Goal: Information Seeking & Learning: Learn about a topic

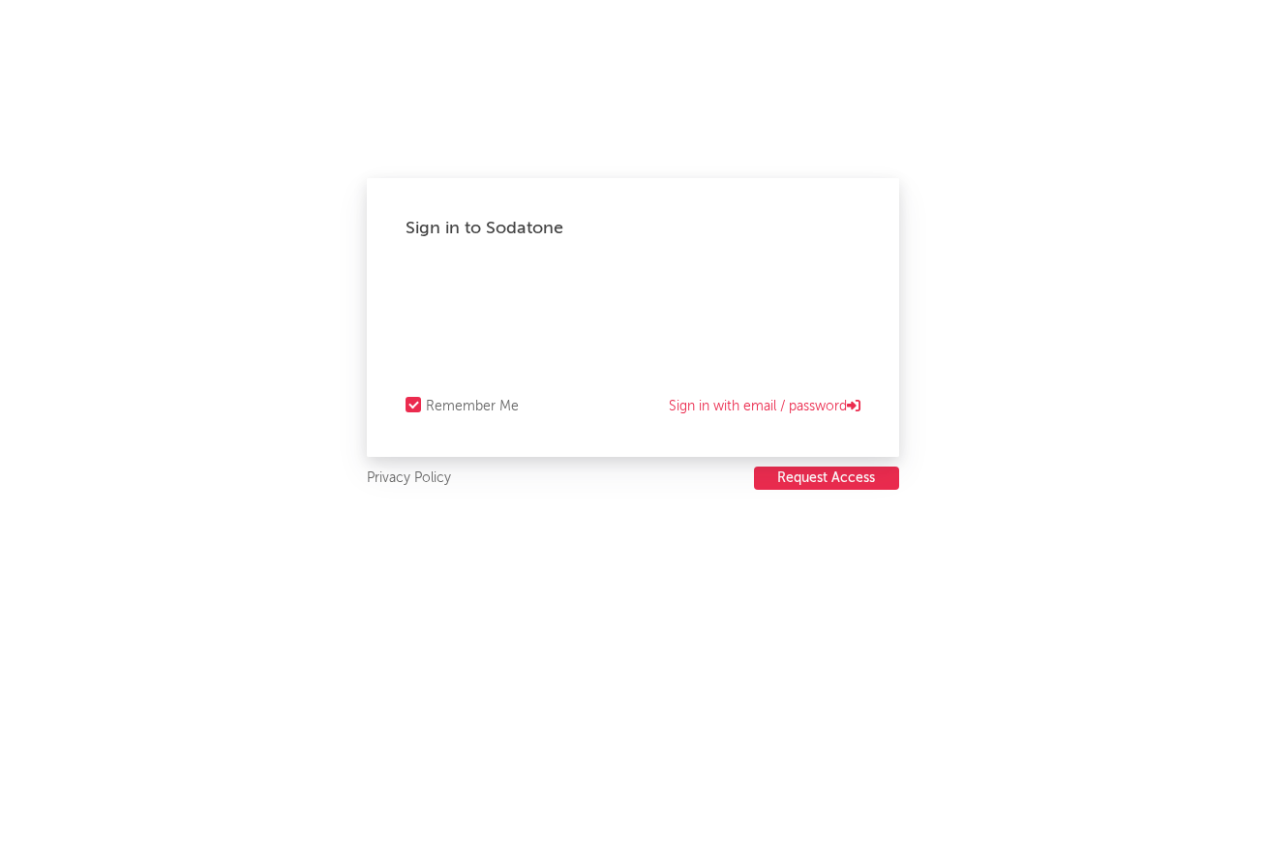
select select "warner_chappell"
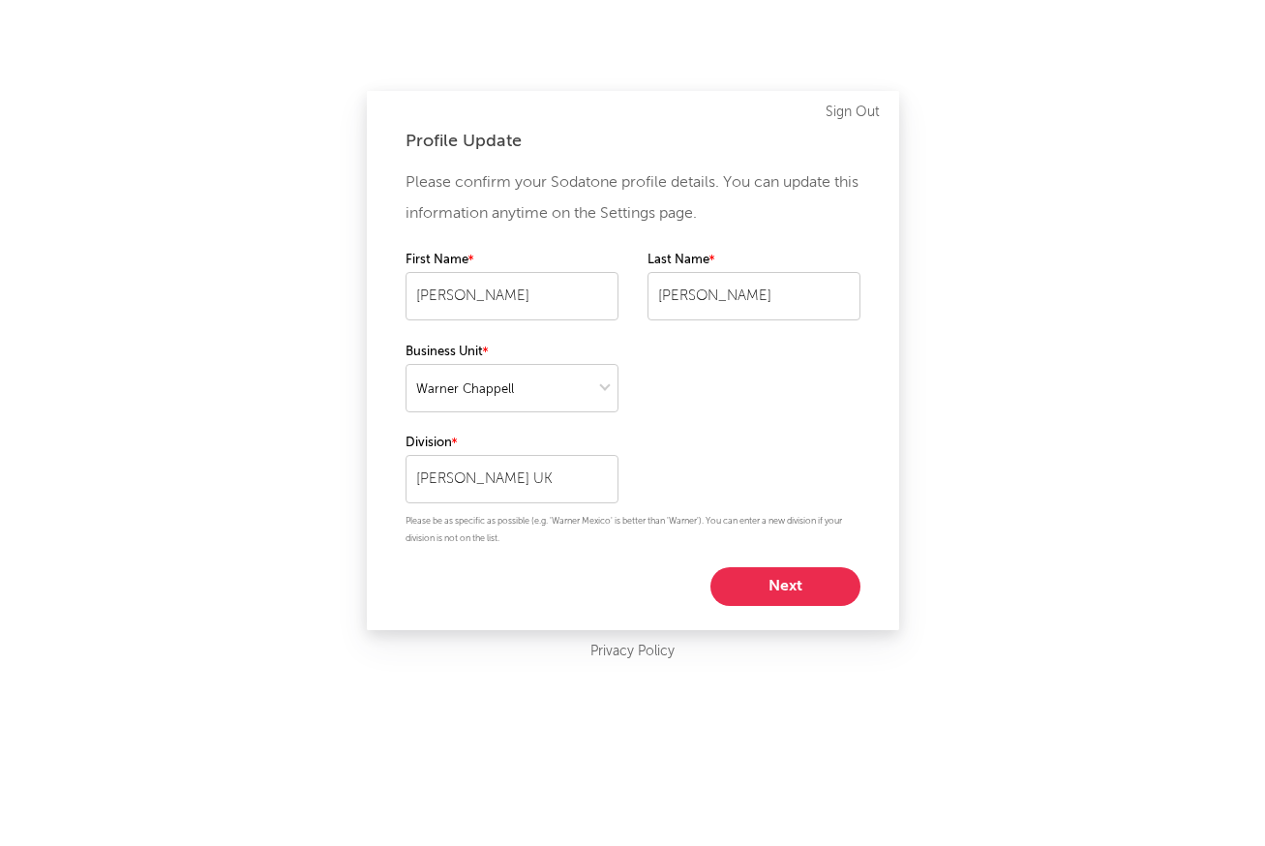
click at [766, 599] on button "Next" at bounding box center [786, 586] width 150 height 39
select select "manager"
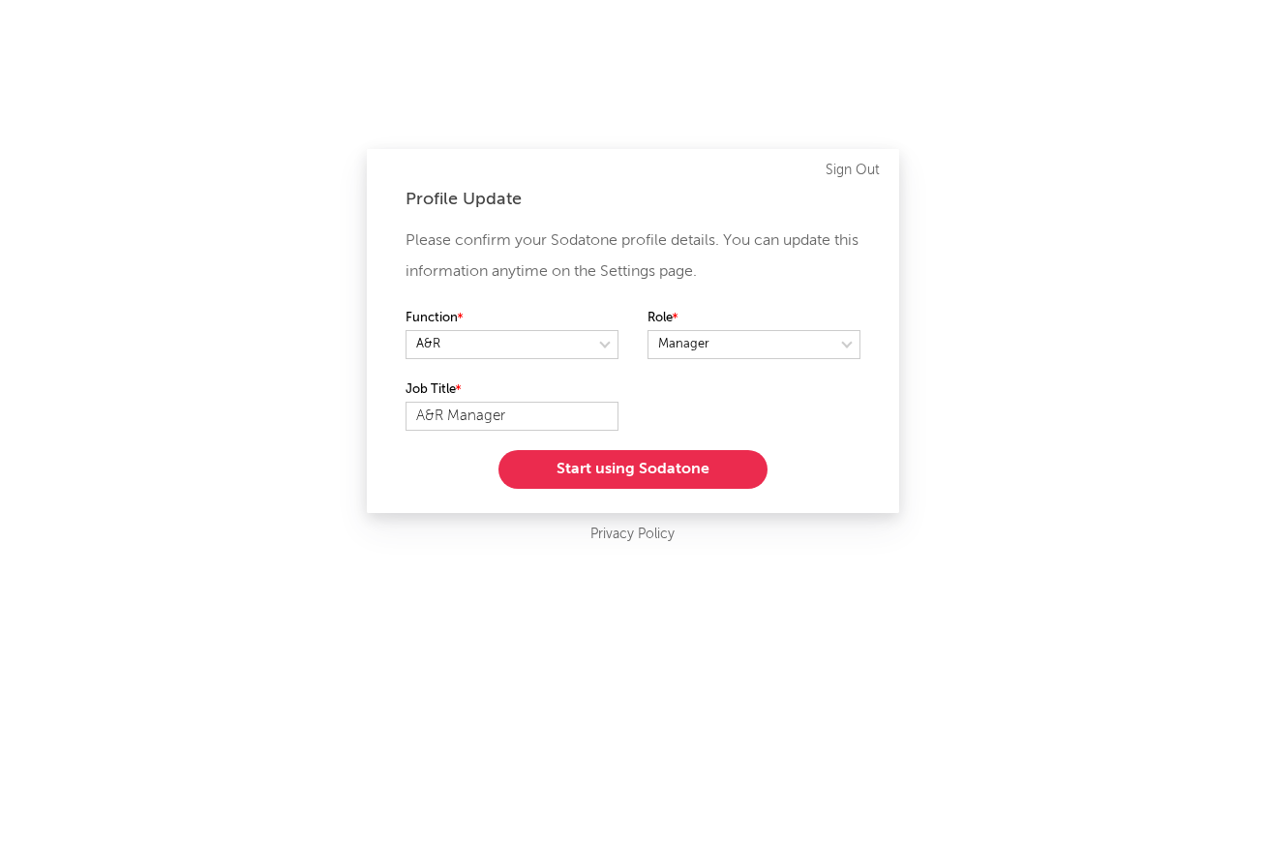
click at [614, 465] on button "Start using Sodatone" at bounding box center [633, 469] width 269 height 39
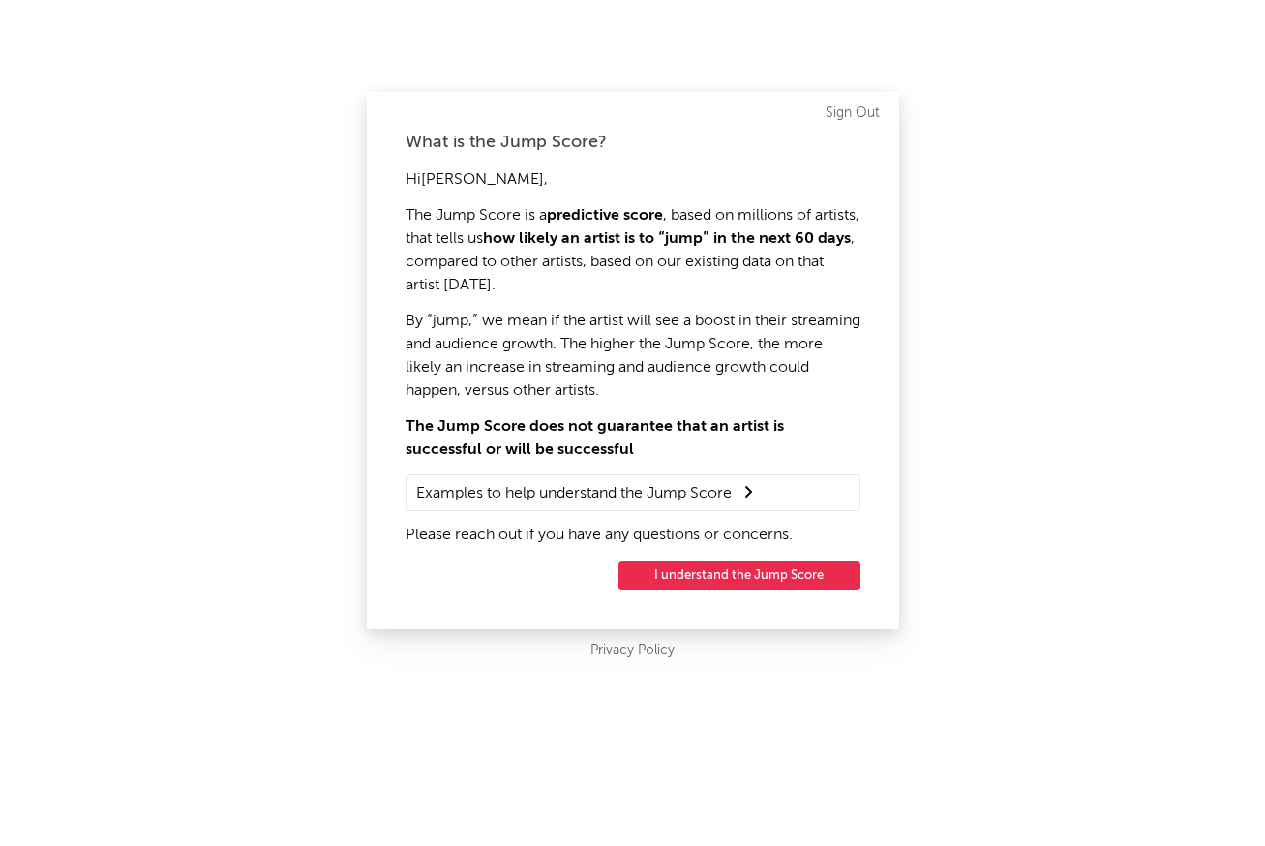
click at [693, 576] on button "I understand the Jump Score" at bounding box center [740, 575] width 242 height 29
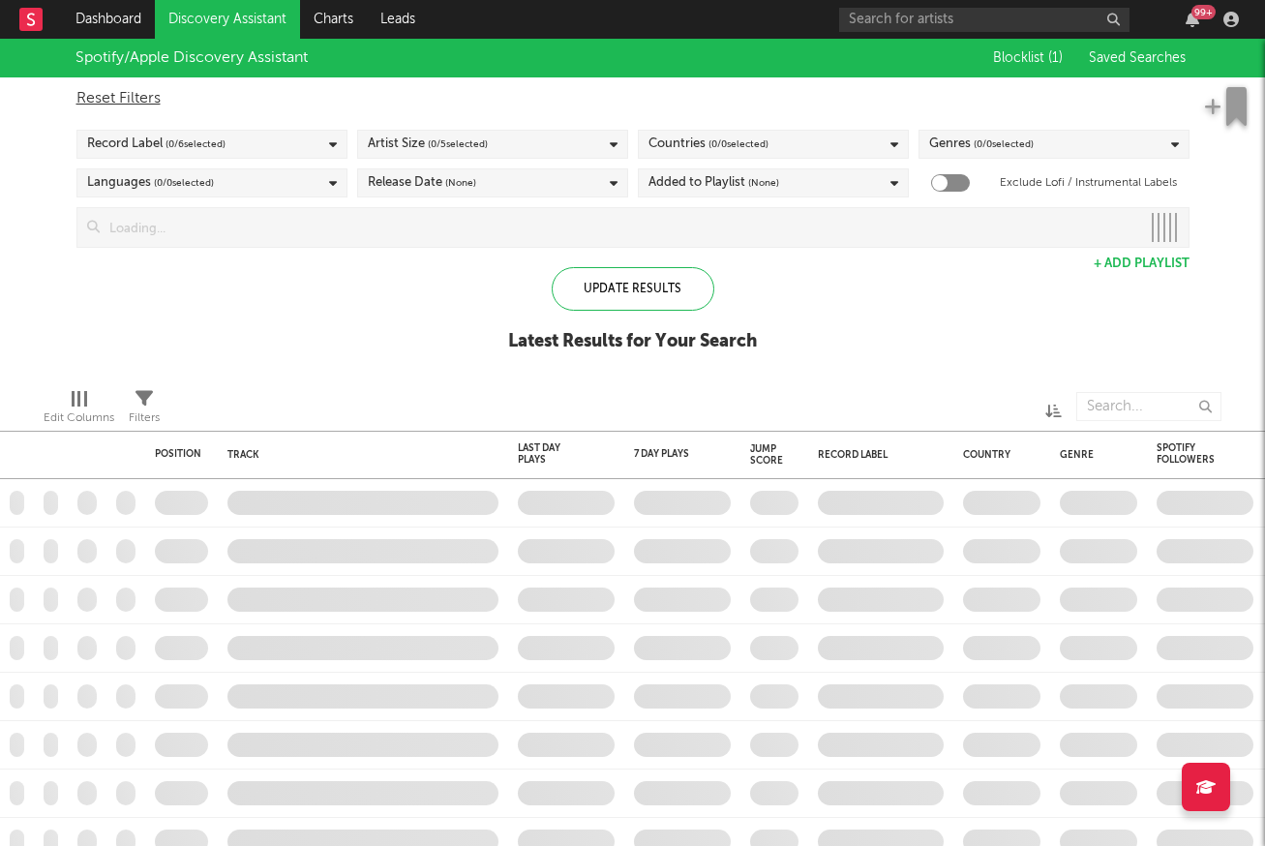
checkbox input "true"
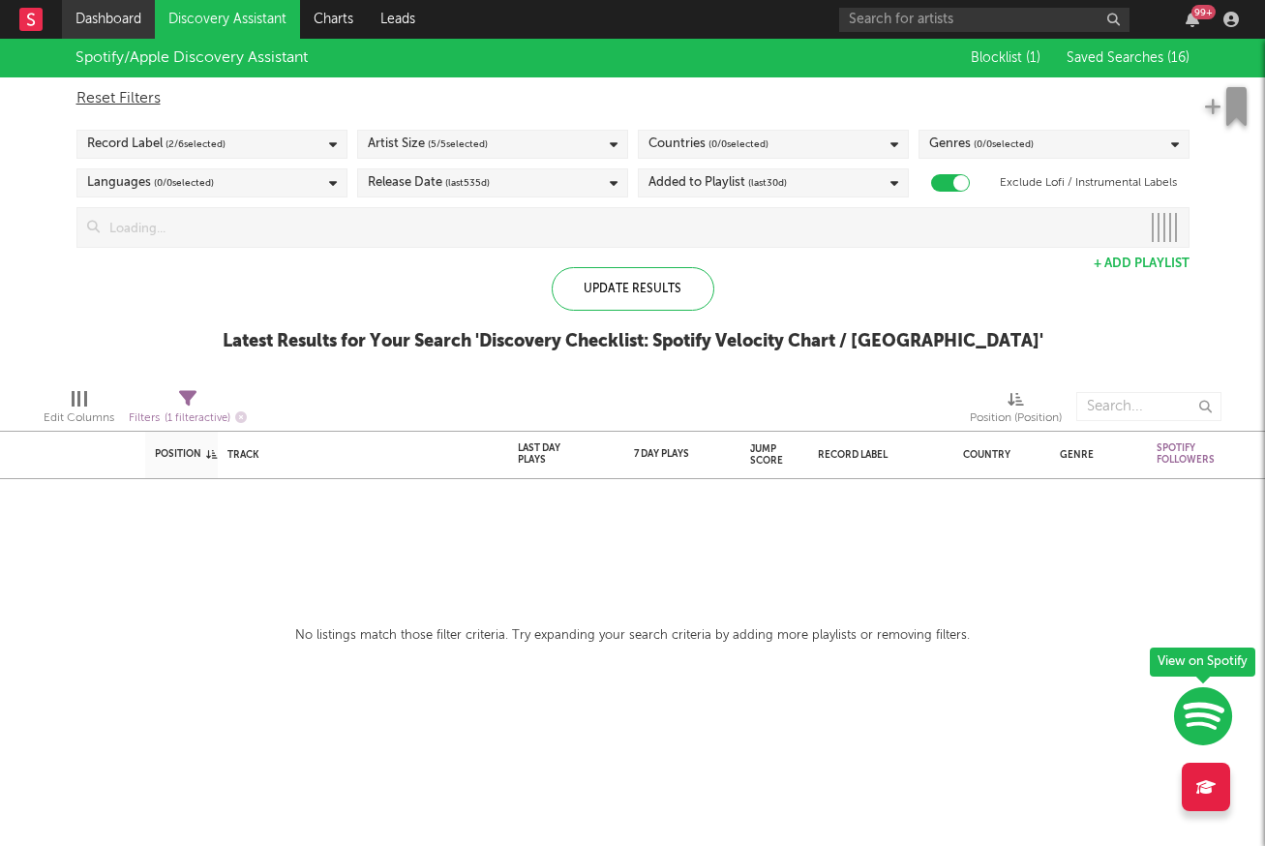
click at [122, 30] on link "Dashboard" at bounding box center [108, 19] width 93 height 39
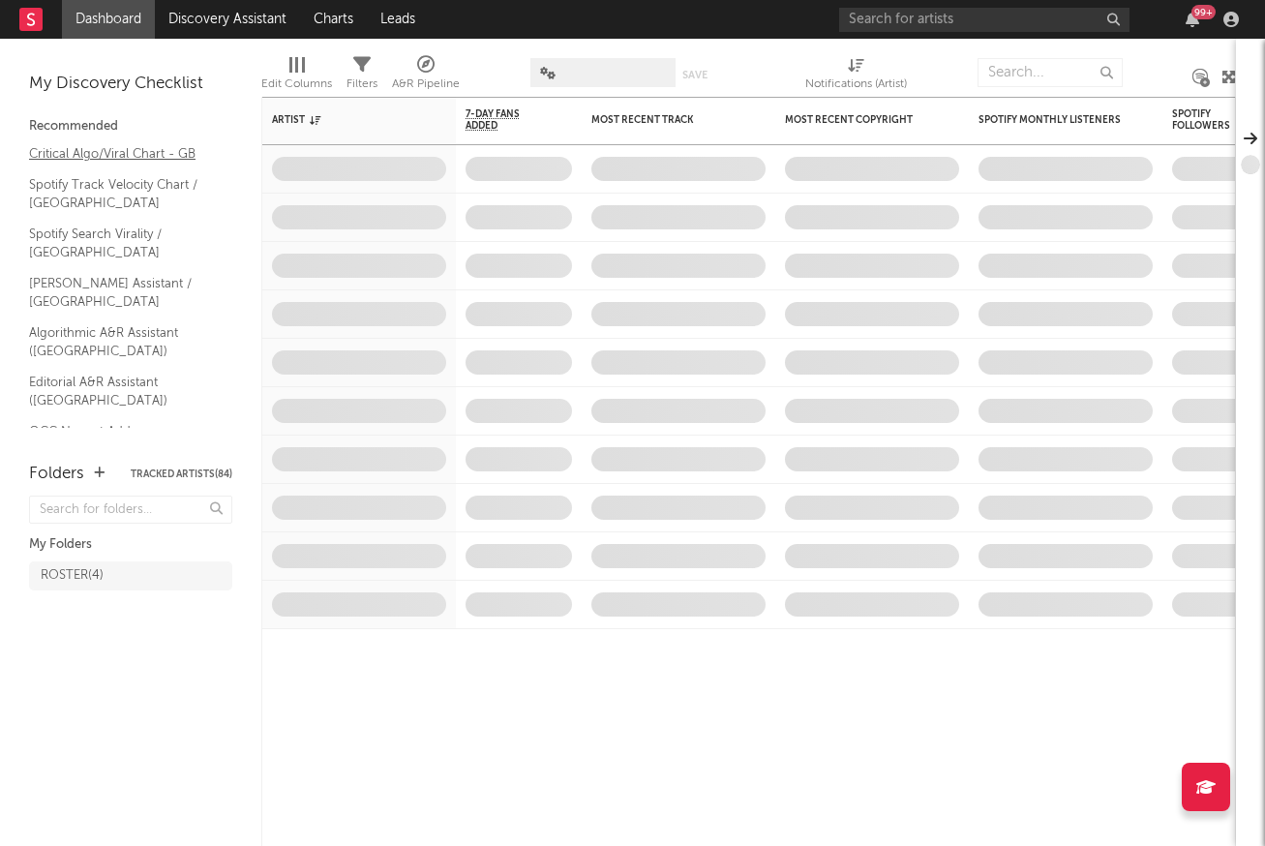
click at [147, 143] on link "Critical Algo/Viral Chart - GB" at bounding box center [121, 153] width 184 height 21
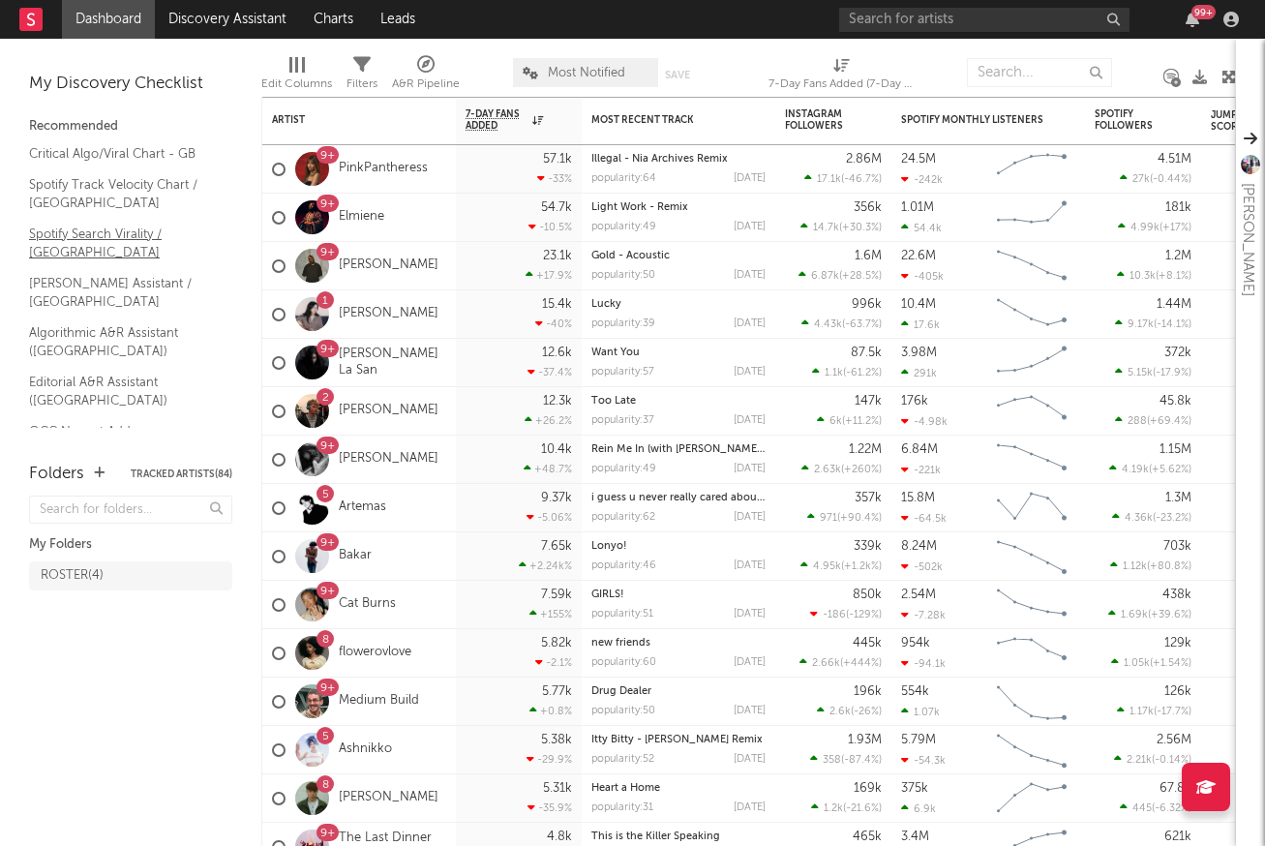
click at [91, 233] on link "Spotify Search Virality / GB" at bounding box center [121, 244] width 184 height 40
click at [125, 273] on link "Nielsen Assistant / UK" at bounding box center [121, 293] width 184 height 40
click at [108, 372] on link "Editorial A&R Assistant ([GEOGRAPHIC_DATA])" at bounding box center [121, 392] width 184 height 40
click at [74, 372] on link "Editorial A&R Assistant ([GEOGRAPHIC_DATA])" at bounding box center [121, 392] width 184 height 40
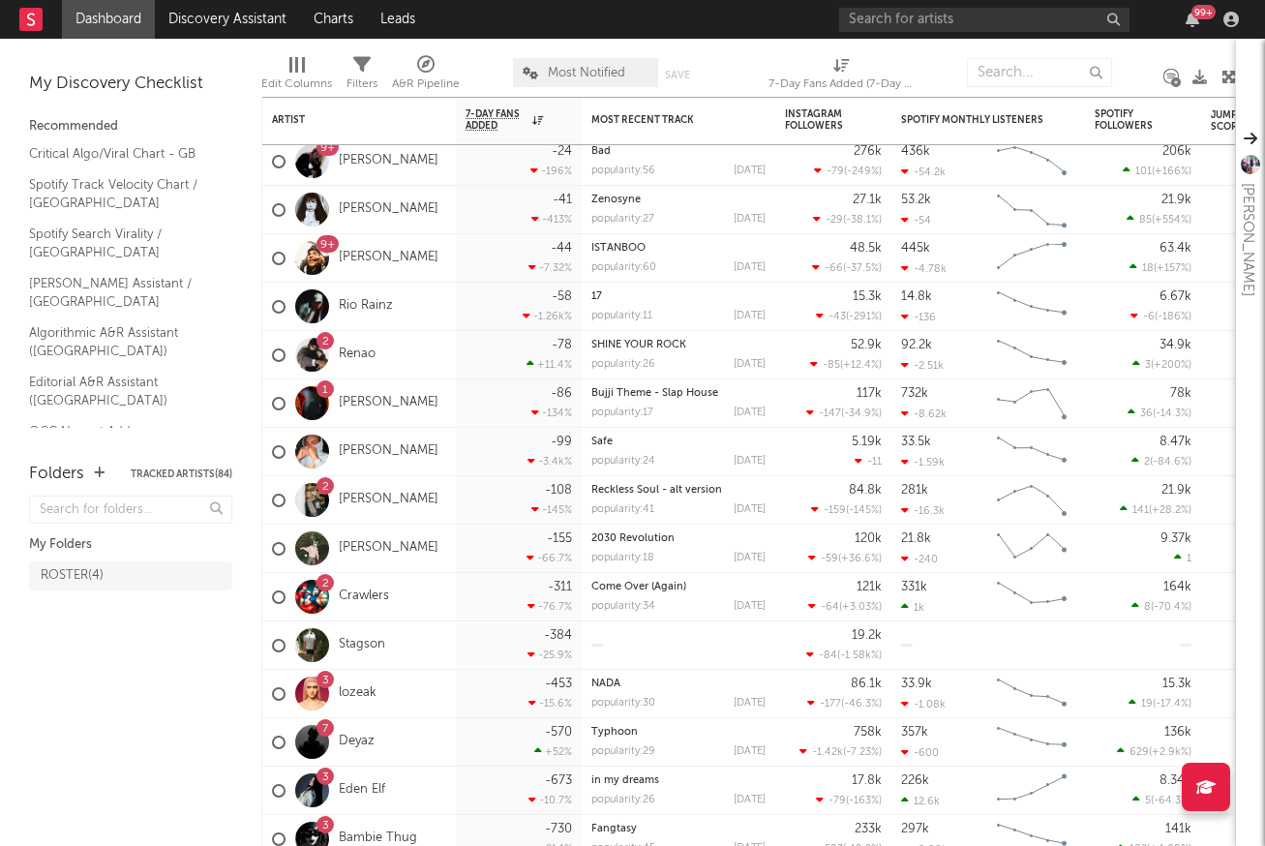
click at [87, 500] on link "Shazam Top 200 / GB" at bounding box center [121, 510] width 184 height 21
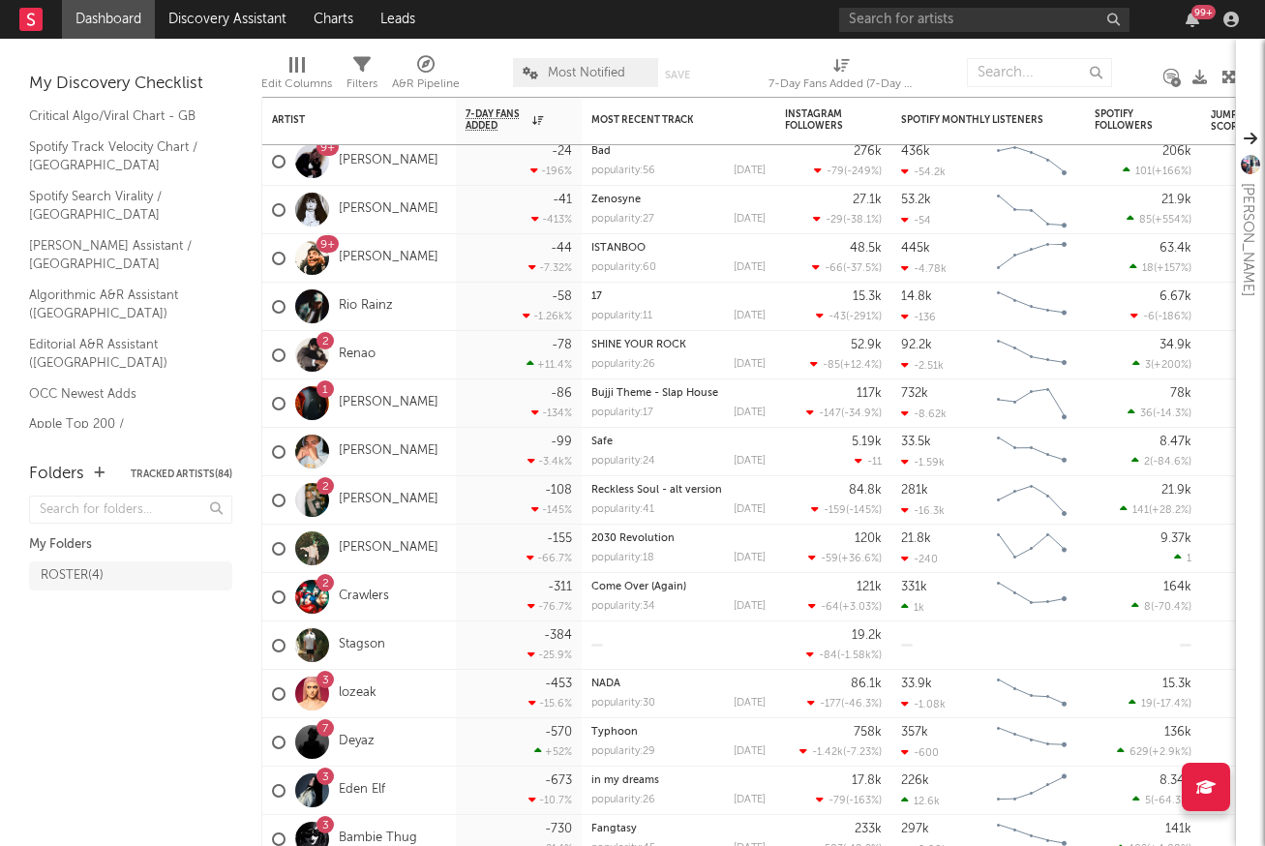
scroll to position [40, 0]
click at [130, 381] on link "OCC Newest Adds" at bounding box center [121, 391] width 184 height 21
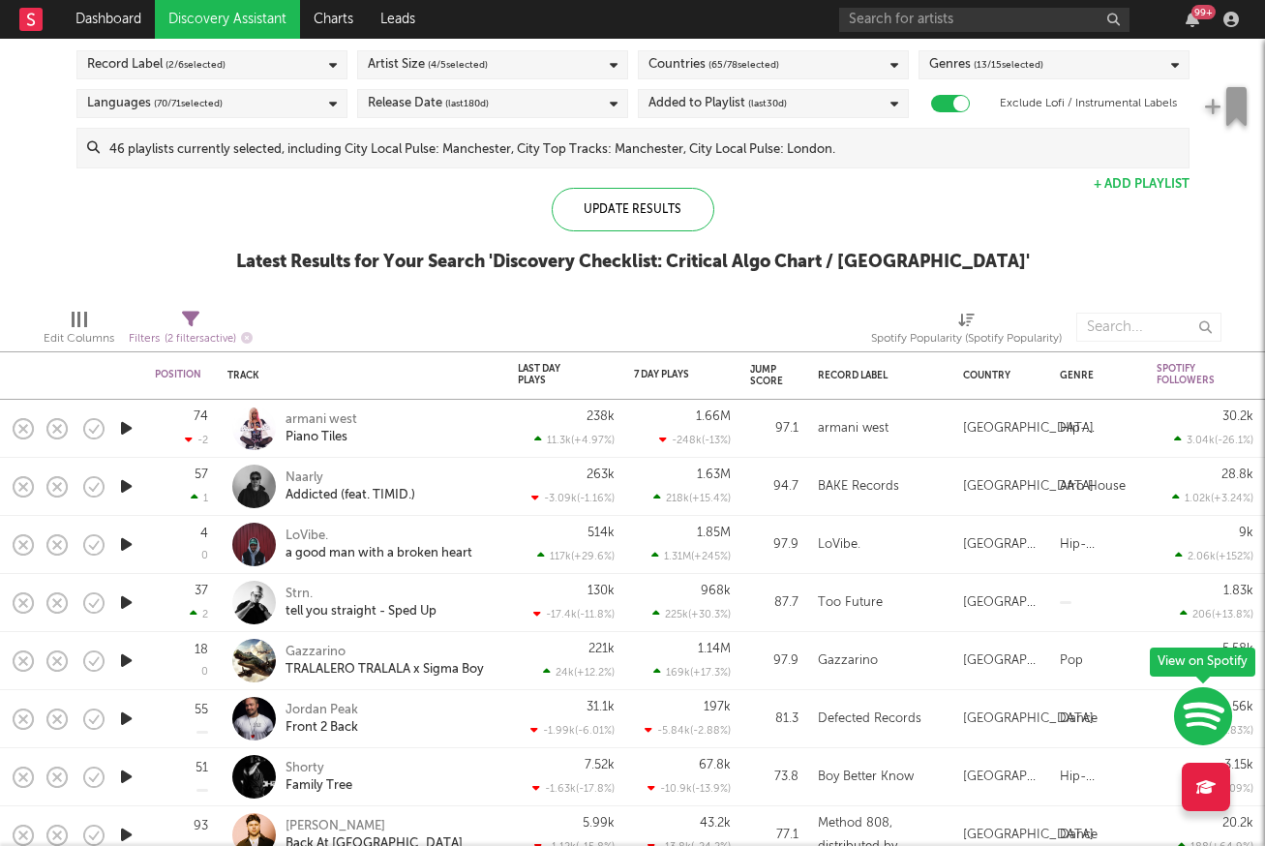
click at [128, 424] on icon "button" at bounding box center [126, 428] width 20 height 24
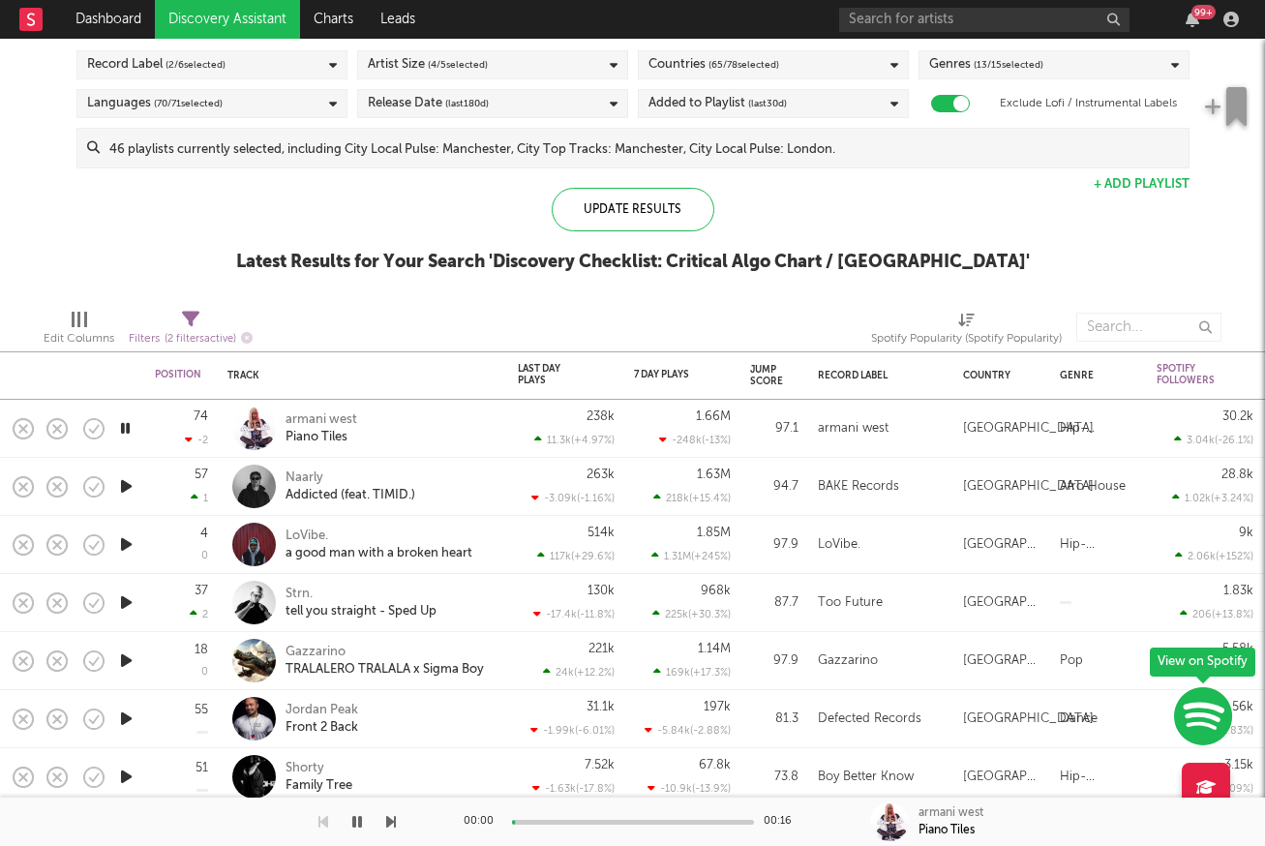
click at [128, 424] on icon "button" at bounding box center [125, 428] width 18 height 24
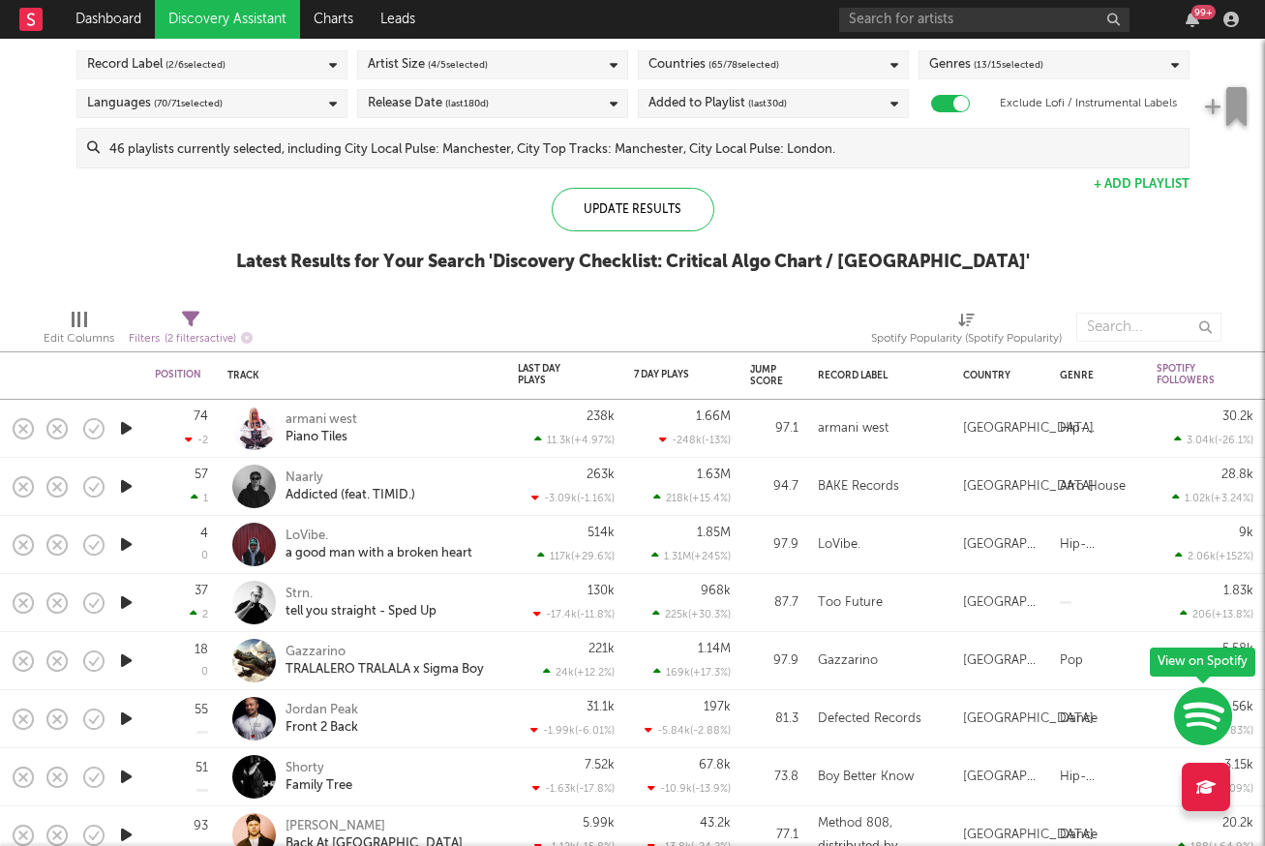
click at [128, 424] on icon "button" at bounding box center [126, 428] width 20 height 24
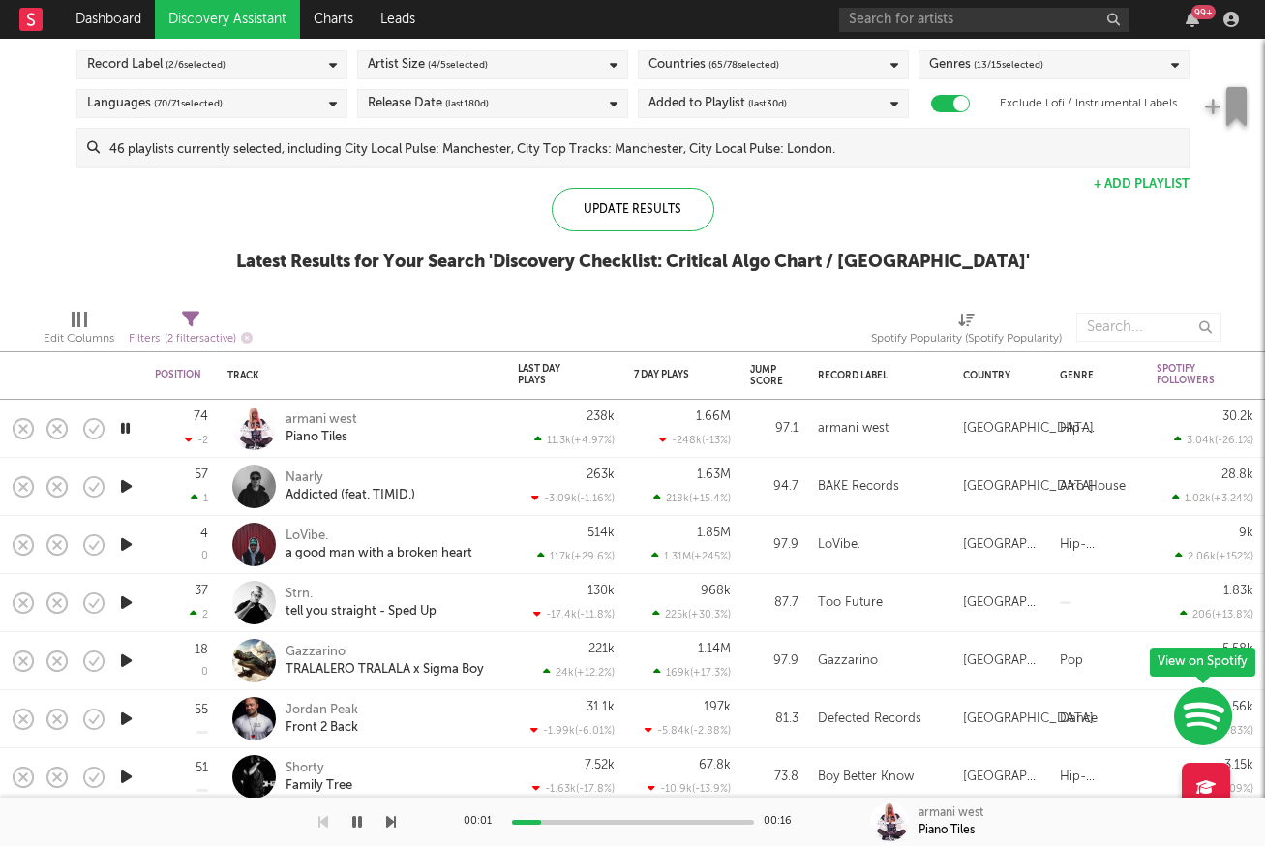
click at [127, 483] on icon "button" at bounding box center [126, 486] width 20 height 24
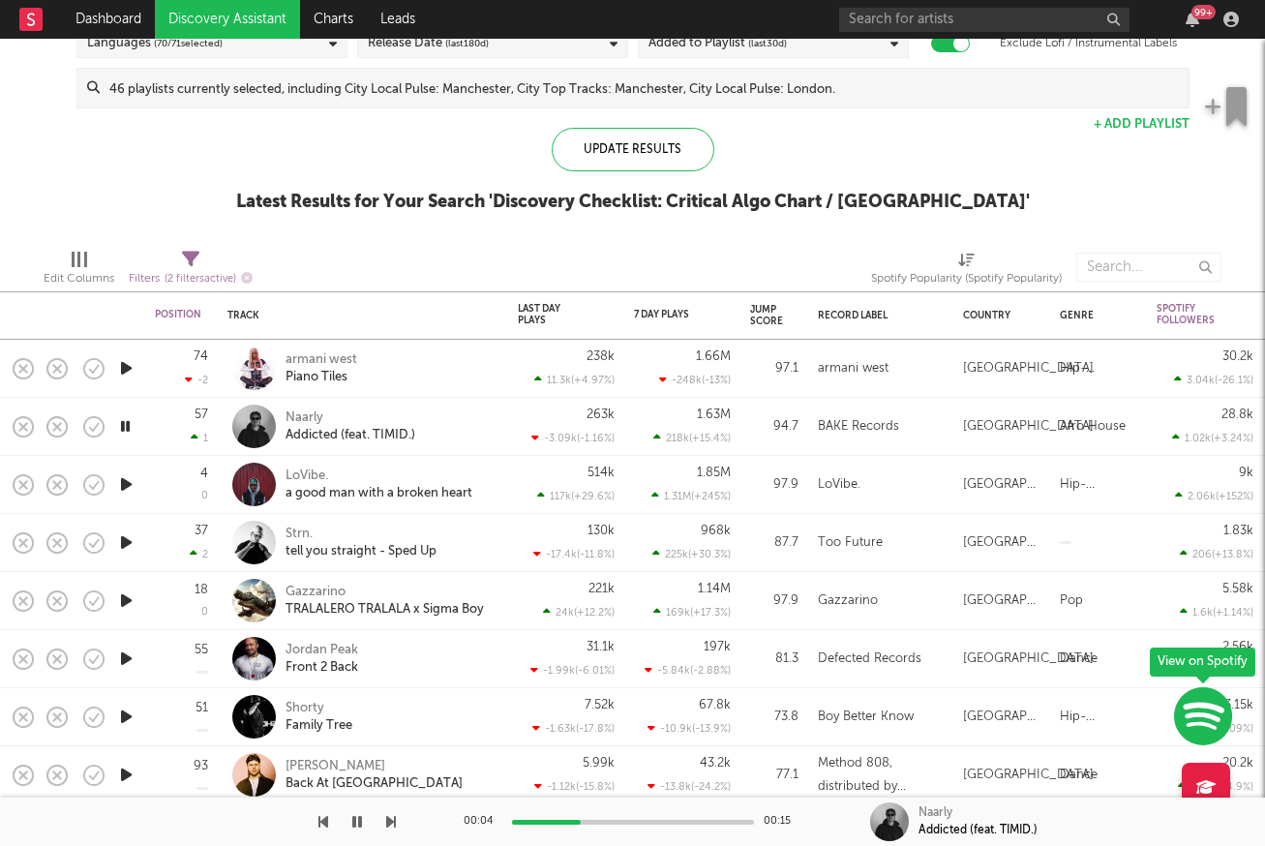
click at [127, 483] on icon "button" at bounding box center [126, 484] width 20 height 24
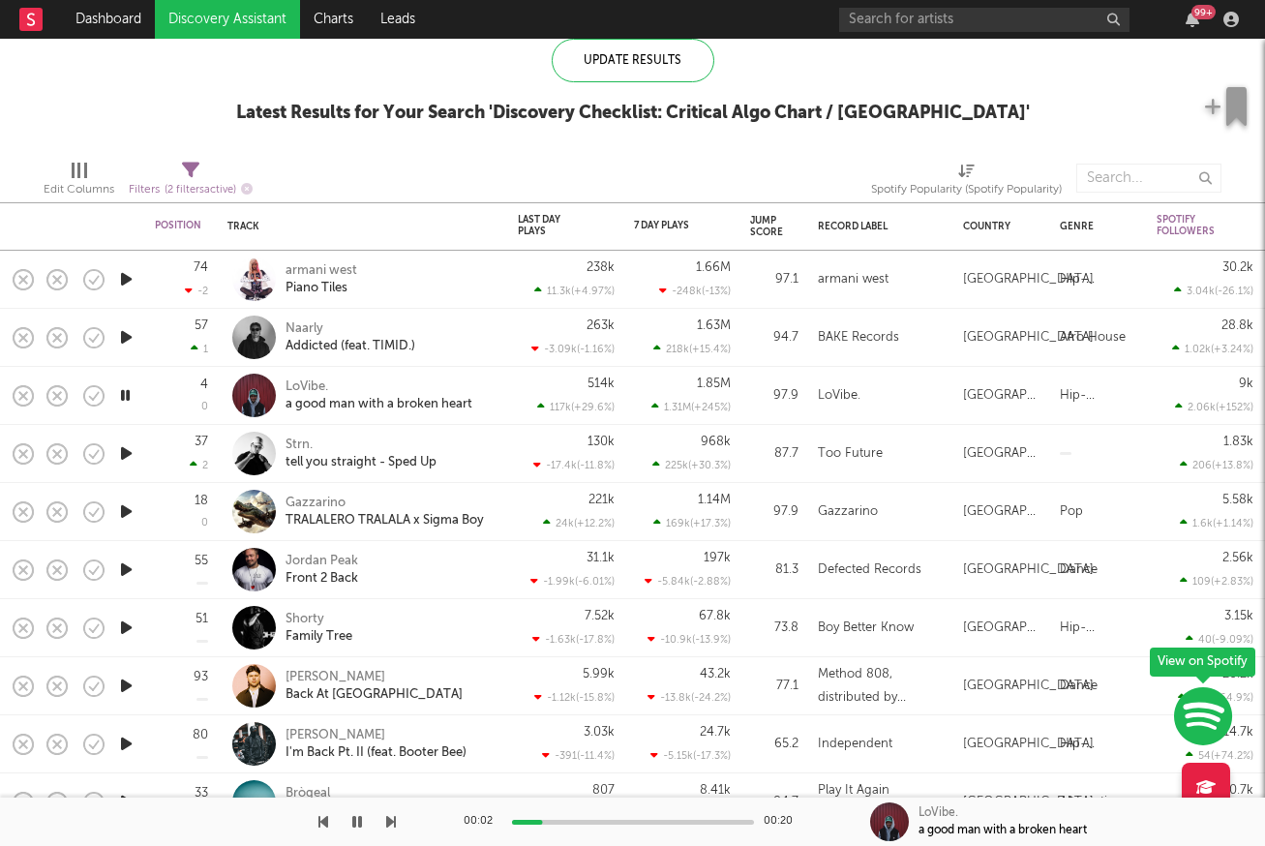
click at [128, 452] on icon "button" at bounding box center [126, 453] width 20 height 24
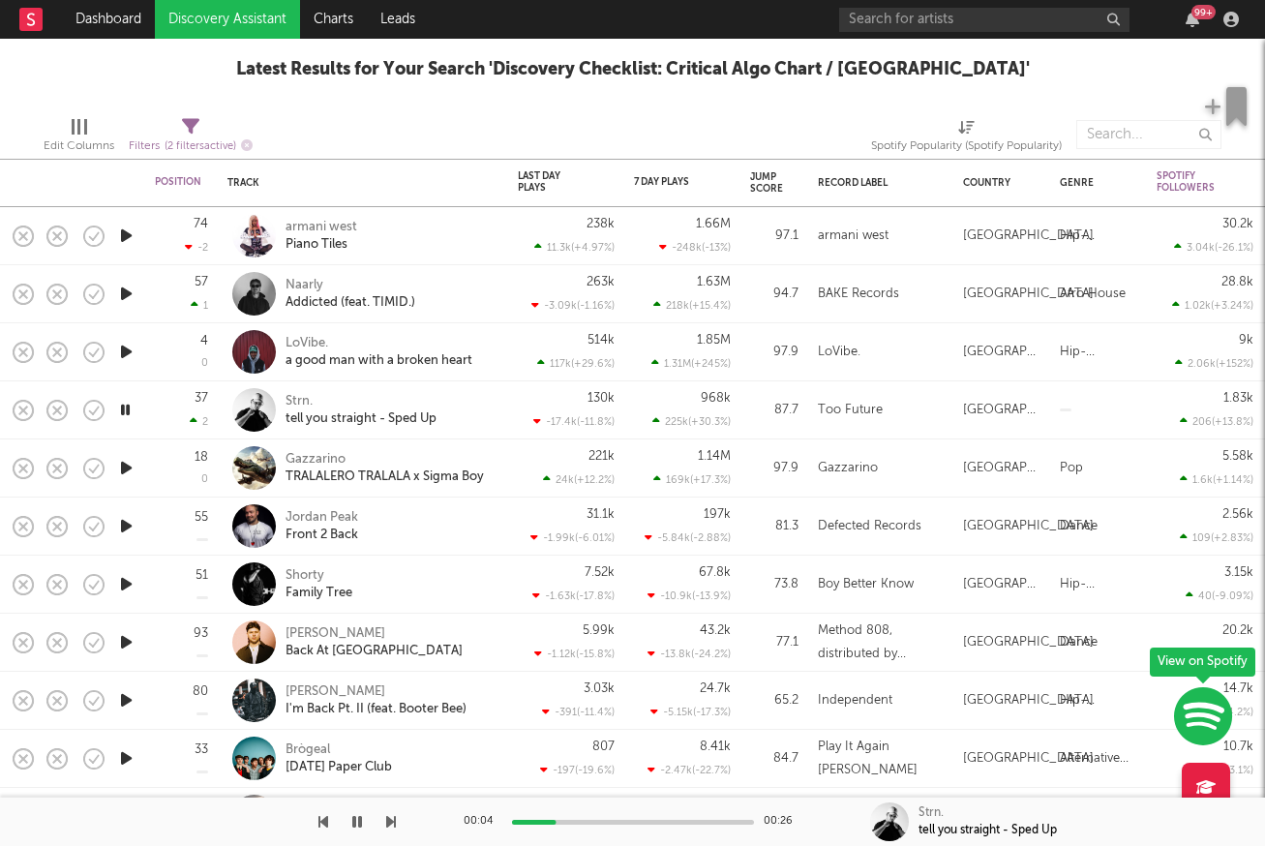
click at [126, 462] on icon "button" at bounding box center [126, 468] width 20 height 24
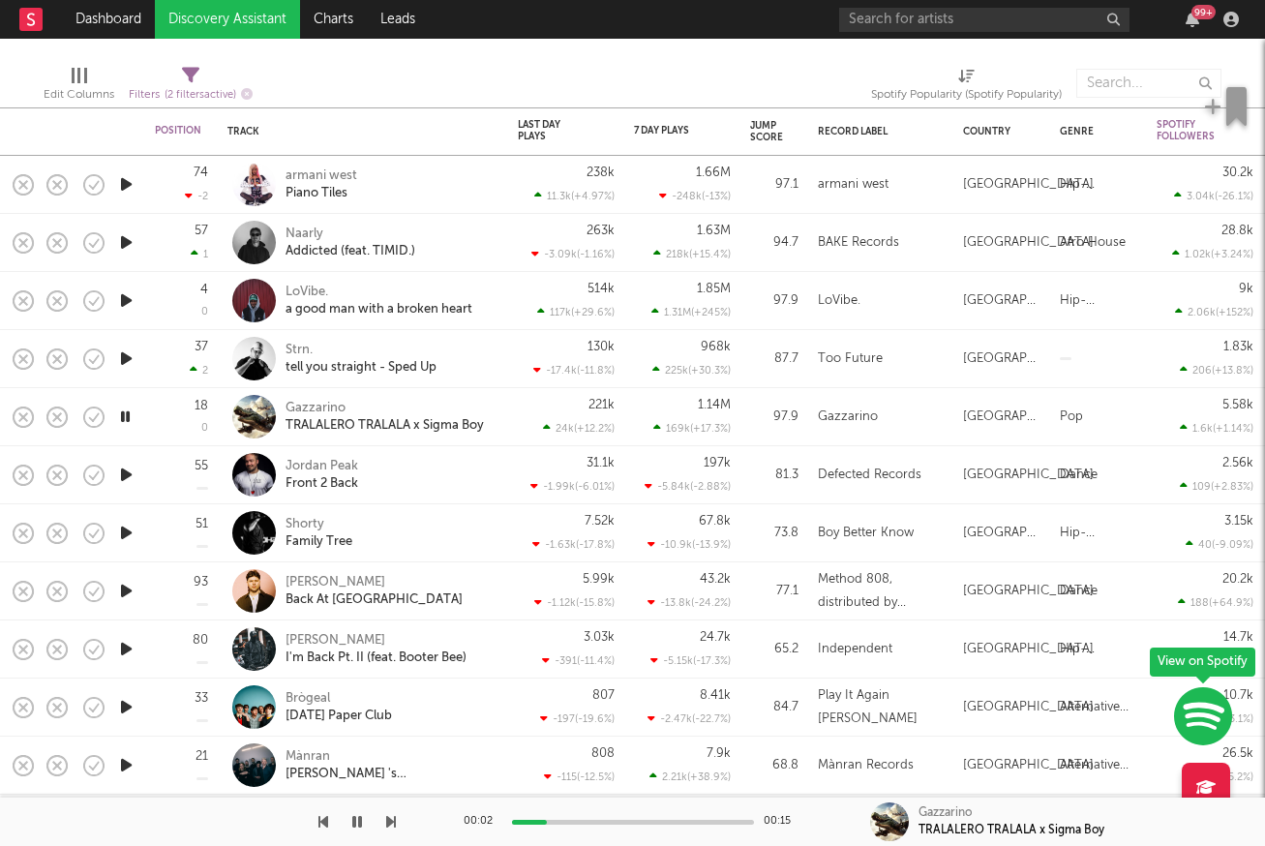
click at [123, 470] on icon "button" at bounding box center [126, 475] width 20 height 24
click at [120, 418] on icon "button" at bounding box center [126, 417] width 20 height 24
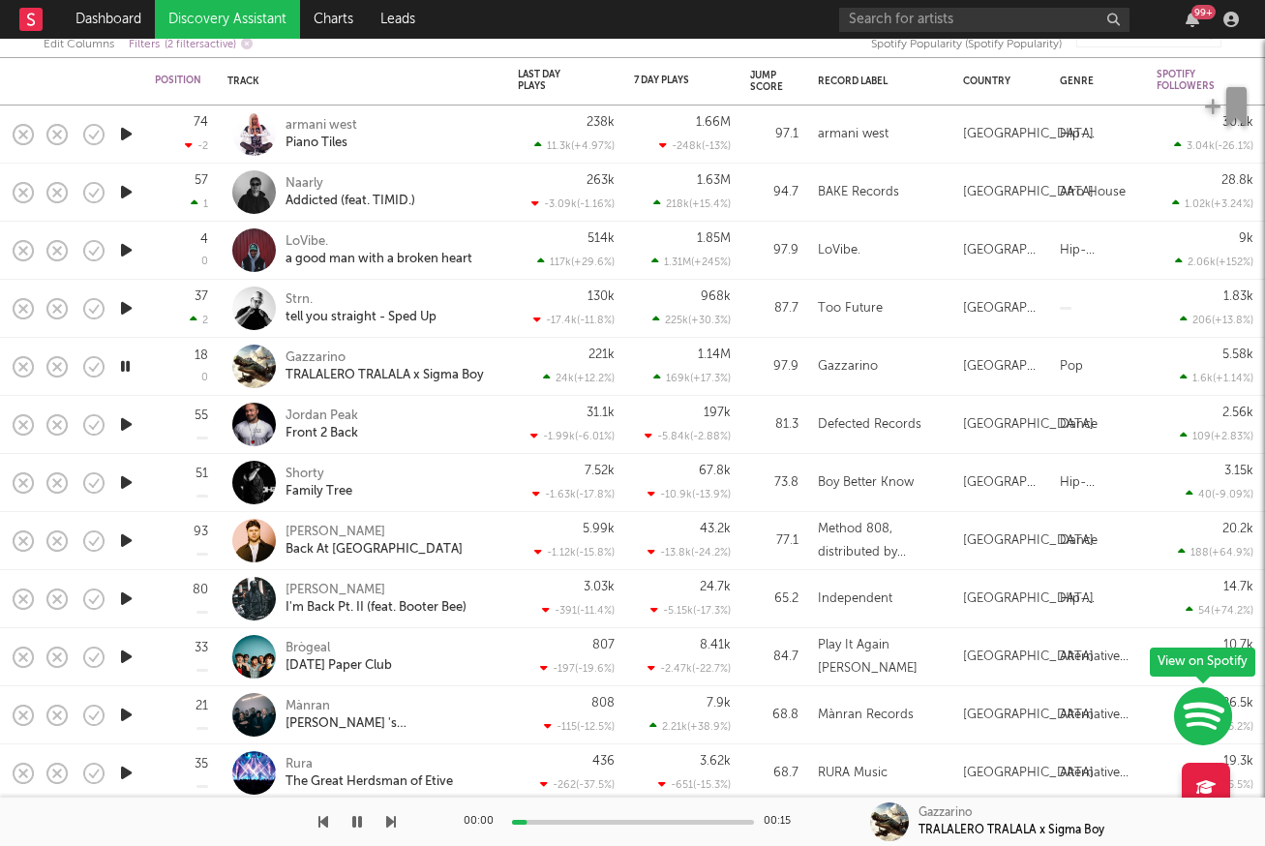
click at [119, 420] on icon "button" at bounding box center [126, 424] width 20 height 24
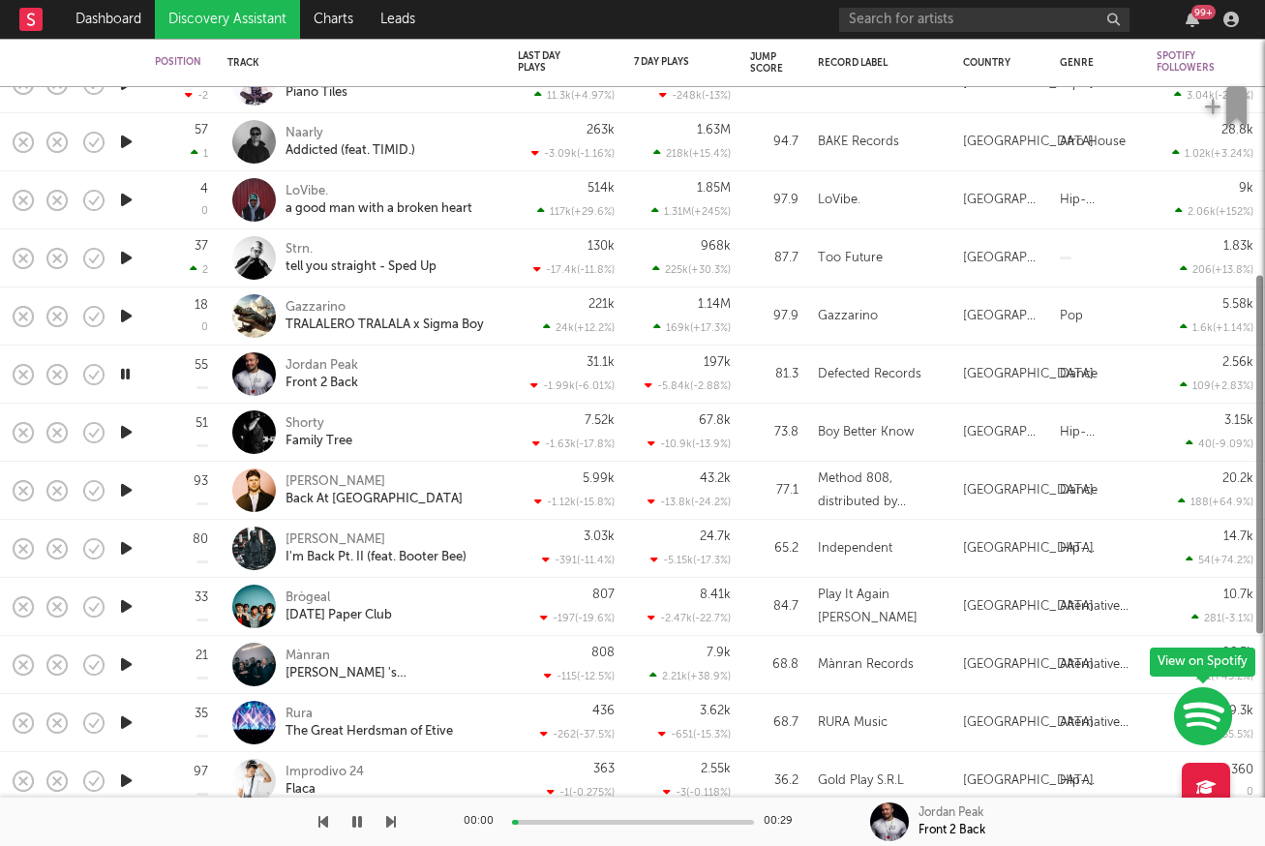
click at [121, 438] on icon "button" at bounding box center [126, 432] width 20 height 24
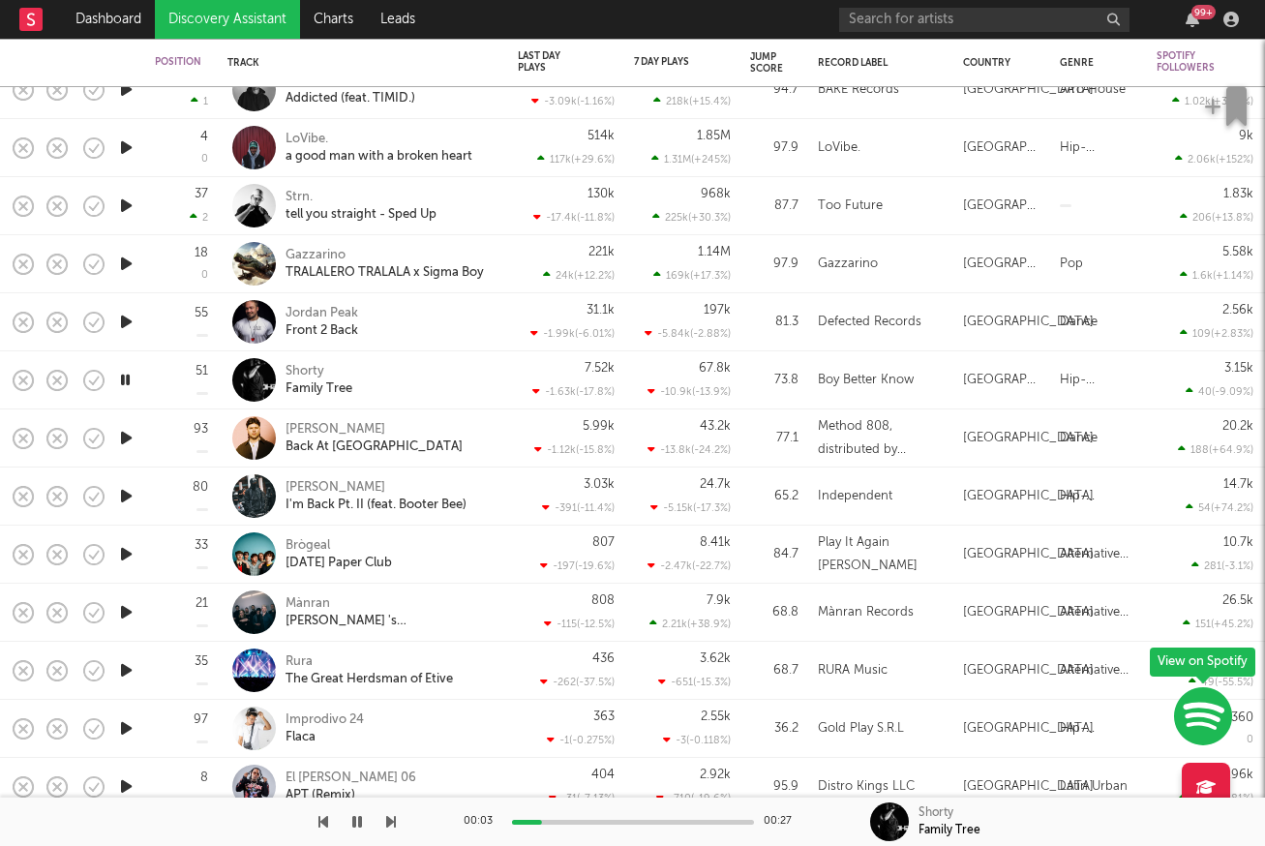
click at [127, 441] on icon "button" at bounding box center [126, 438] width 20 height 24
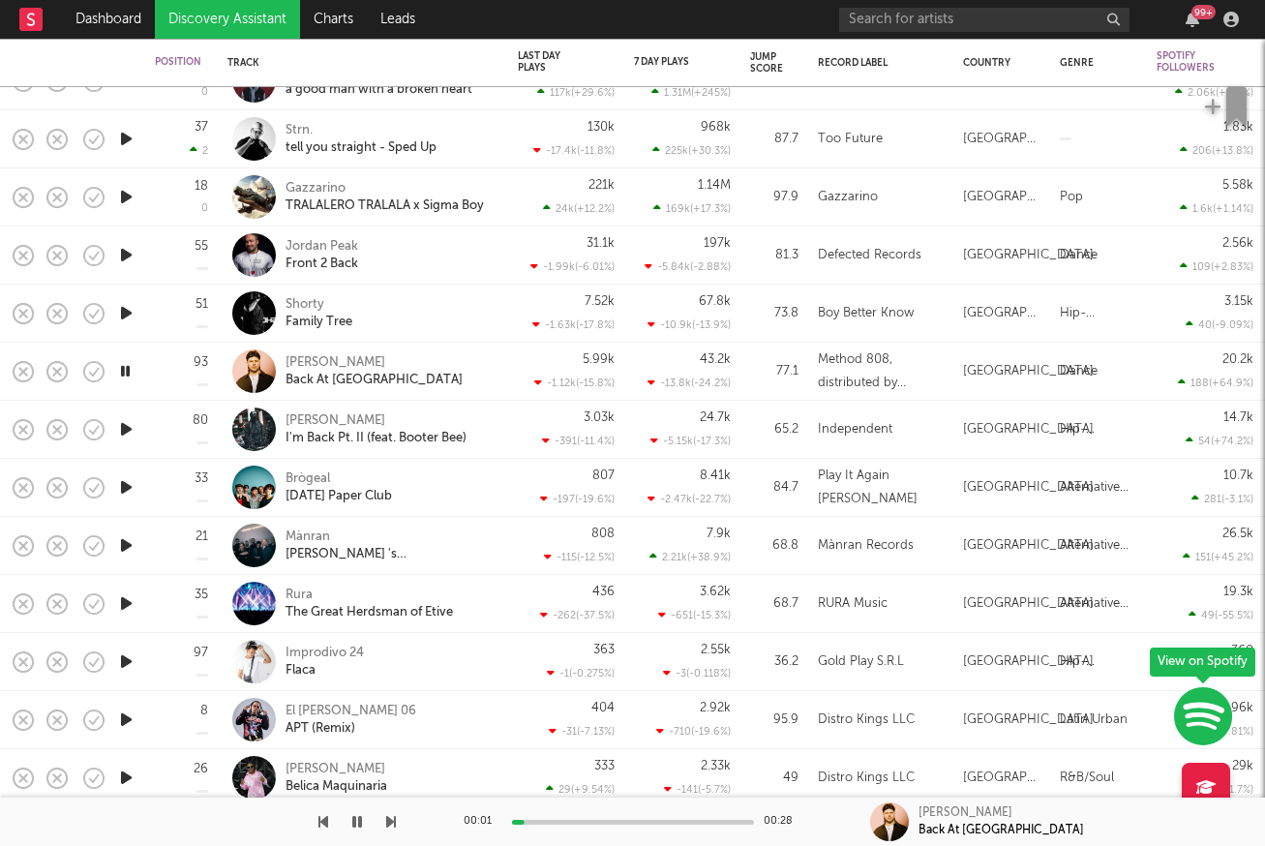
click at [127, 438] on icon "button" at bounding box center [126, 429] width 20 height 24
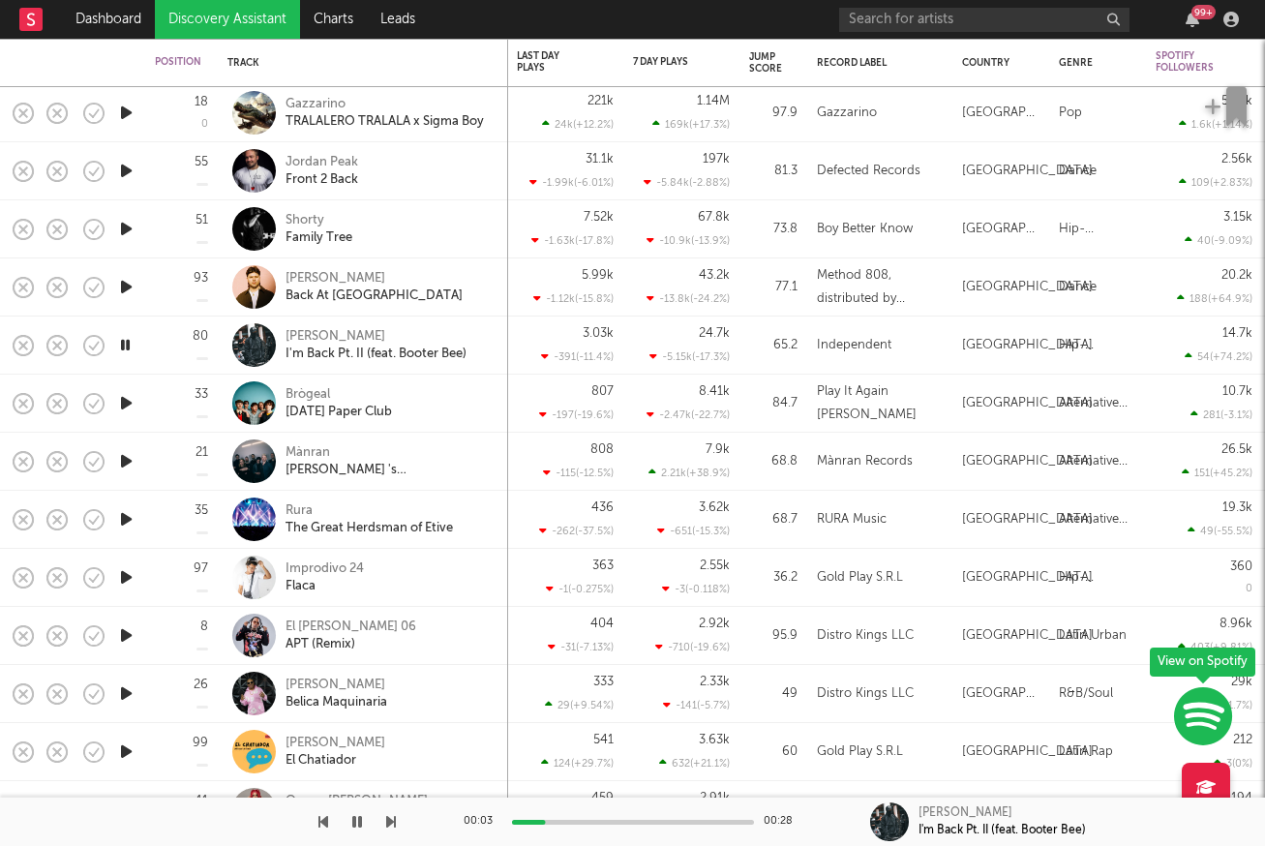
click at [127, 402] on icon "button" at bounding box center [126, 403] width 20 height 24
click at [126, 466] on icon "button" at bounding box center [126, 461] width 20 height 24
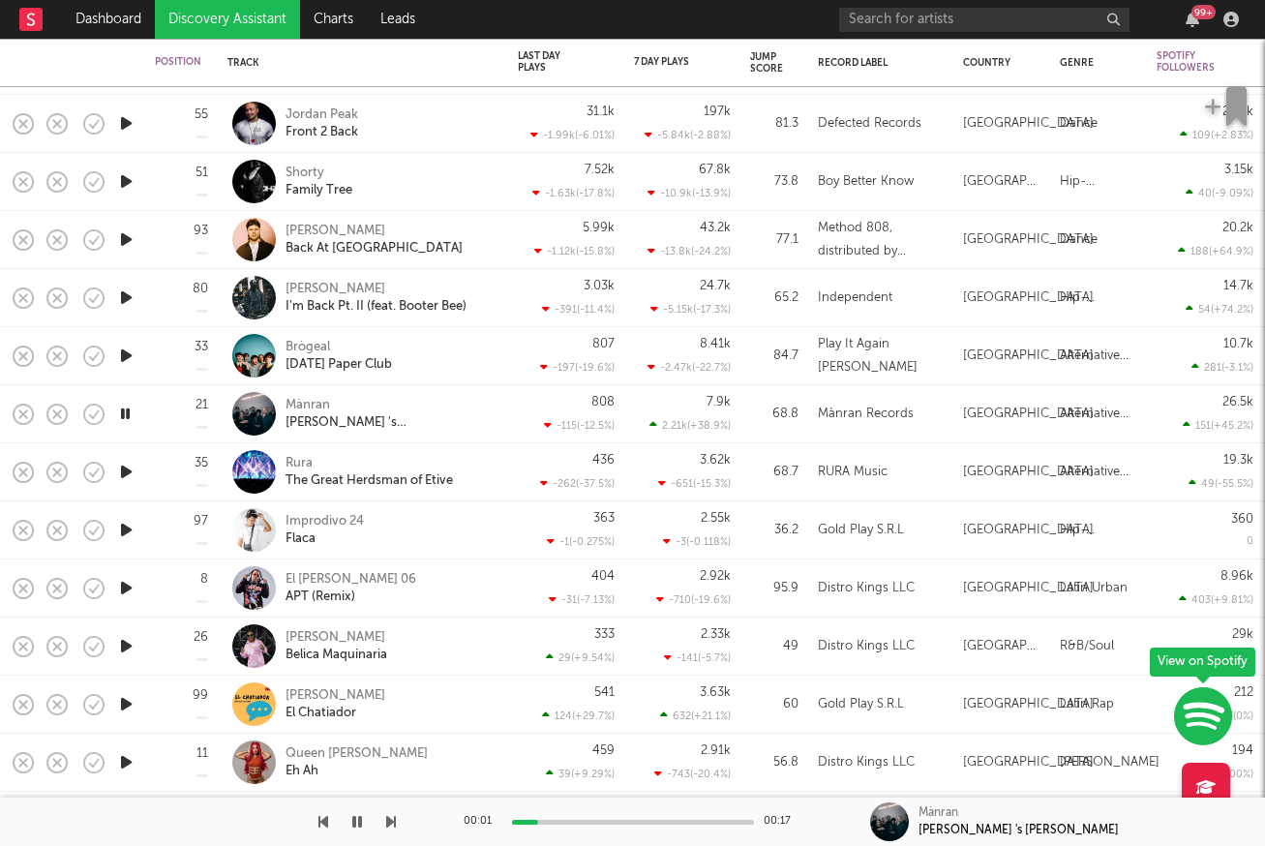
click at [124, 476] on icon "button" at bounding box center [126, 472] width 20 height 24
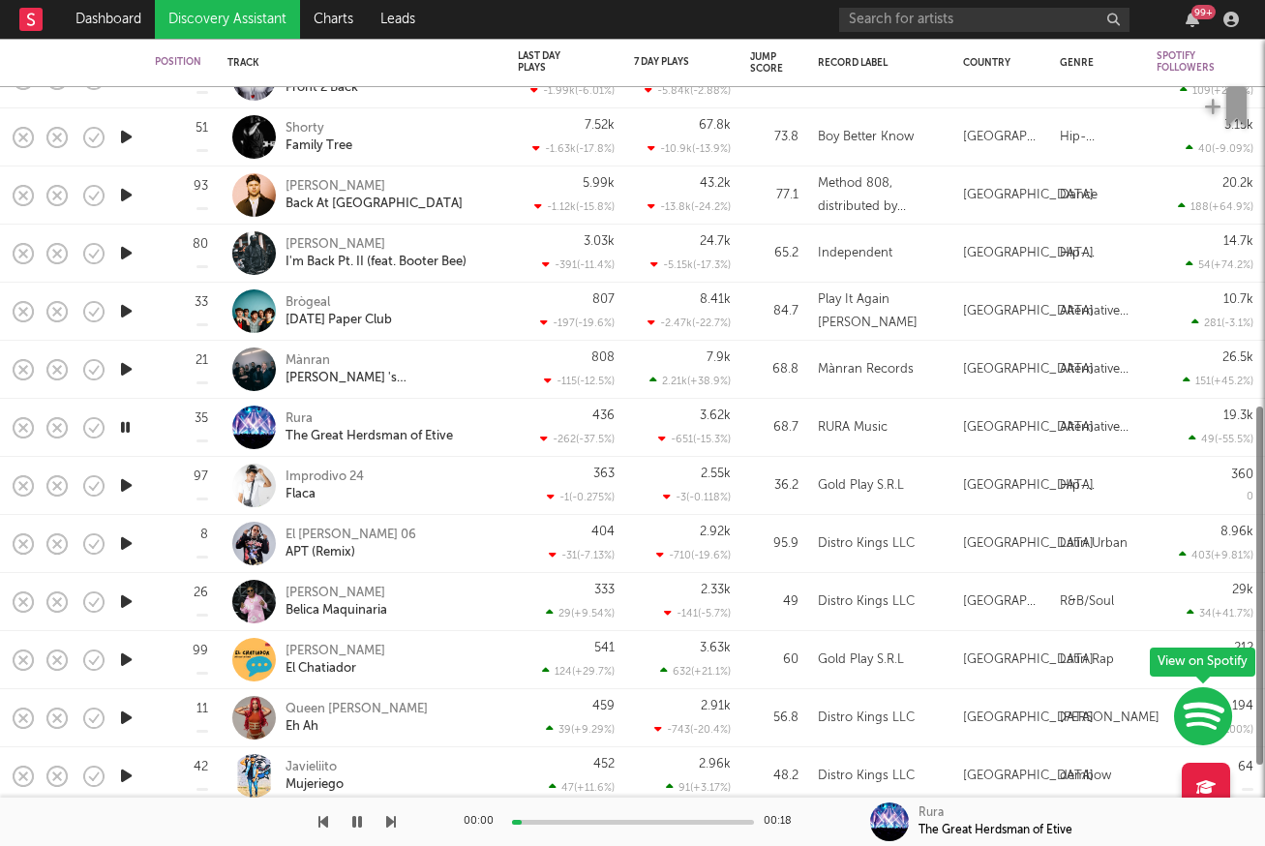
click at [124, 477] on icon "button" at bounding box center [126, 485] width 20 height 24
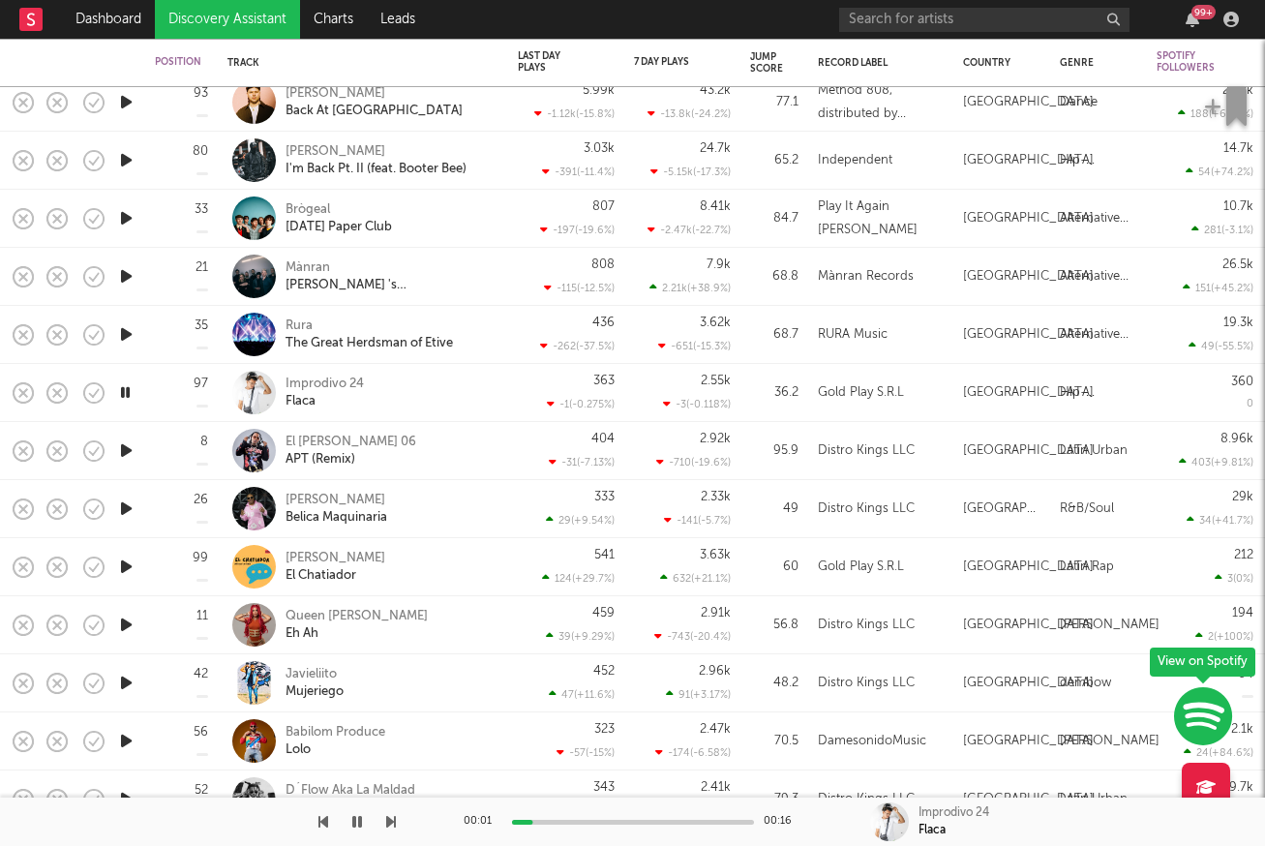
click at [125, 456] on icon "button" at bounding box center [126, 451] width 20 height 24
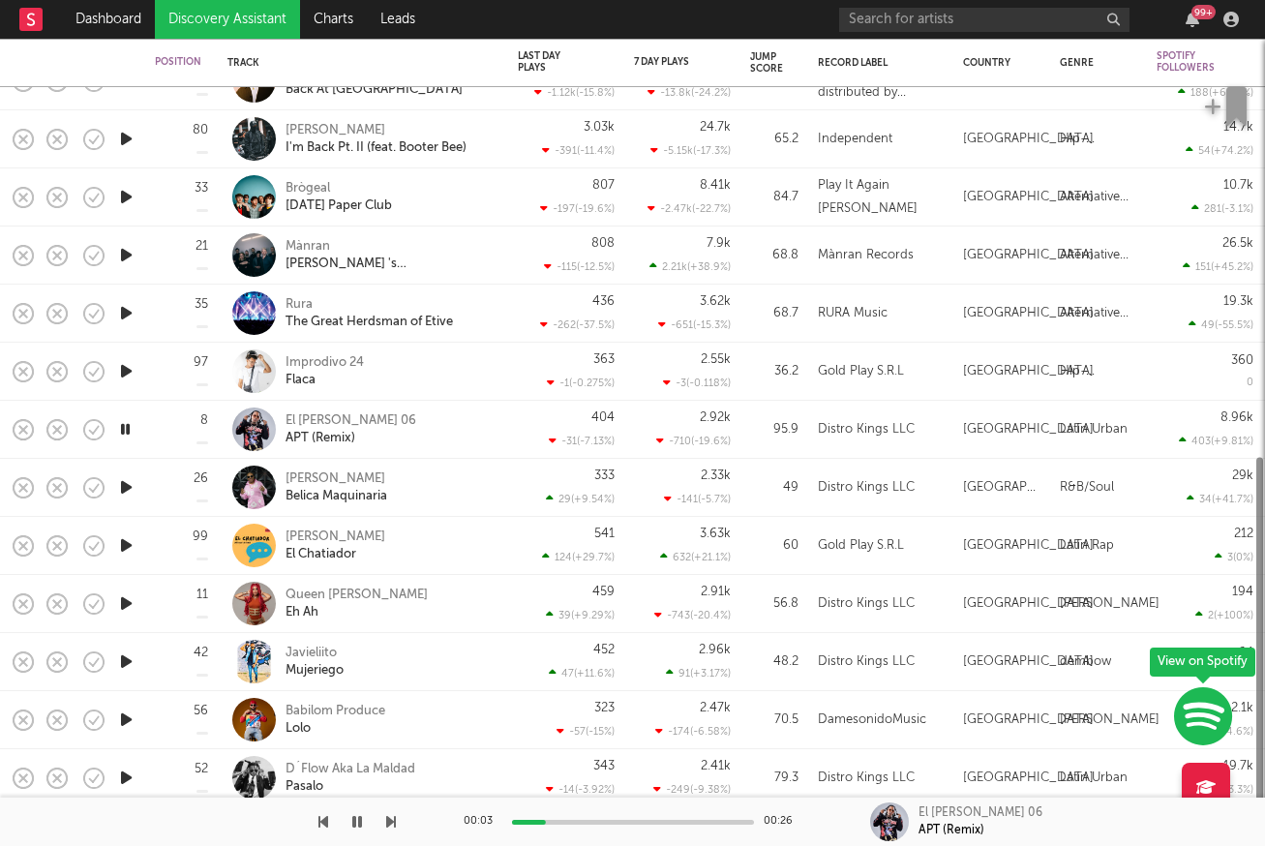
click at [125, 456] on div at bounding box center [125, 430] width 39 height 58
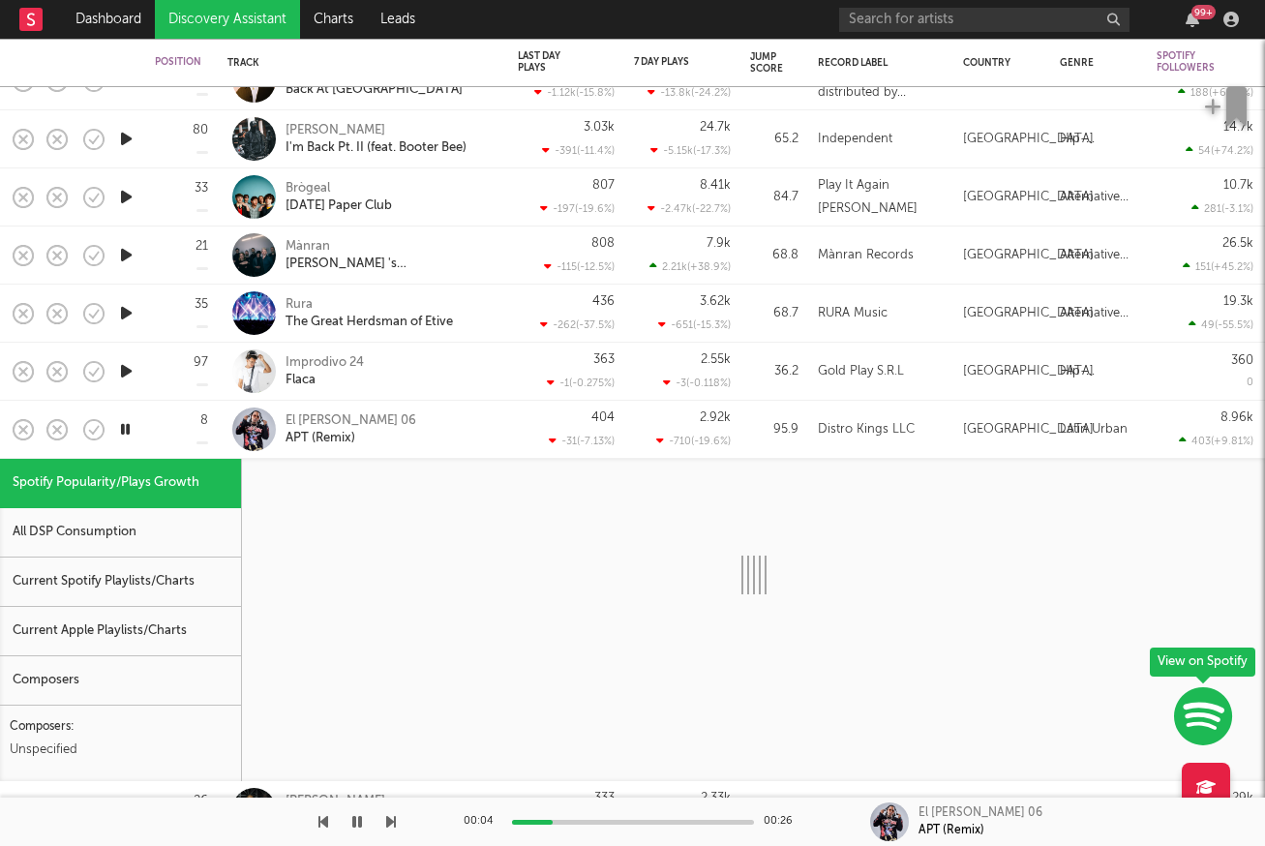
click at [125, 452] on div at bounding box center [125, 430] width 39 height 58
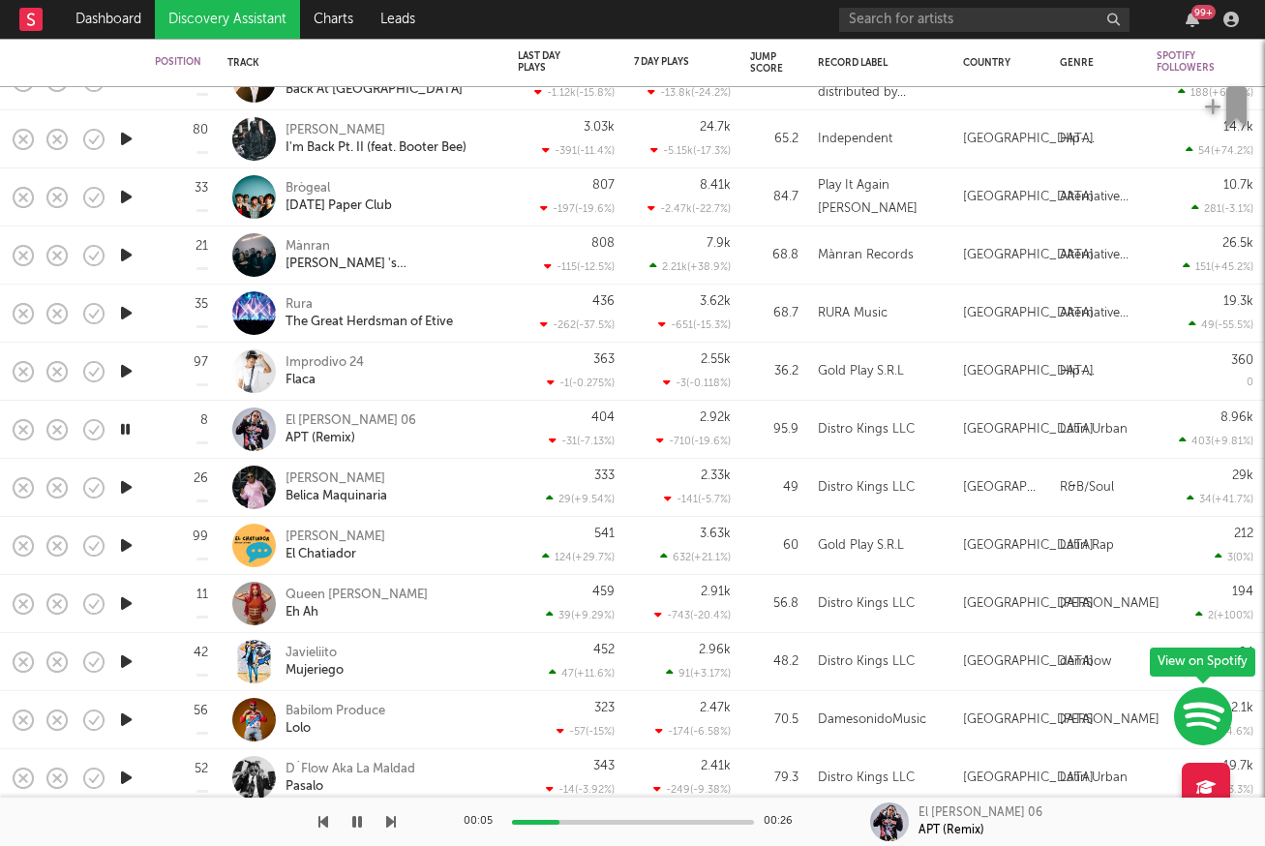
click at [129, 495] on icon "button" at bounding box center [126, 487] width 20 height 24
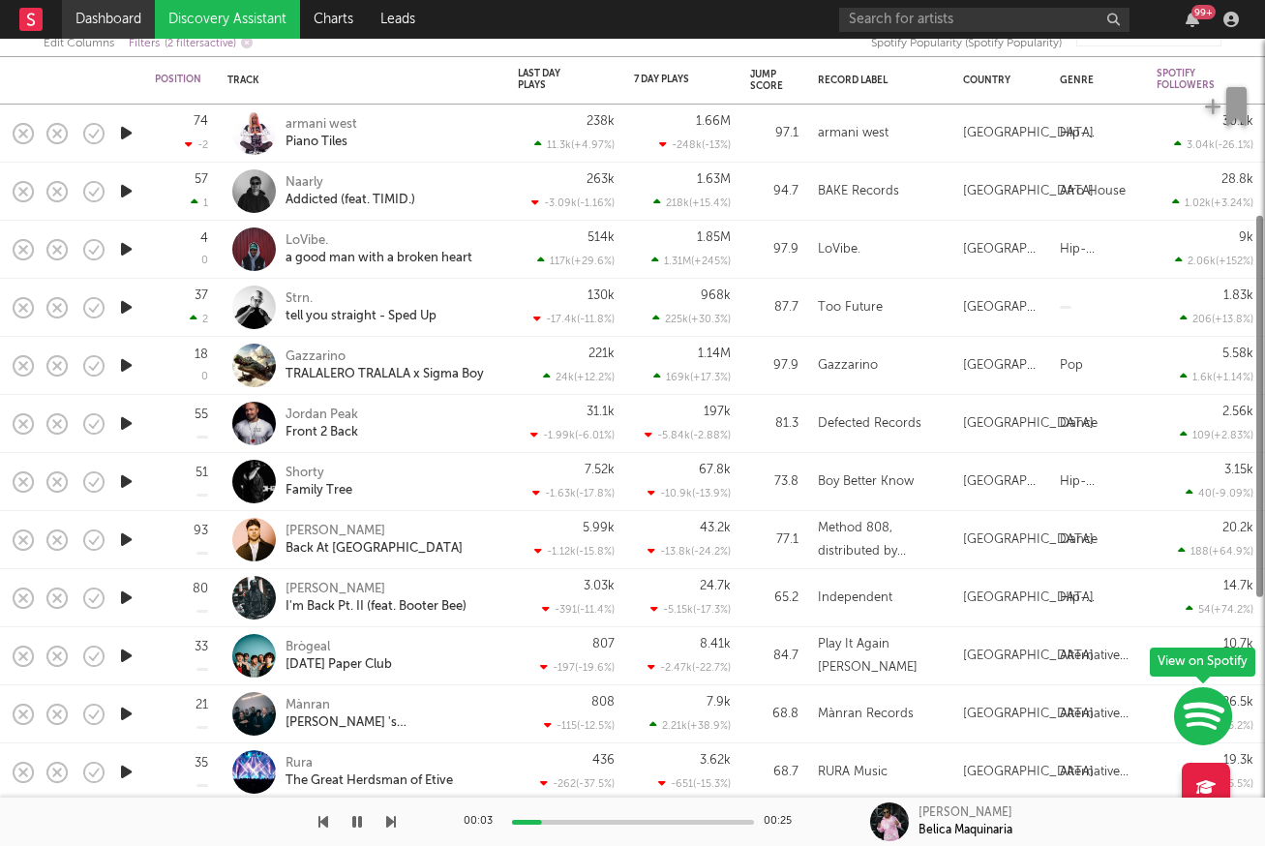
click at [101, 22] on link "Dashboard" at bounding box center [108, 19] width 93 height 39
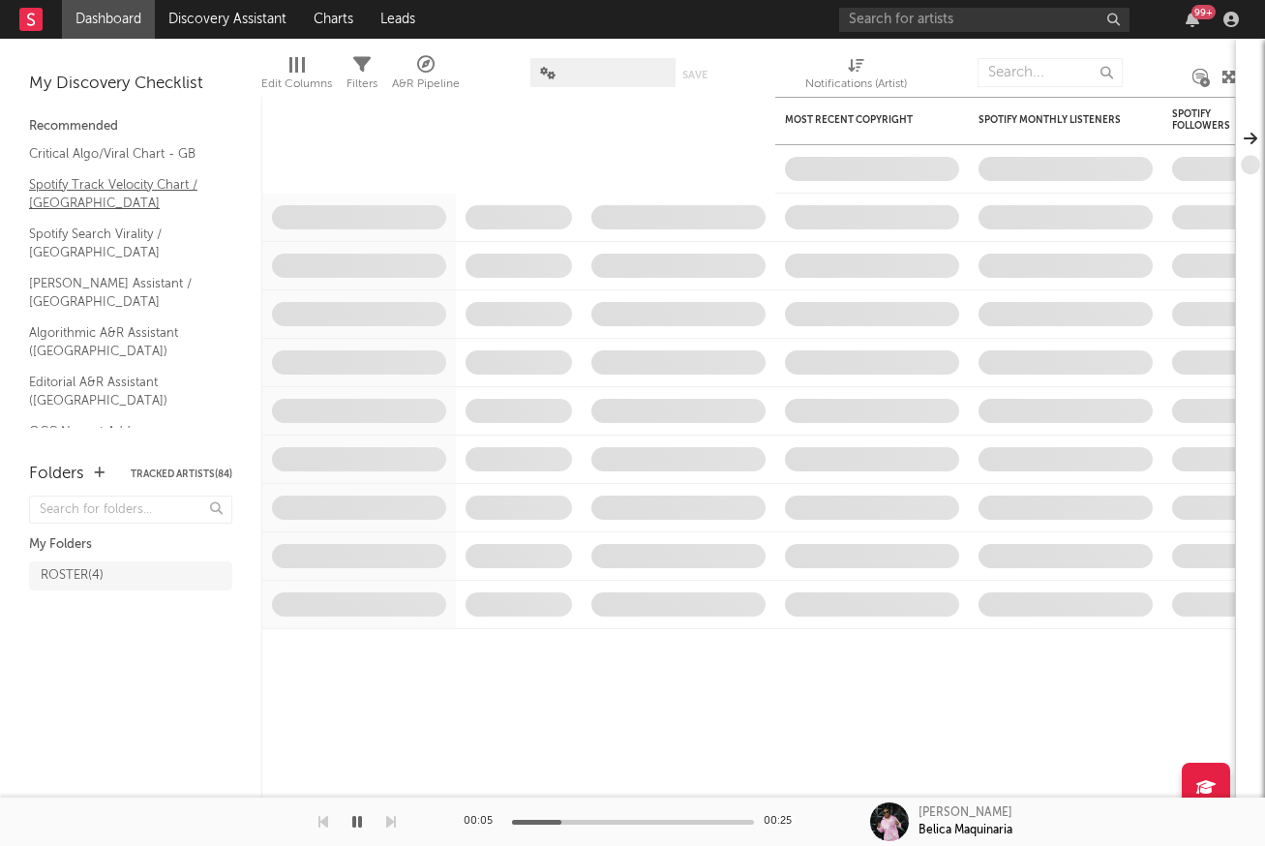
click at [86, 174] on link "Spotify Track Velocity Chart / GB" at bounding box center [121, 194] width 184 height 40
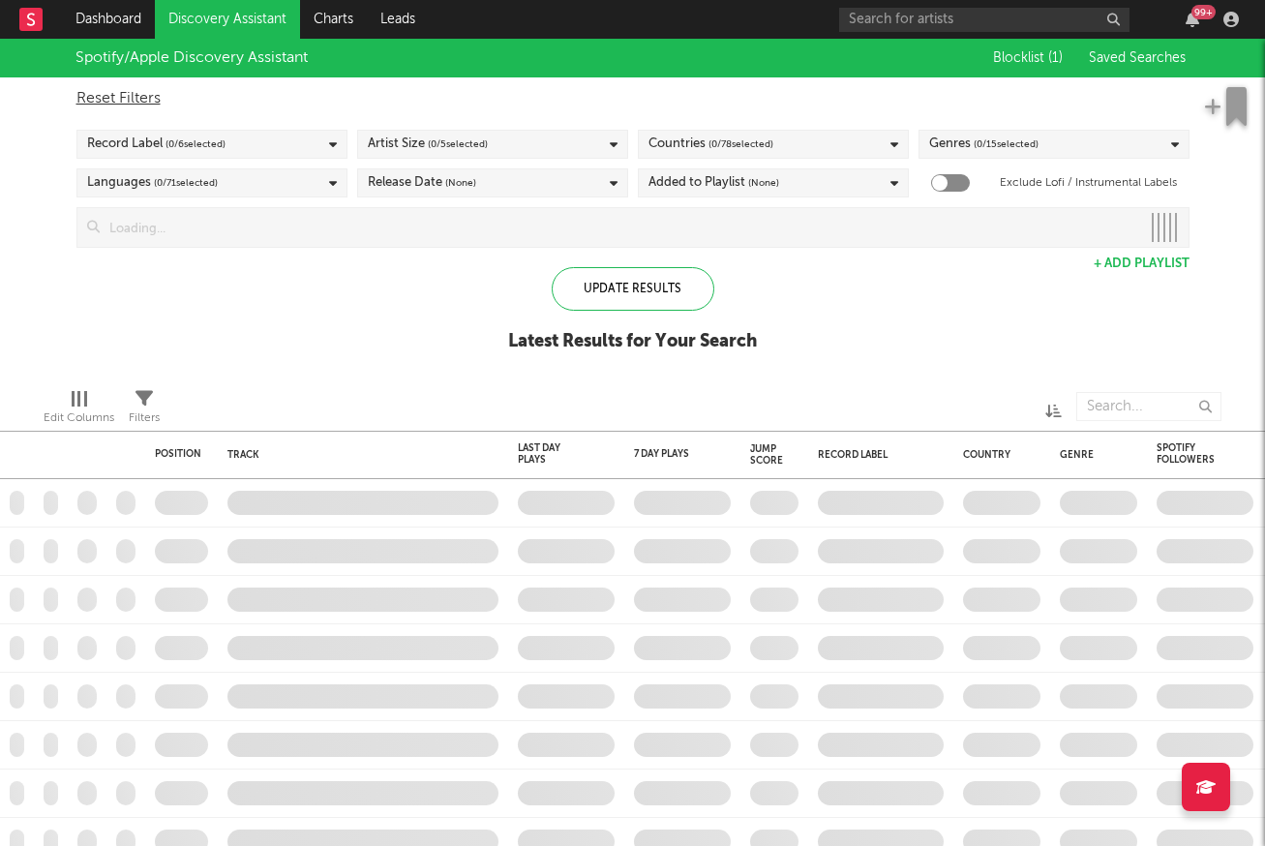
checkbox input "true"
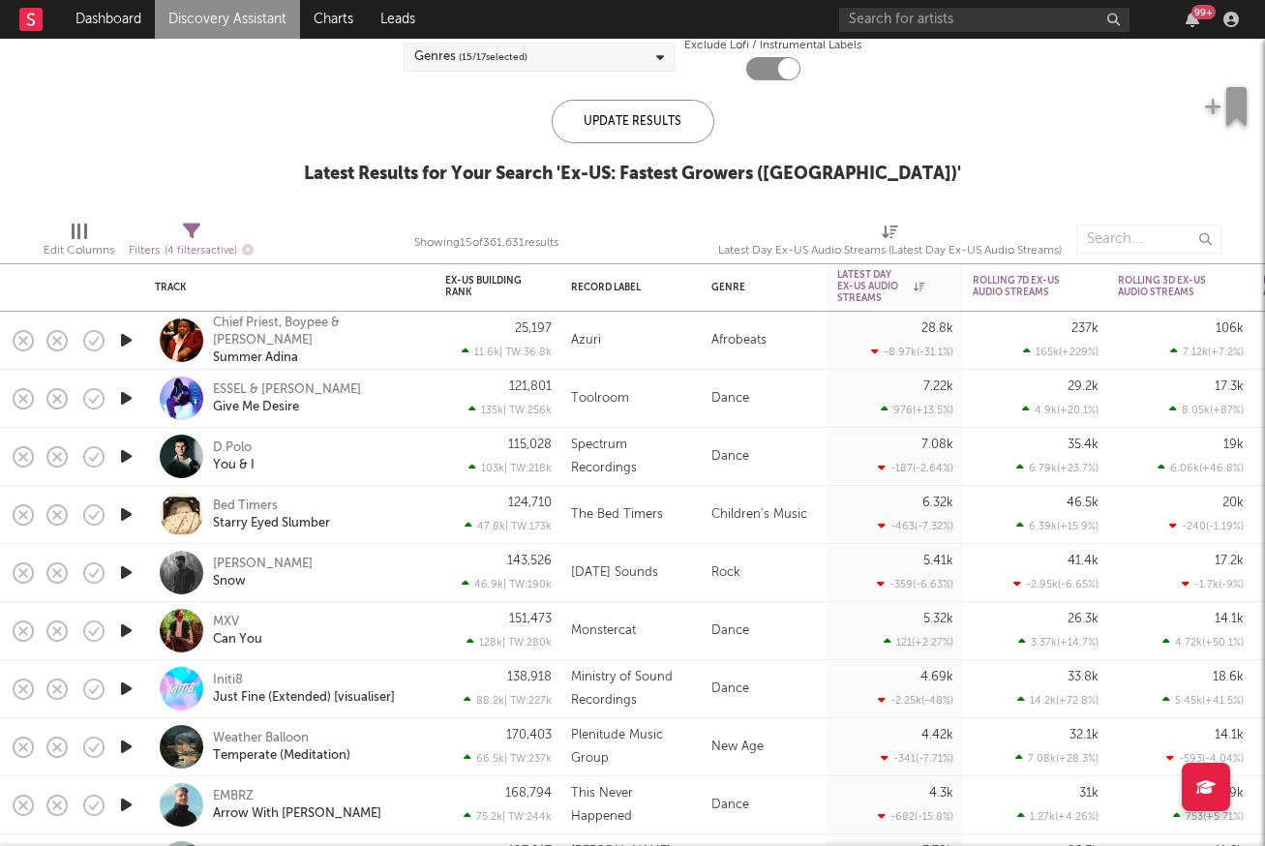
click at [124, 341] on icon "button" at bounding box center [126, 340] width 20 height 24
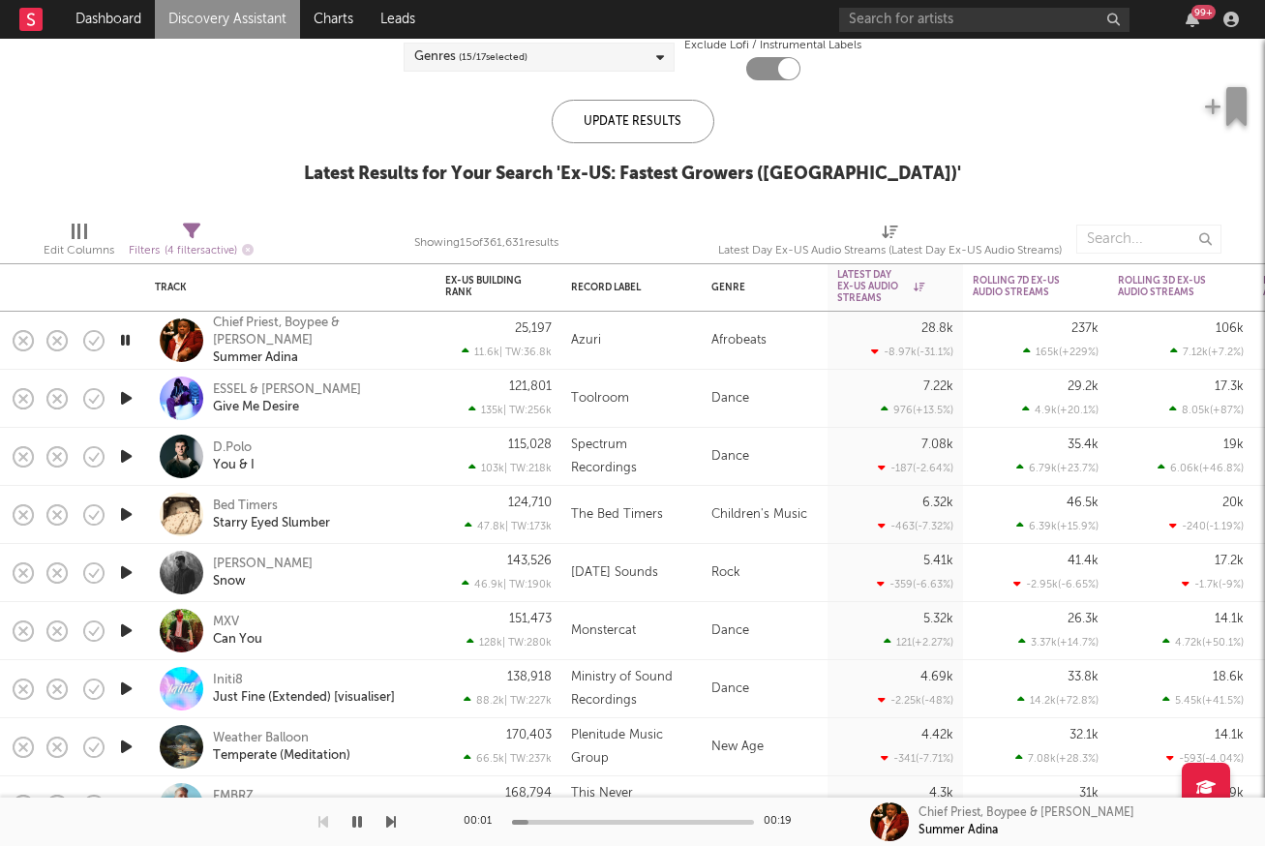
click at [122, 400] on icon "button" at bounding box center [126, 398] width 20 height 24
click at [124, 456] on icon "button" at bounding box center [126, 456] width 20 height 24
click at [123, 517] on icon "button" at bounding box center [126, 514] width 20 height 24
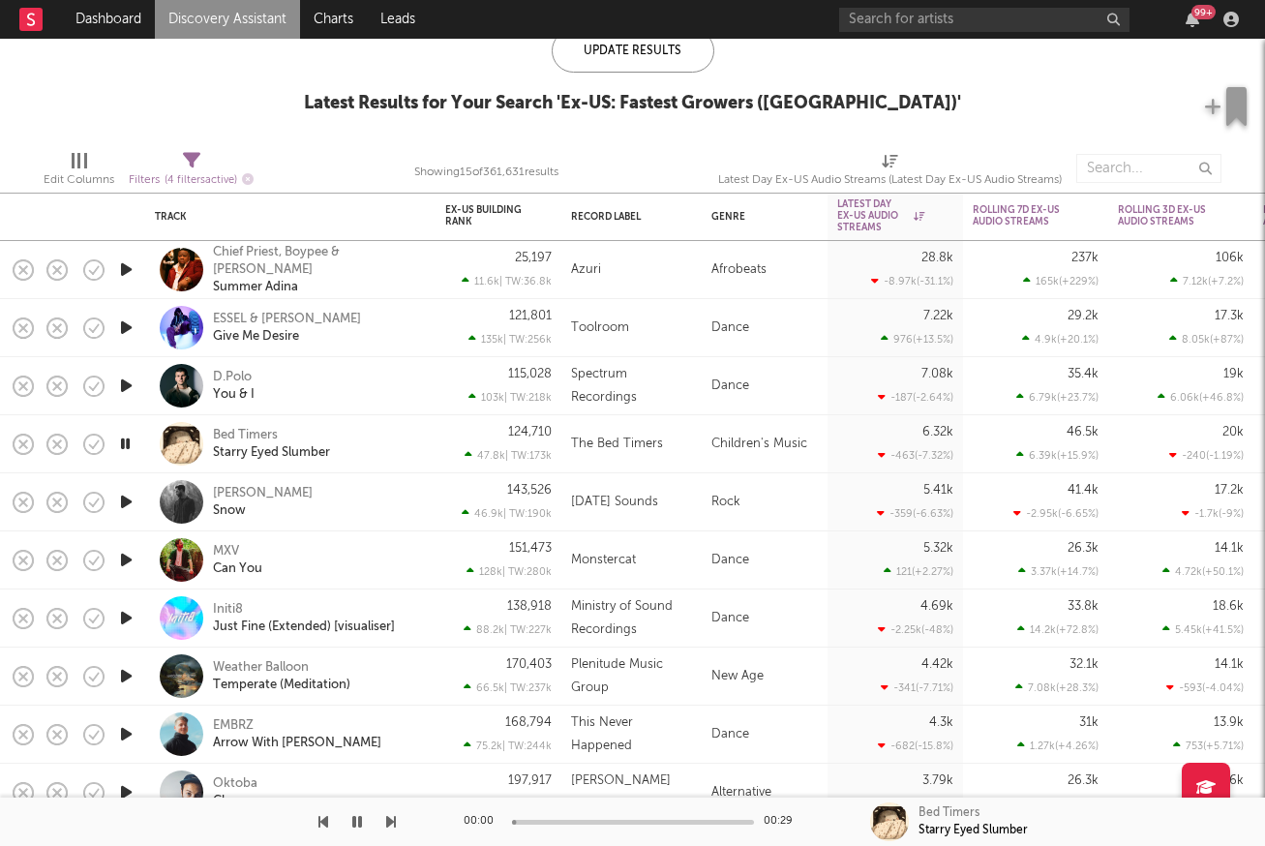
click at [126, 505] on icon "button" at bounding box center [126, 502] width 20 height 24
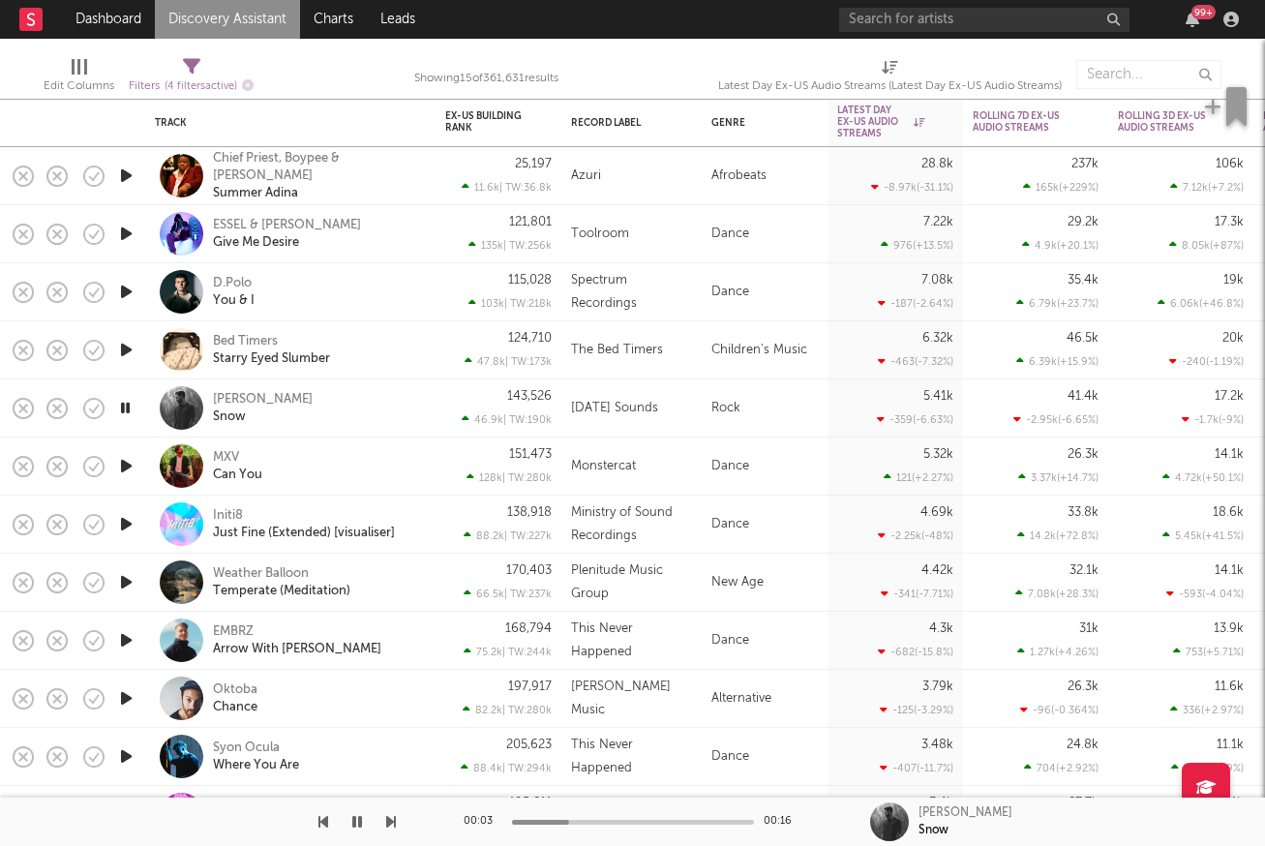
click at [600, 820] on div at bounding box center [633, 822] width 242 height 5
click at [123, 458] on icon "button" at bounding box center [126, 466] width 20 height 24
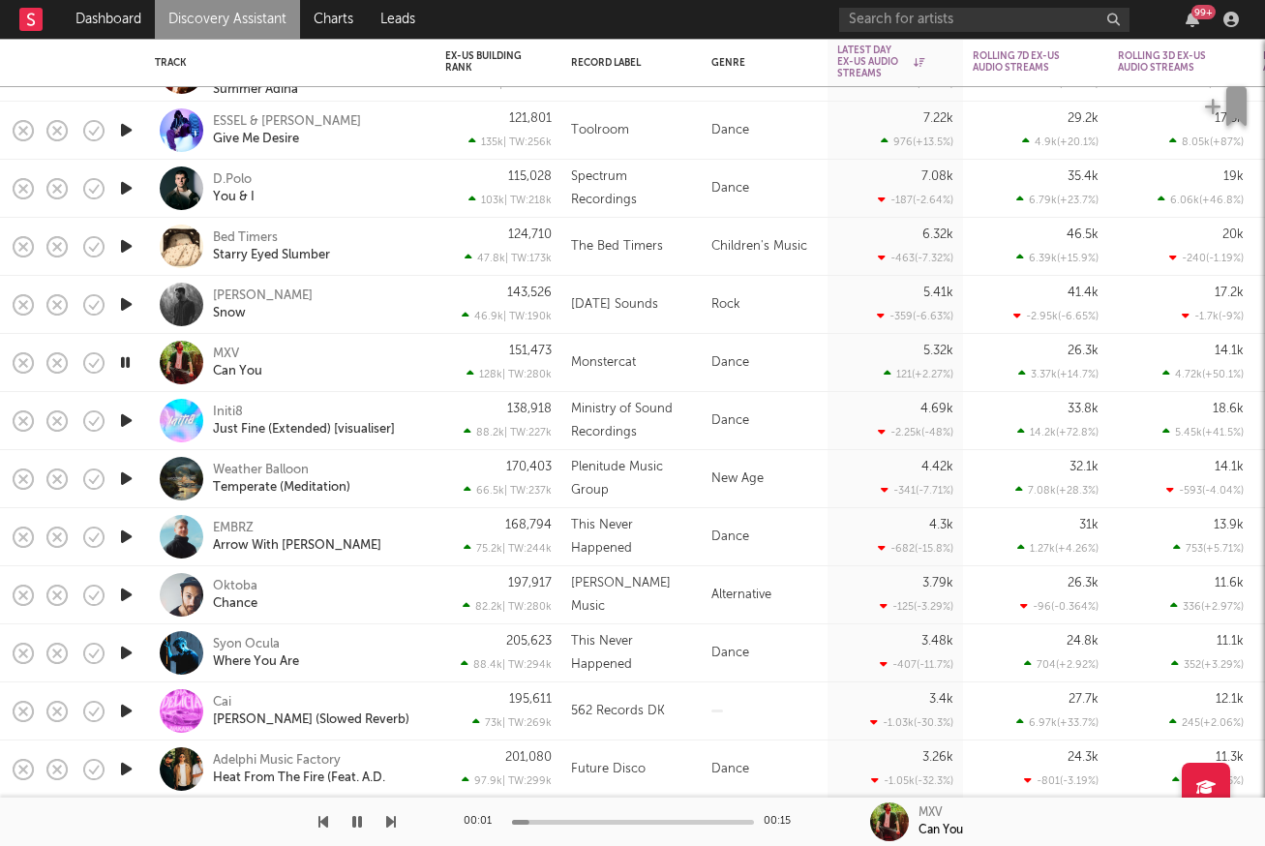
click at [126, 416] on icon "button" at bounding box center [126, 421] width 20 height 24
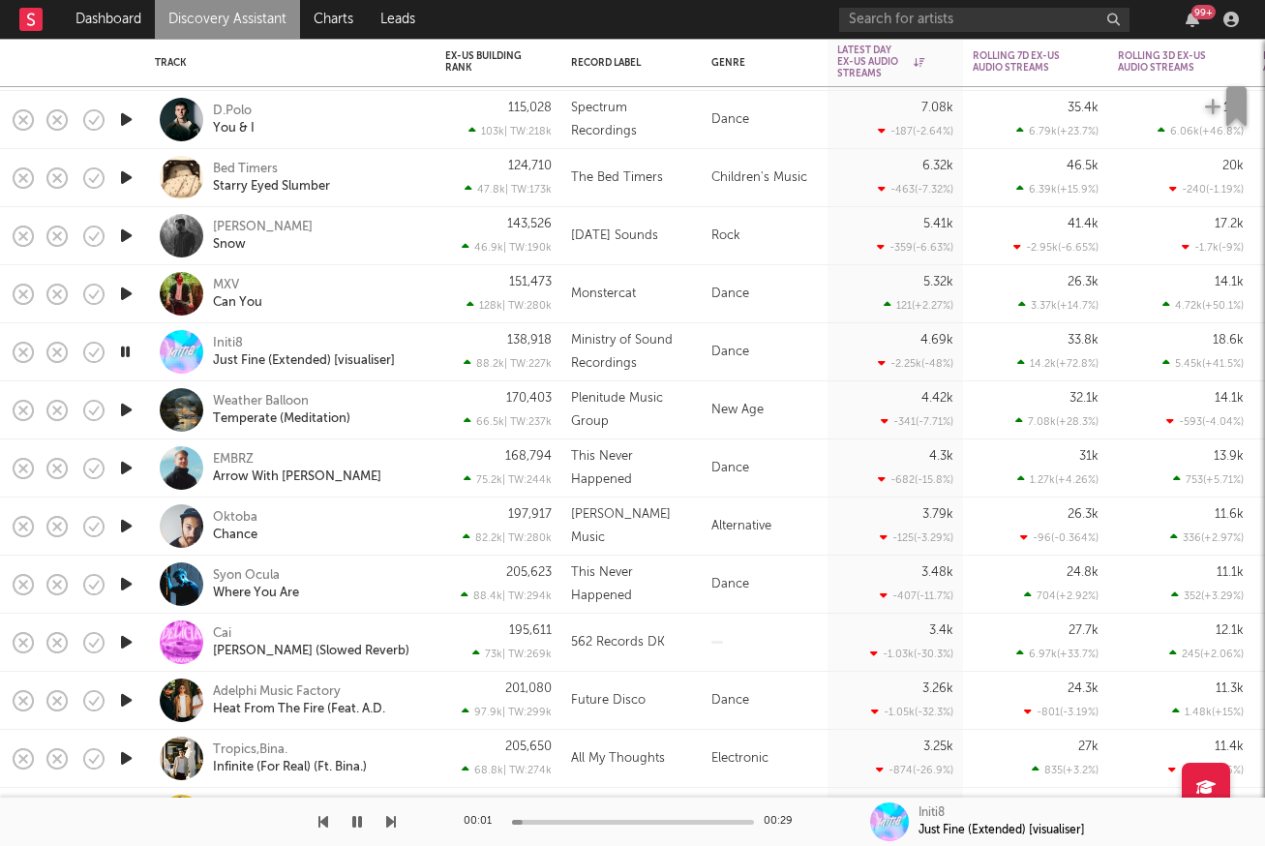
click at [125, 409] on icon "button" at bounding box center [126, 410] width 20 height 24
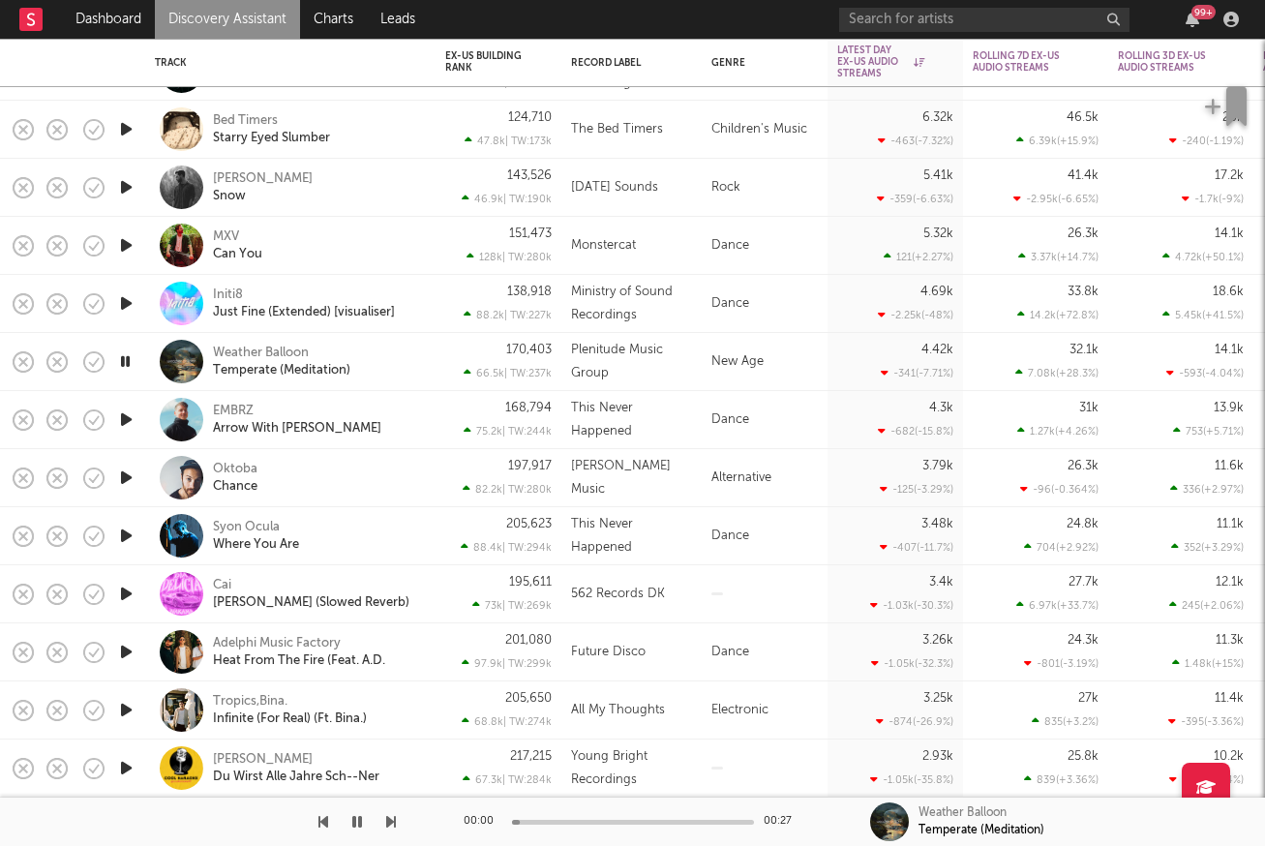
click at [125, 420] on icon "button" at bounding box center [126, 420] width 20 height 24
click at [125, 482] on icon "button" at bounding box center [126, 478] width 20 height 24
click at [125, 536] on icon "button" at bounding box center [126, 536] width 20 height 24
click at [128, 598] on icon "button" at bounding box center [126, 594] width 20 height 24
click at [126, 651] on icon "button" at bounding box center [126, 652] width 20 height 24
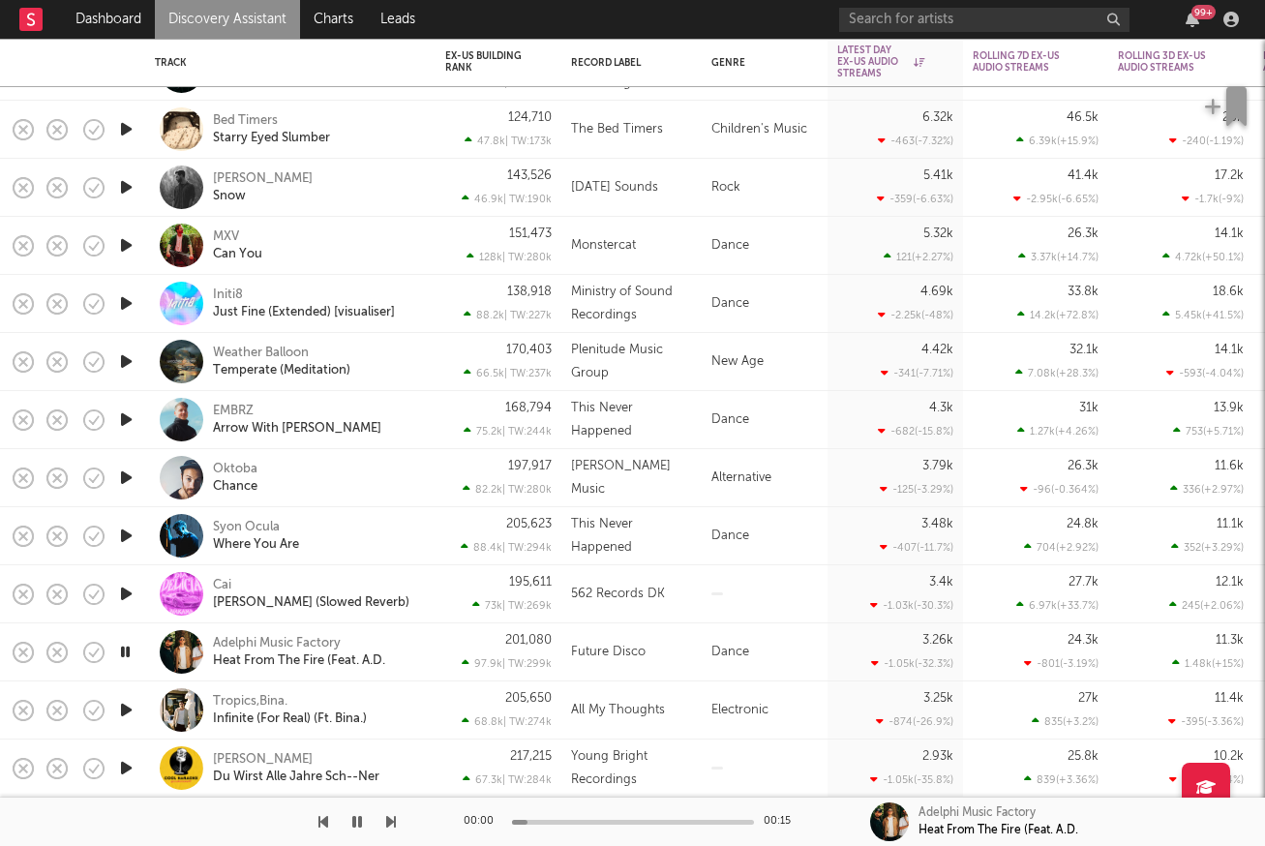
click at [125, 709] on icon "button" at bounding box center [126, 710] width 20 height 24
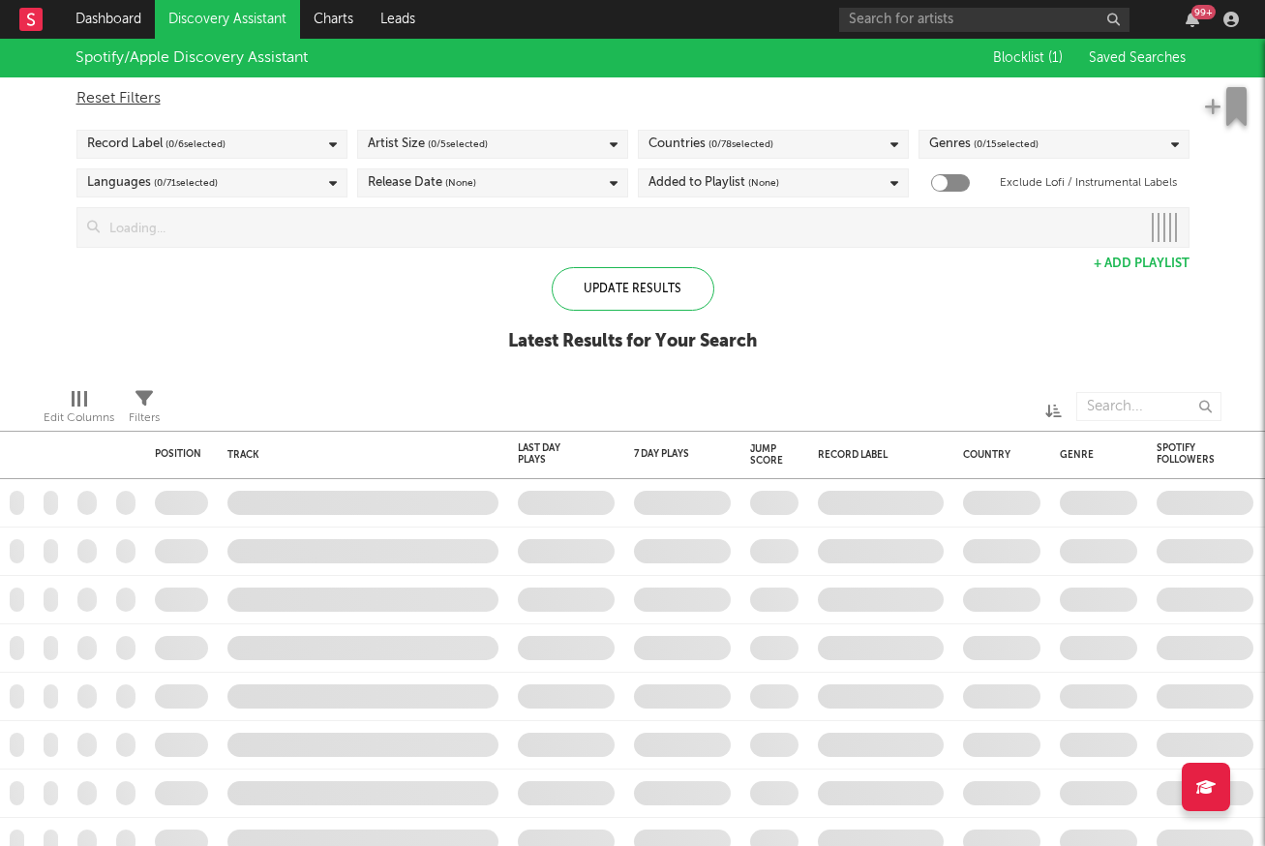
checkbox input "true"
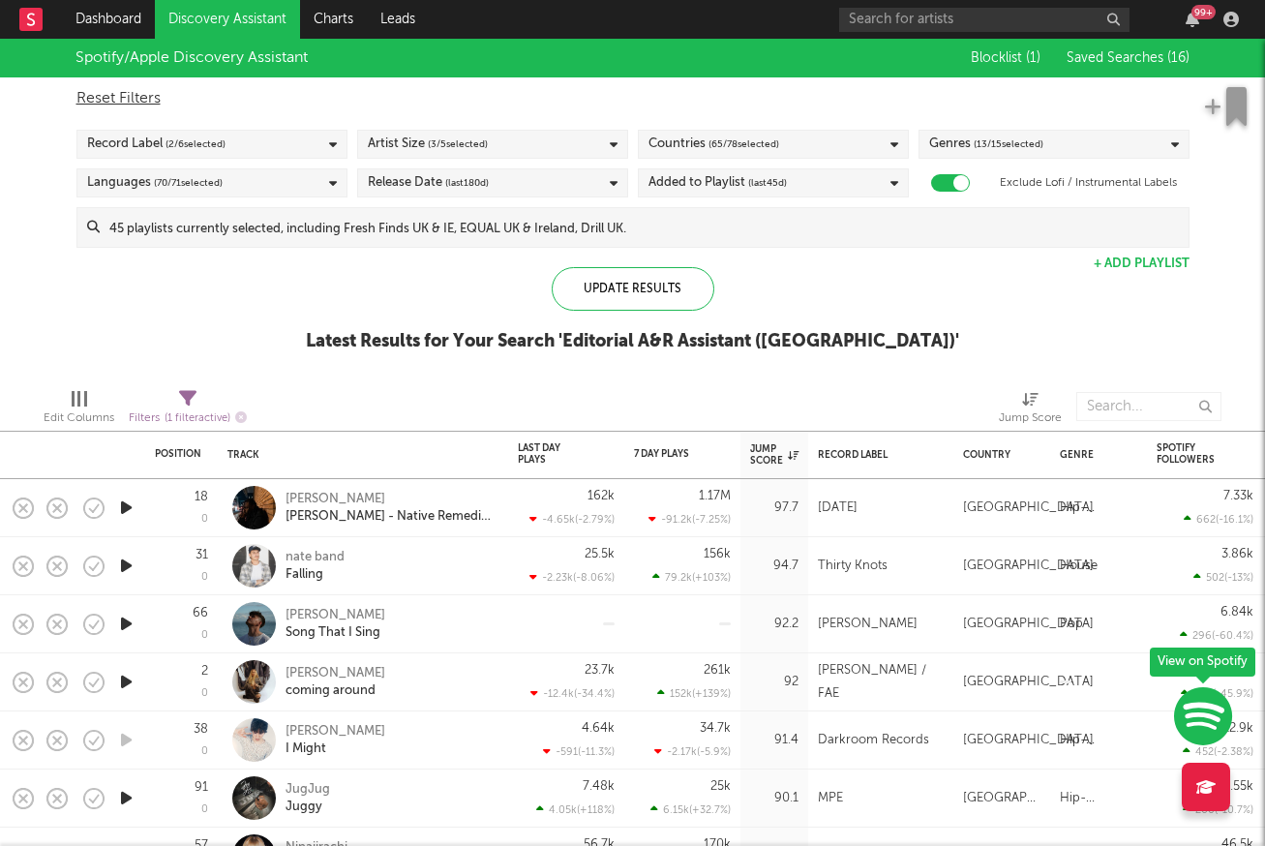
click at [133, 557] on icon "button" at bounding box center [126, 566] width 20 height 24
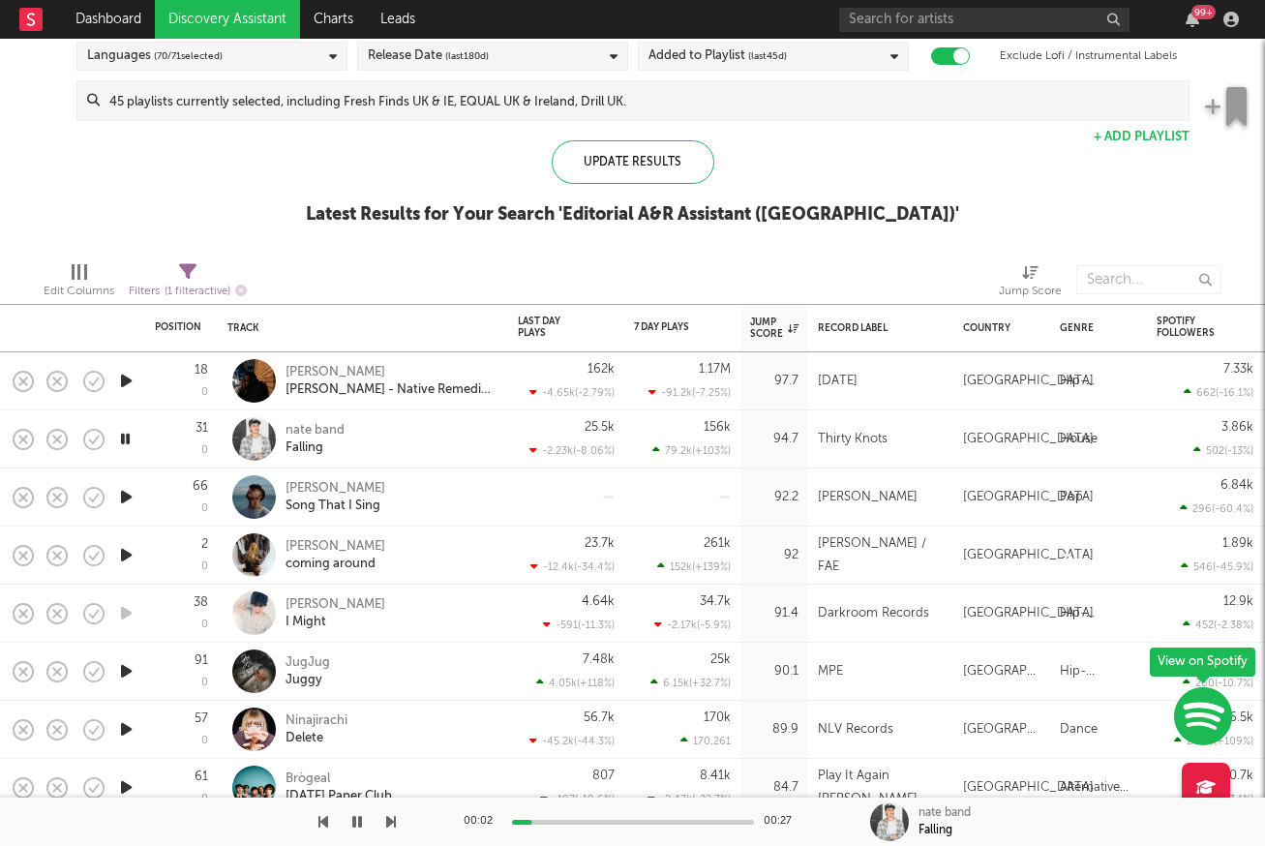
click at [129, 494] on icon "button" at bounding box center [126, 497] width 20 height 24
click at [131, 672] on icon "button" at bounding box center [125, 671] width 18 height 24
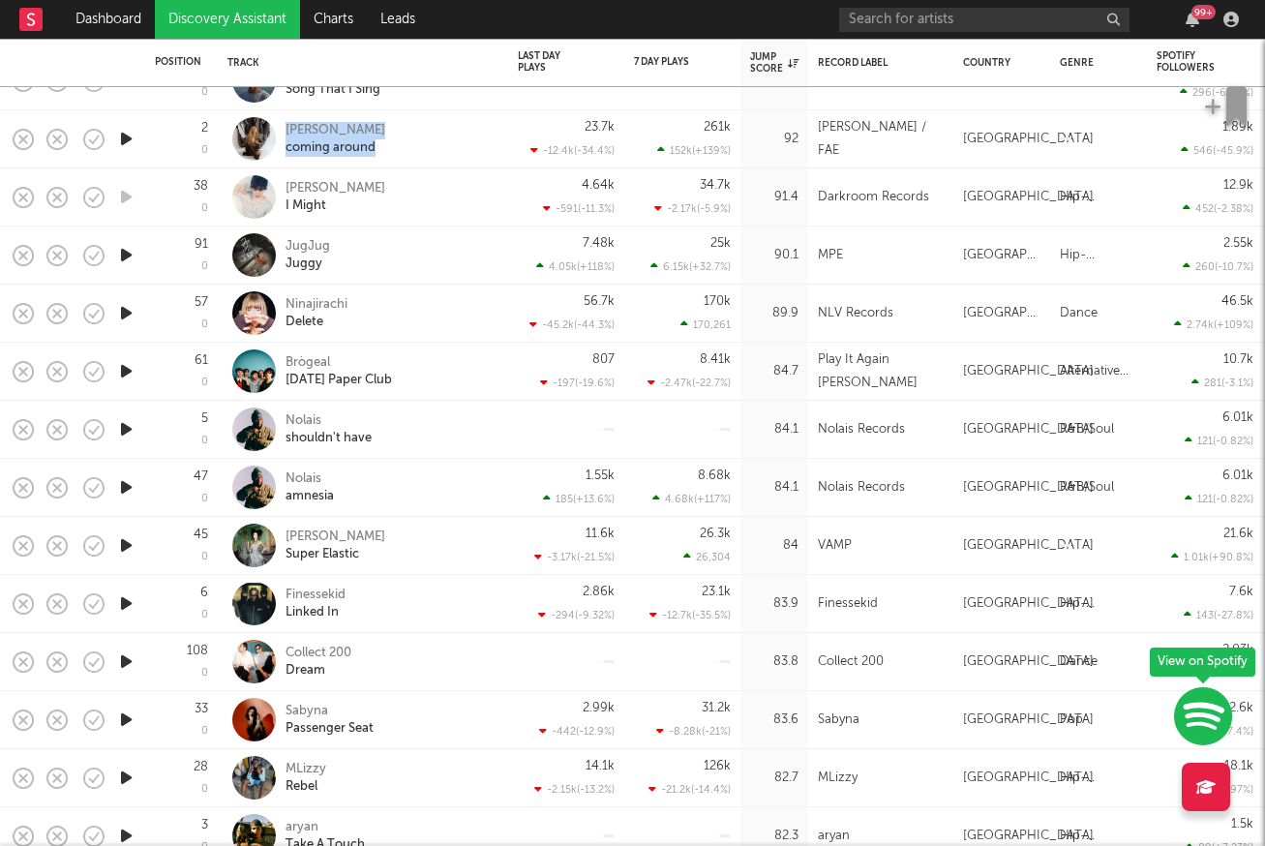
click at [125, 550] on icon "button" at bounding box center [126, 545] width 20 height 24
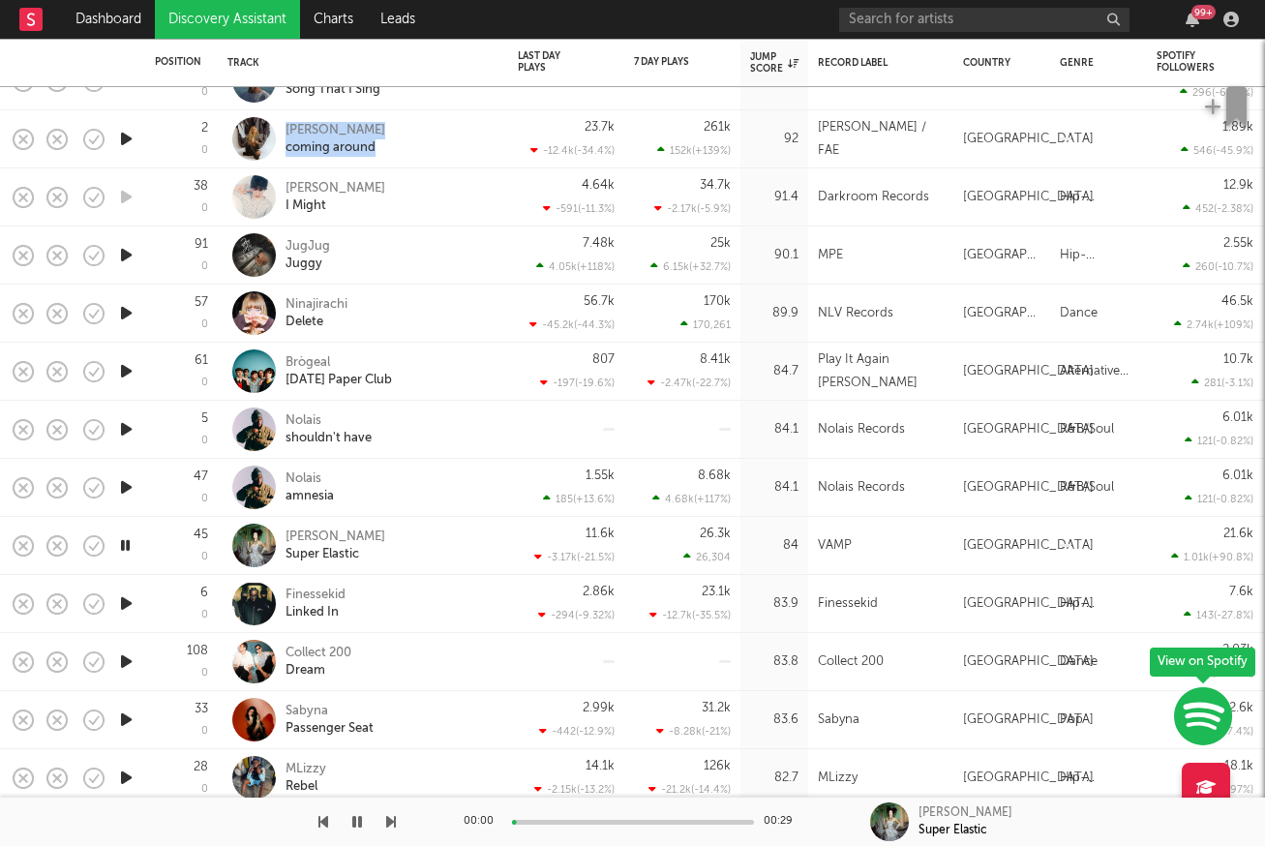
click at [125, 550] on icon "button" at bounding box center [125, 545] width 18 height 24
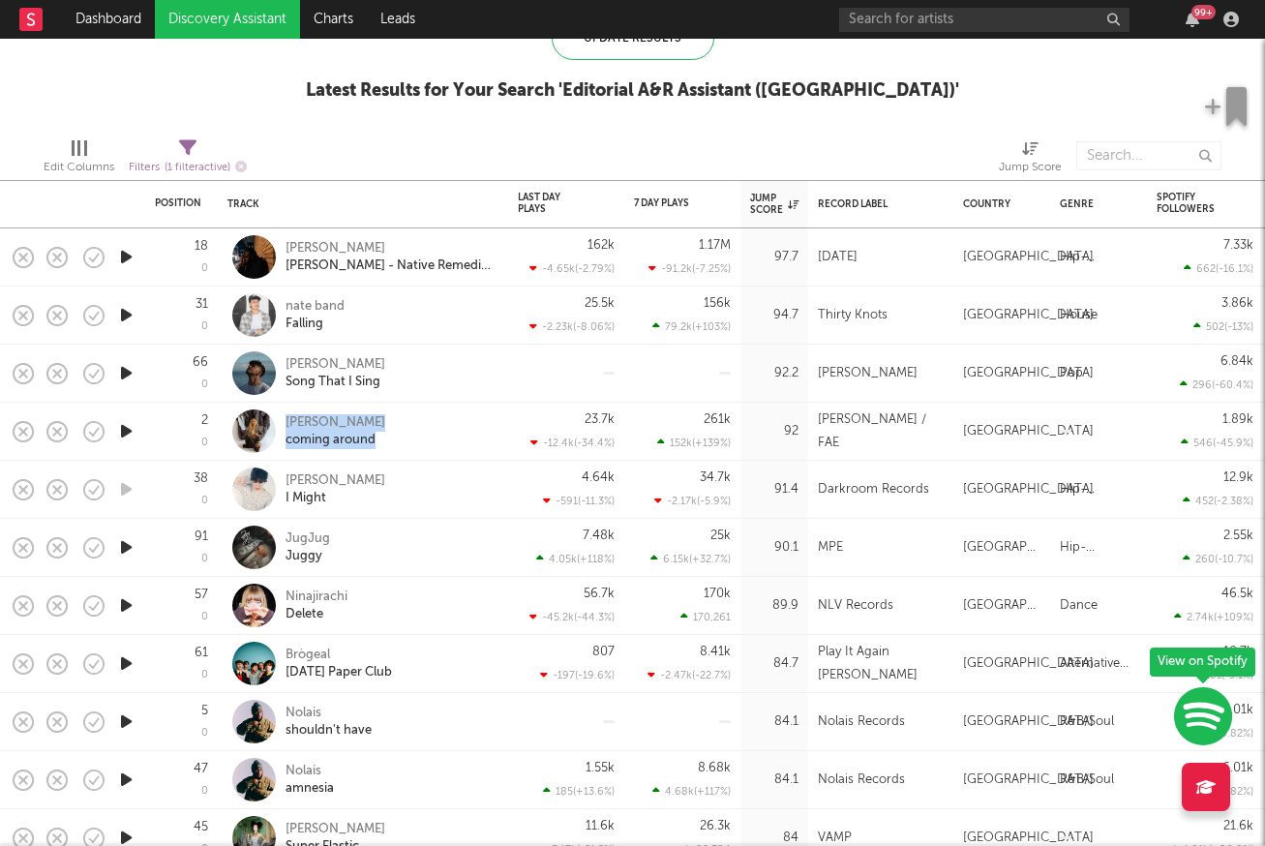
click at [122, 545] on icon "button" at bounding box center [126, 547] width 20 height 24
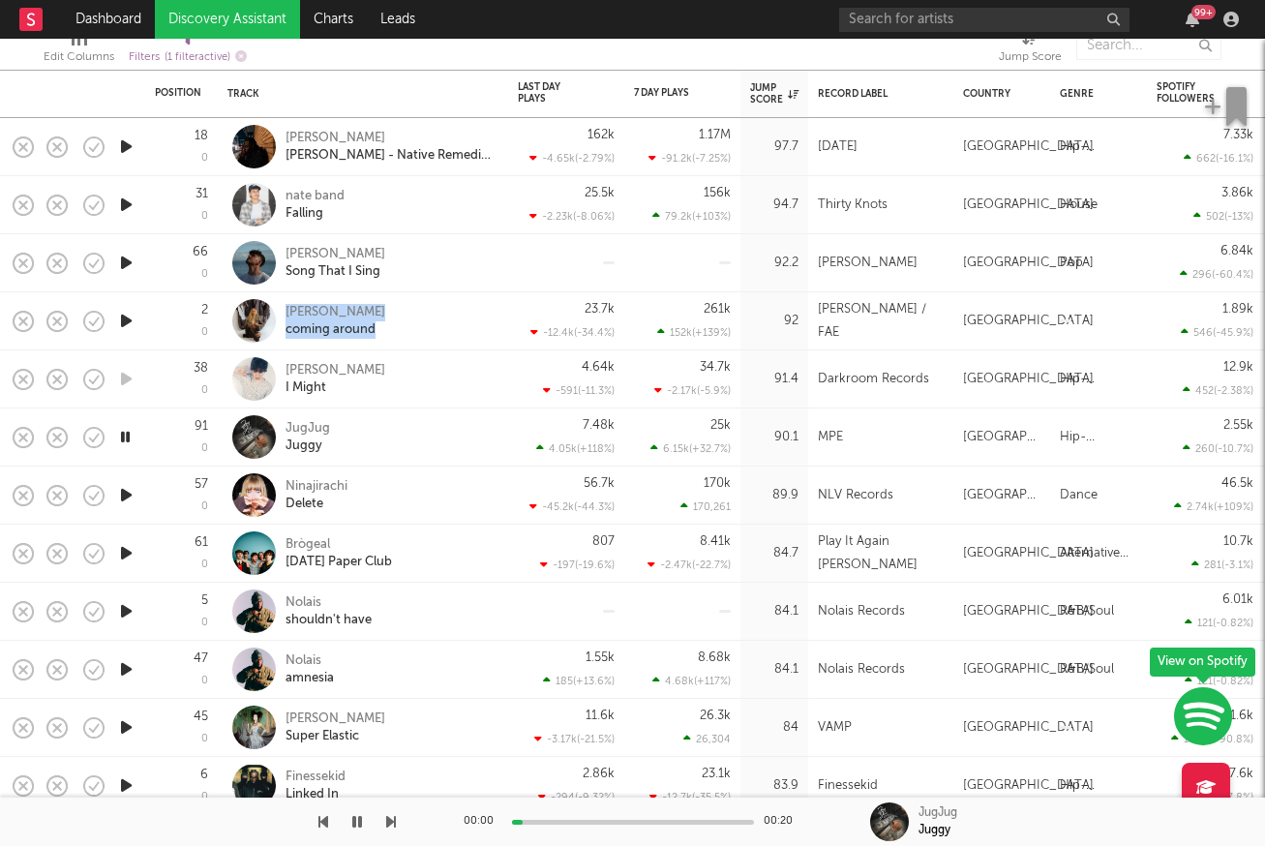
click at [129, 494] on icon "button" at bounding box center [126, 495] width 20 height 24
click at [311, 480] on div "Ninajirachi" at bounding box center [317, 486] width 62 height 17
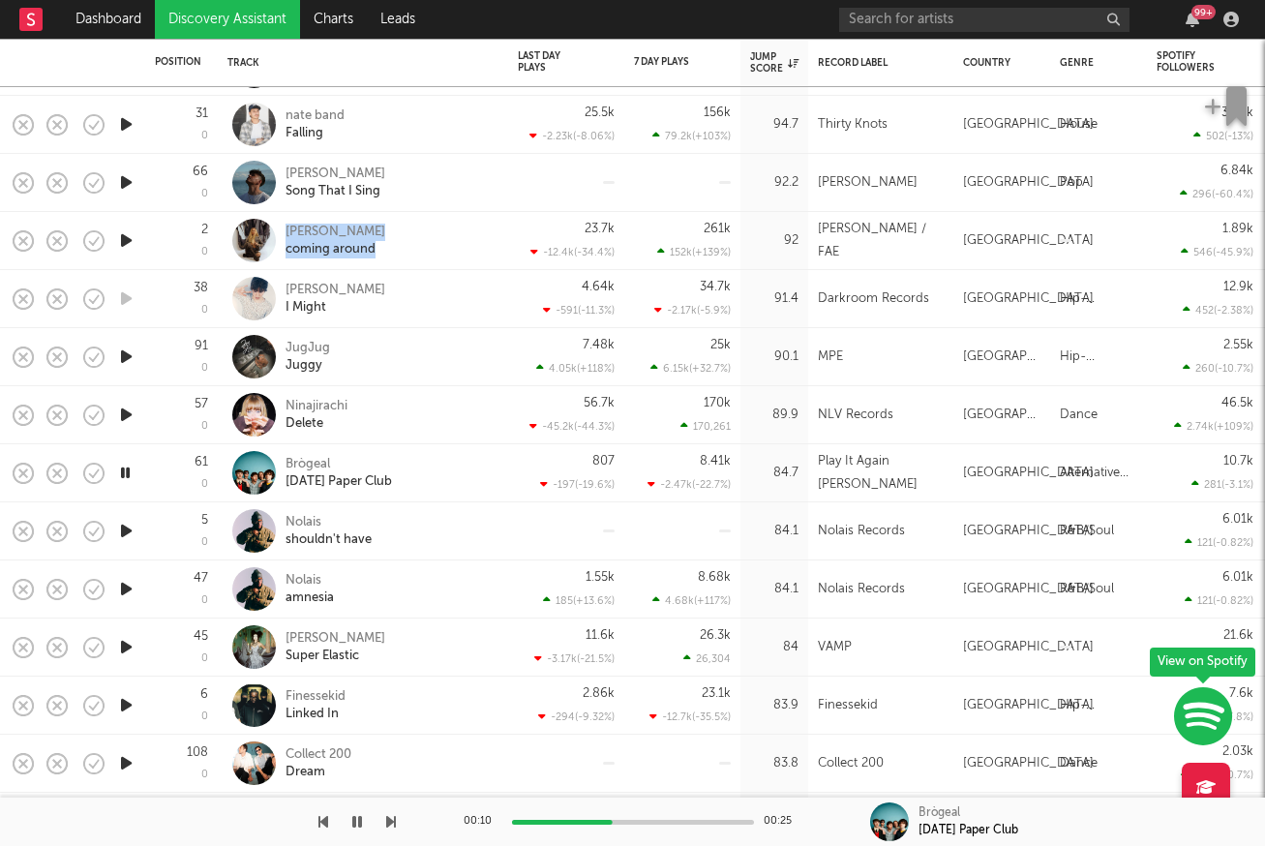
click at [123, 531] on icon "button" at bounding box center [126, 531] width 20 height 24
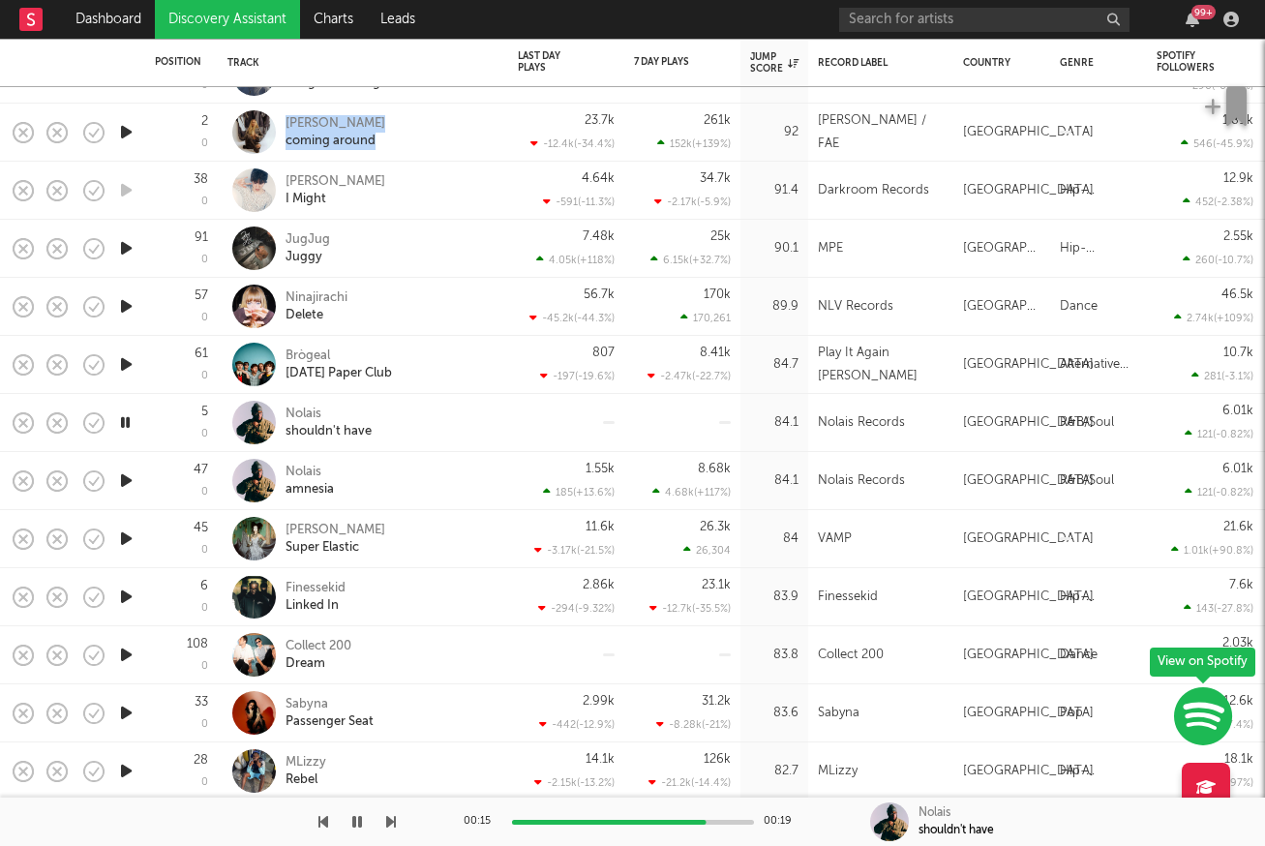
click at [126, 535] on icon "button" at bounding box center [126, 539] width 20 height 24
click at [122, 596] on icon "button" at bounding box center [126, 597] width 20 height 24
click at [127, 647] on icon "button" at bounding box center [126, 655] width 20 height 24
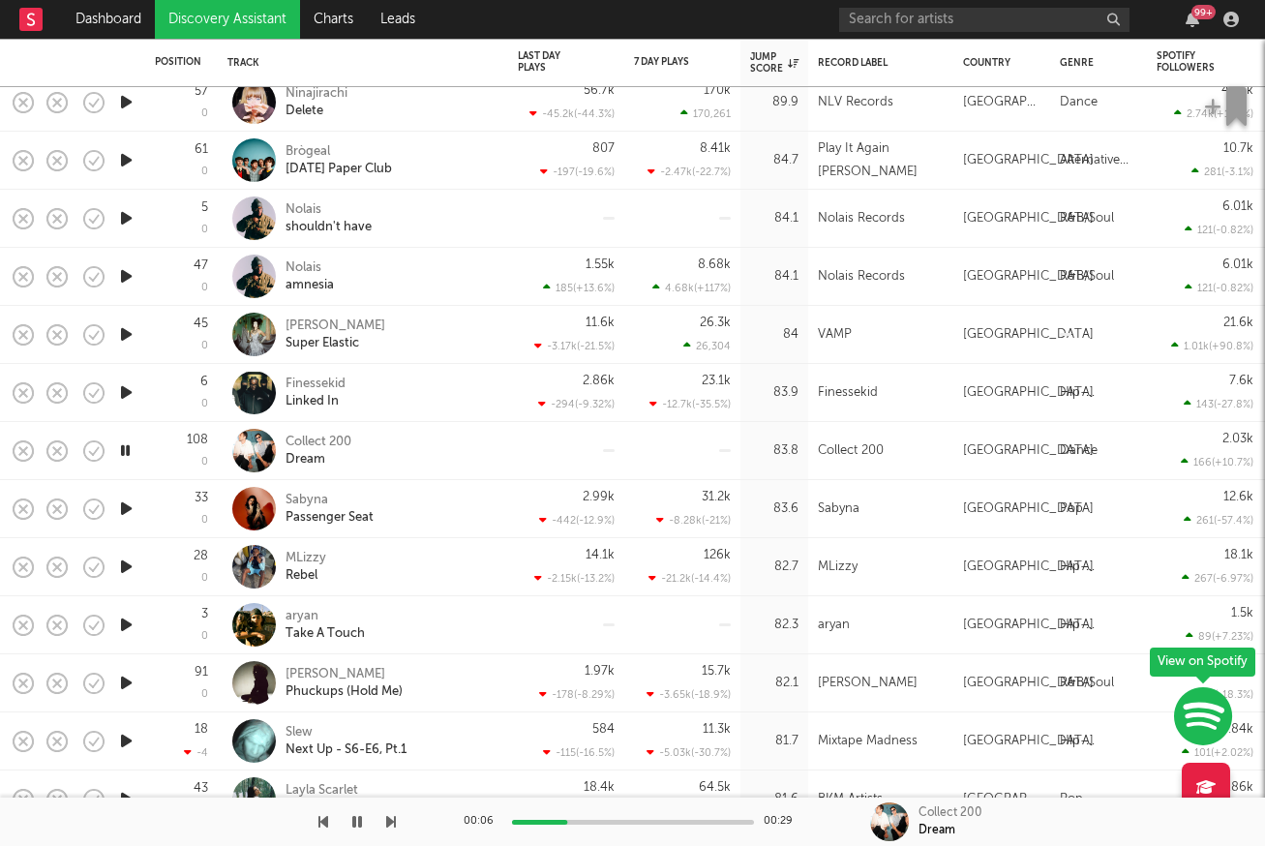
click at [125, 508] on icon "button" at bounding box center [126, 509] width 20 height 24
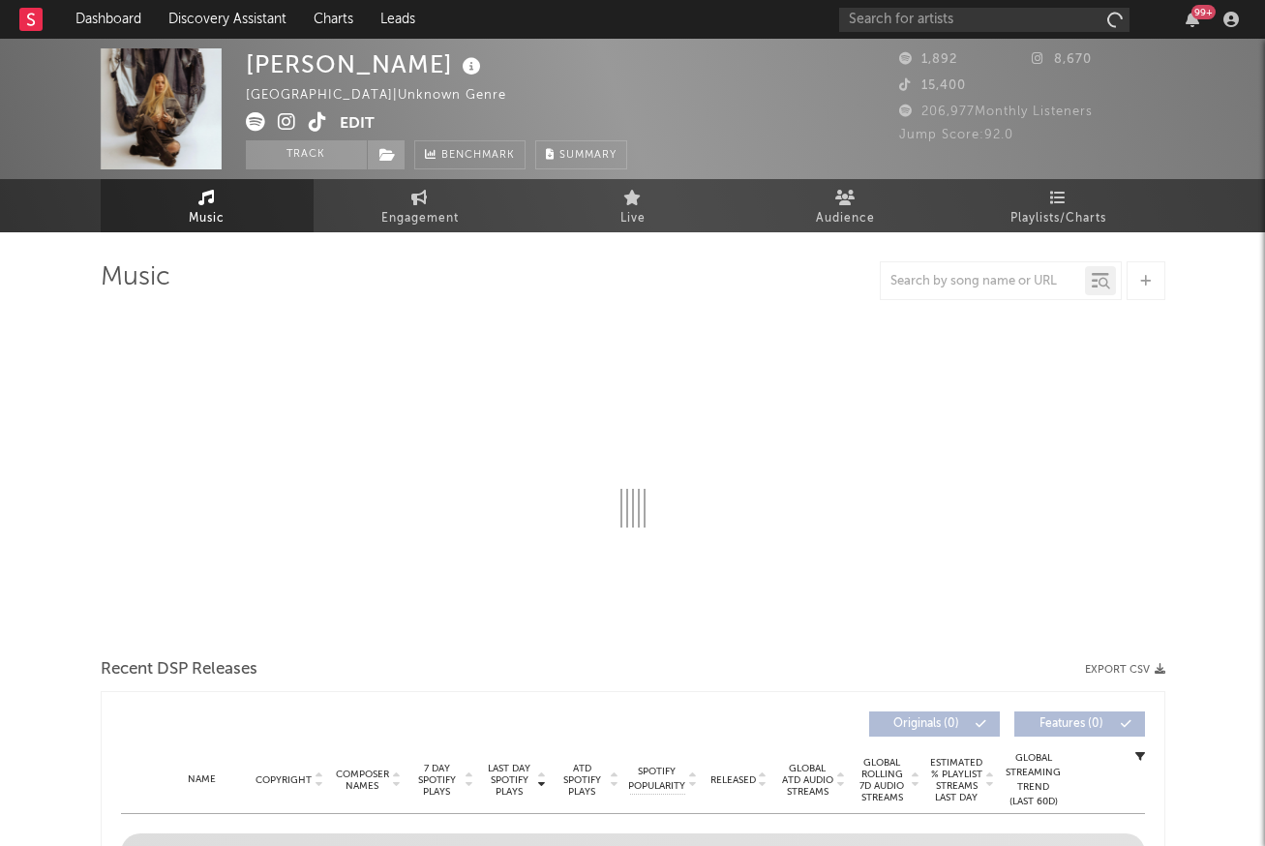
select select "1w"
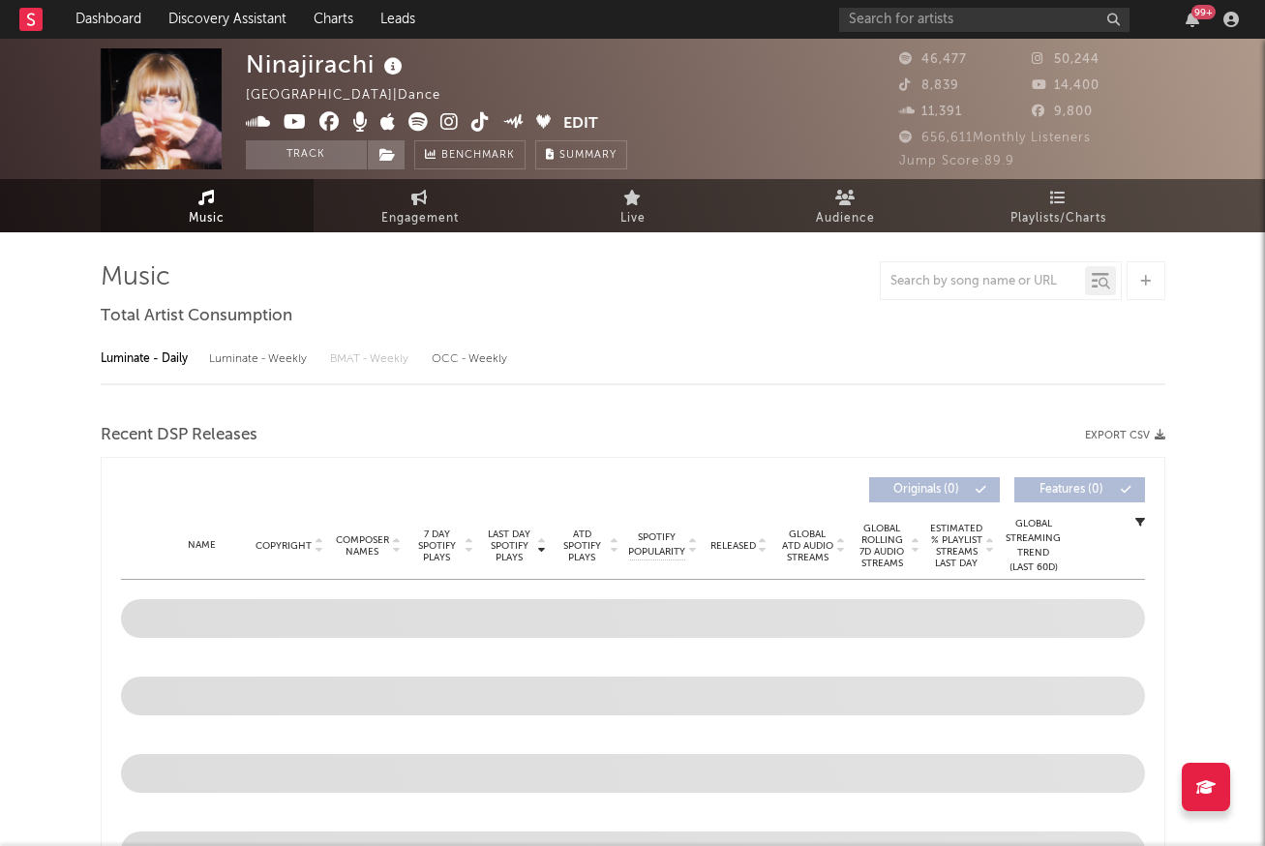
select select "6m"
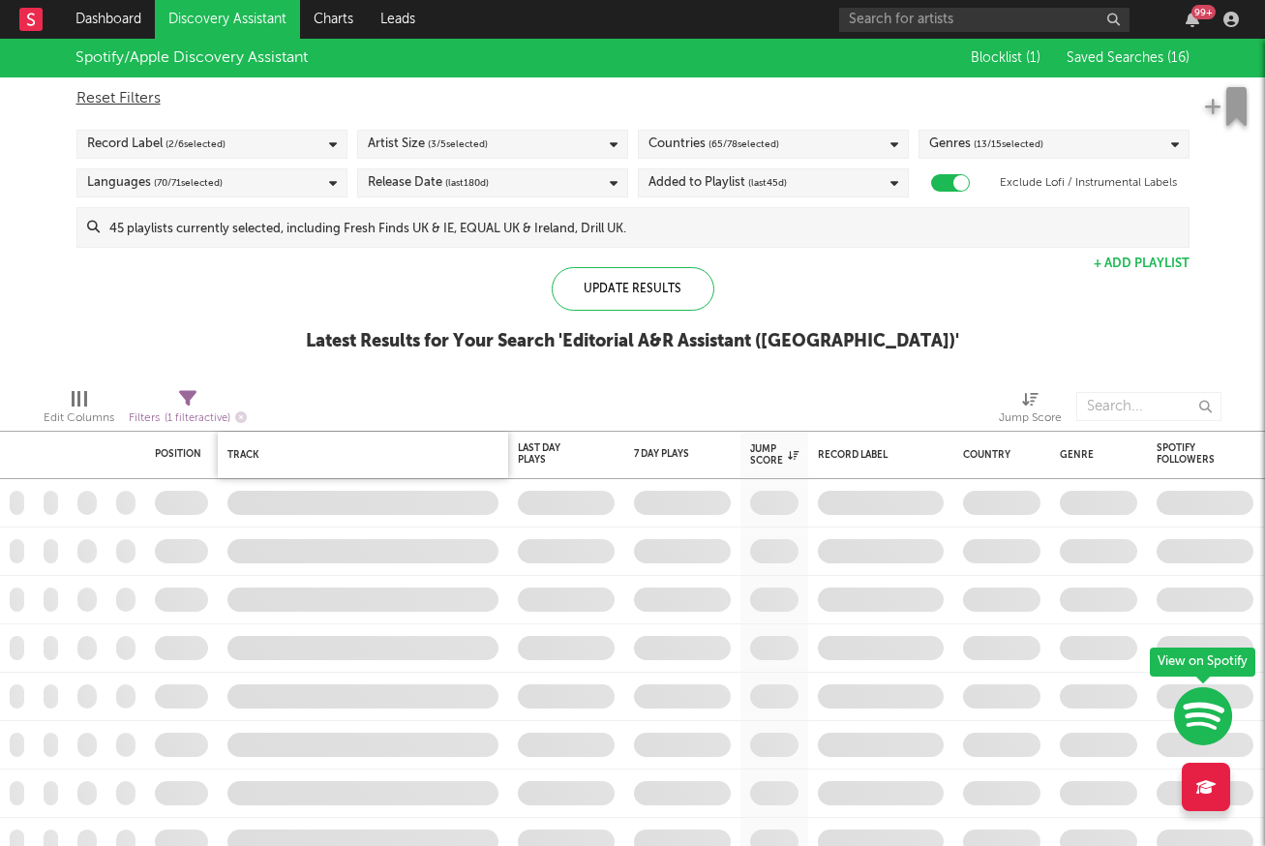
checkbox input "true"
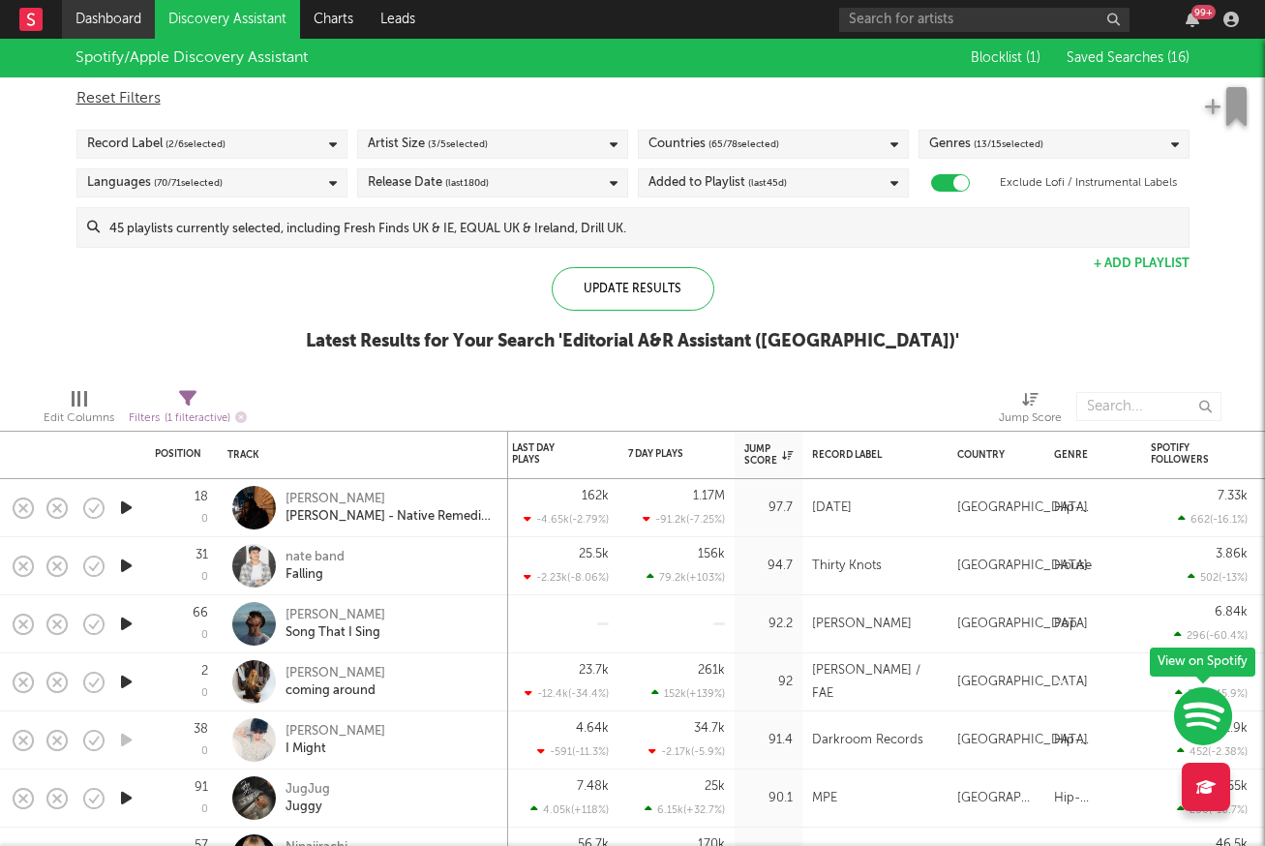
click at [112, 26] on link "Dashboard" at bounding box center [108, 19] width 93 height 39
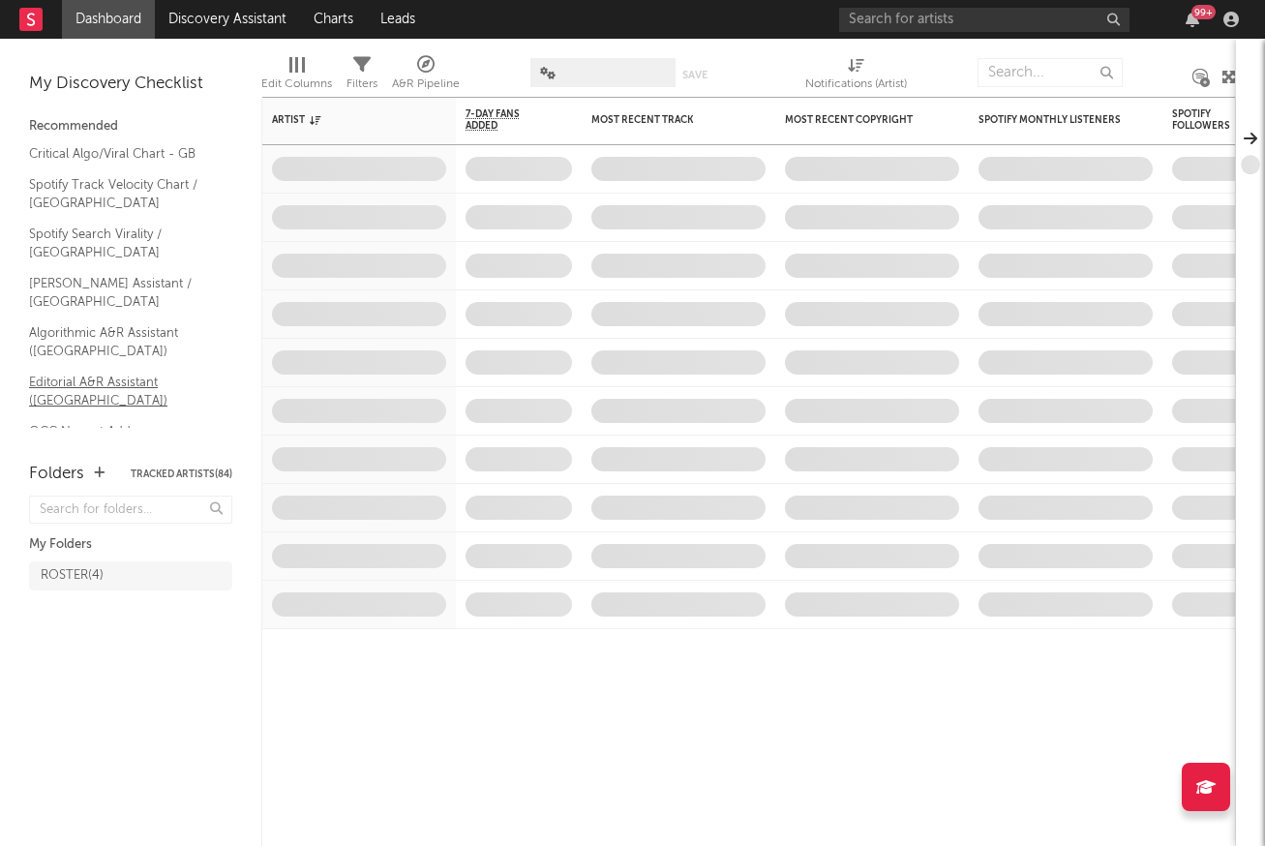
click at [122, 372] on link "Editorial A&R Assistant (UK)" at bounding box center [121, 392] width 184 height 40
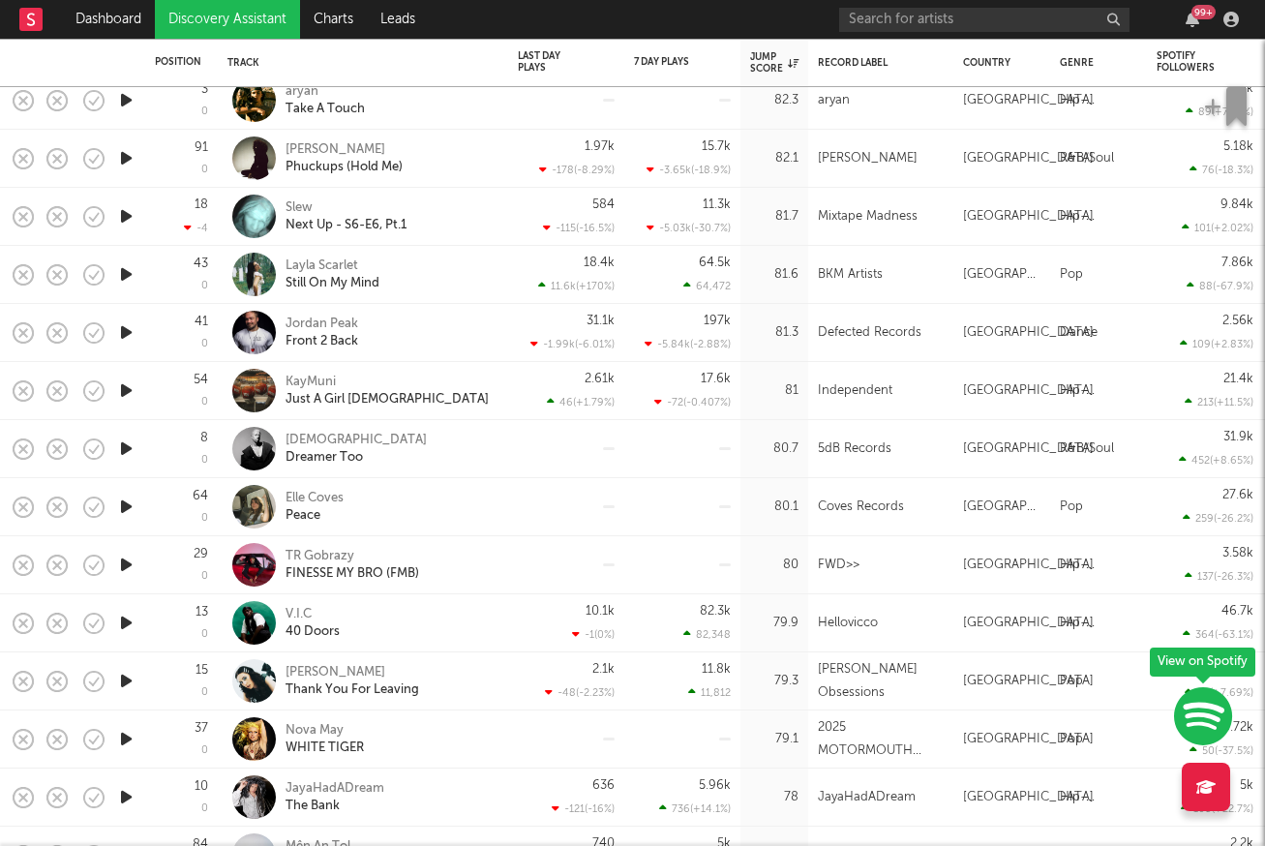
click at [123, 507] on icon "button" at bounding box center [126, 507] width 20 height 24
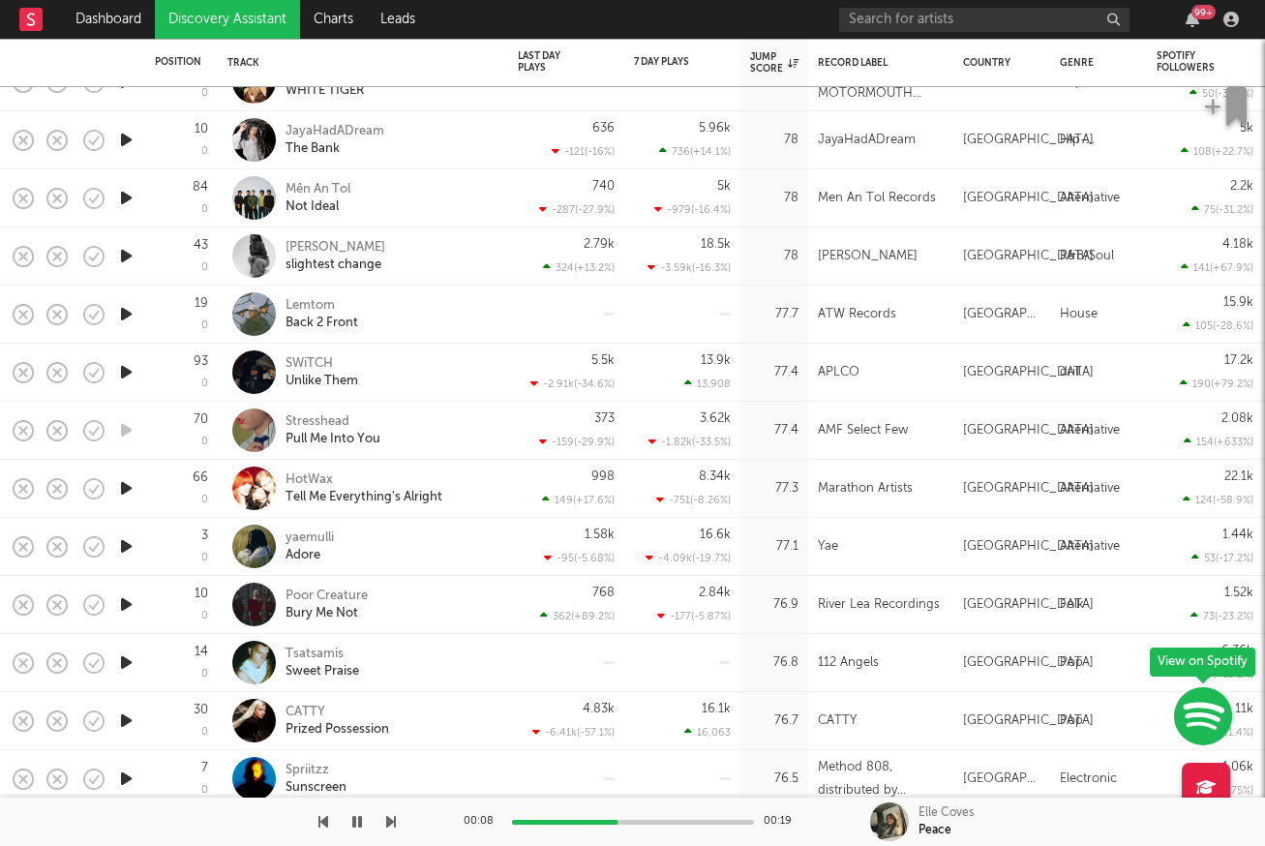
click at [127, 488] on icon "button" at bounding box center [126, 488] width 20 height 24
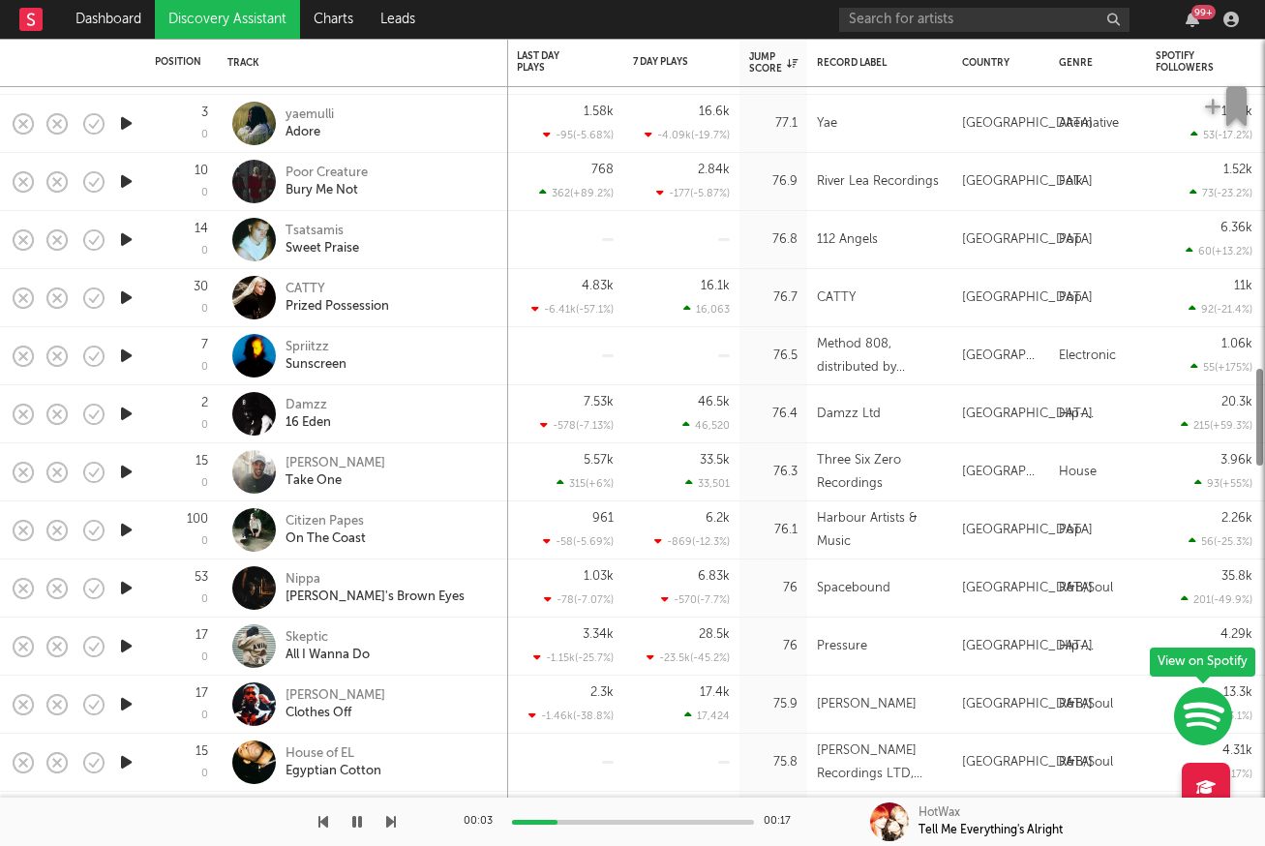
click at [126, 473] on icon "button" at bounding box center [126, 472] width 20 height 24
click at [127, 292] on icon "button" at bounding box center [126, 298] width 20 height 24
click at [126, 357] on icon "button" at bounding box center [126, 356] width 20 height 24
click at [126, 412] on icon "button" at bounding box center [126, 414] width 20 height 24
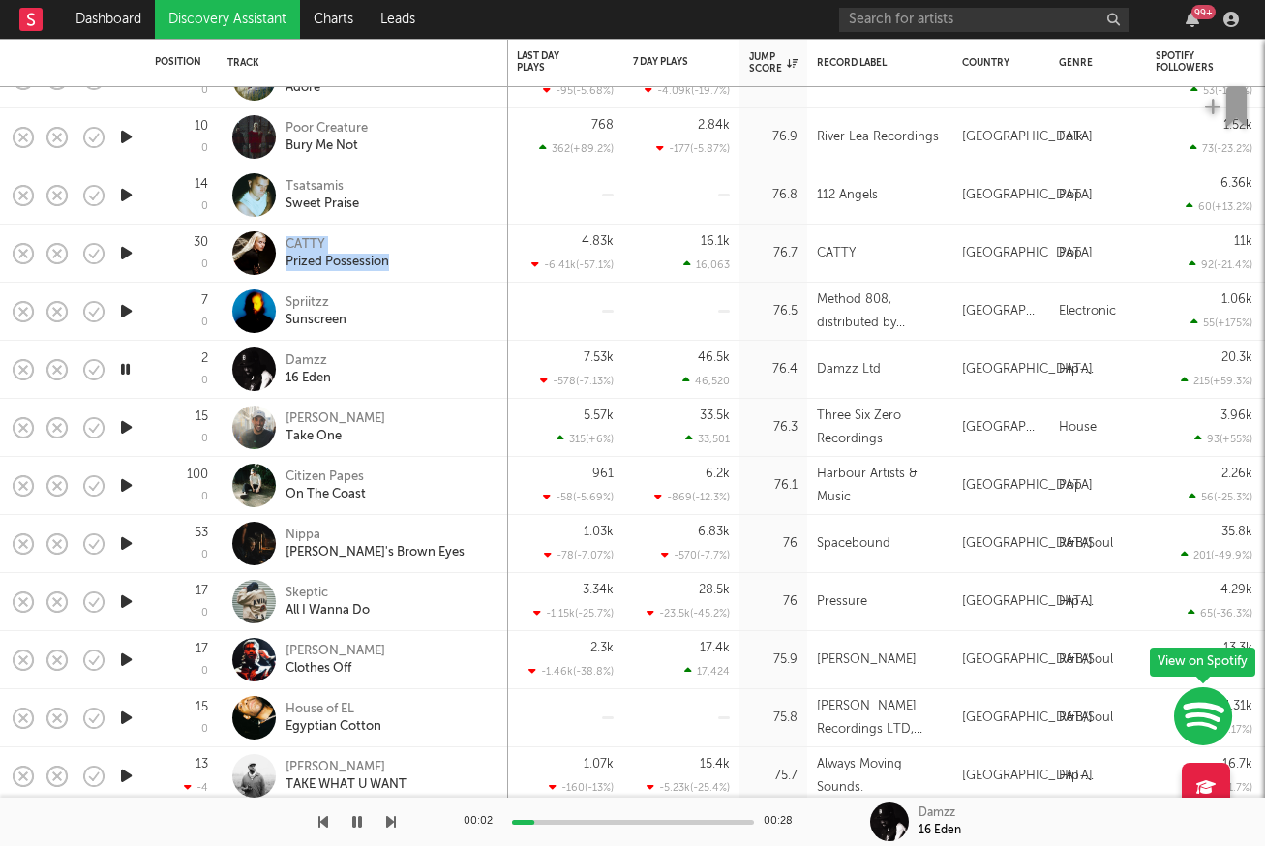
click at [123, 424] on icon "button" at bounding box center [126, 427] width 20 height 24
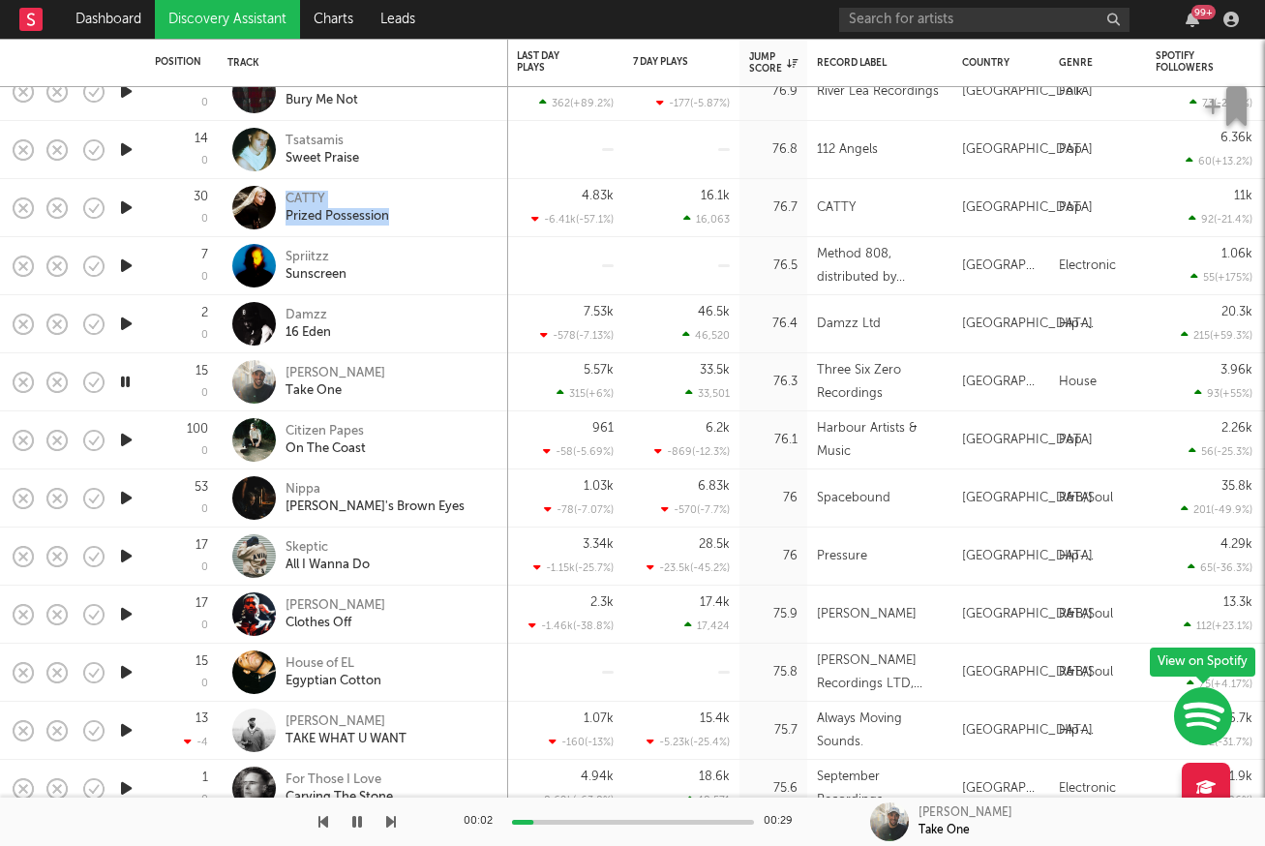
click at [124, 435] on icon "button" at bounding box center [126, 440] width 20 height 24
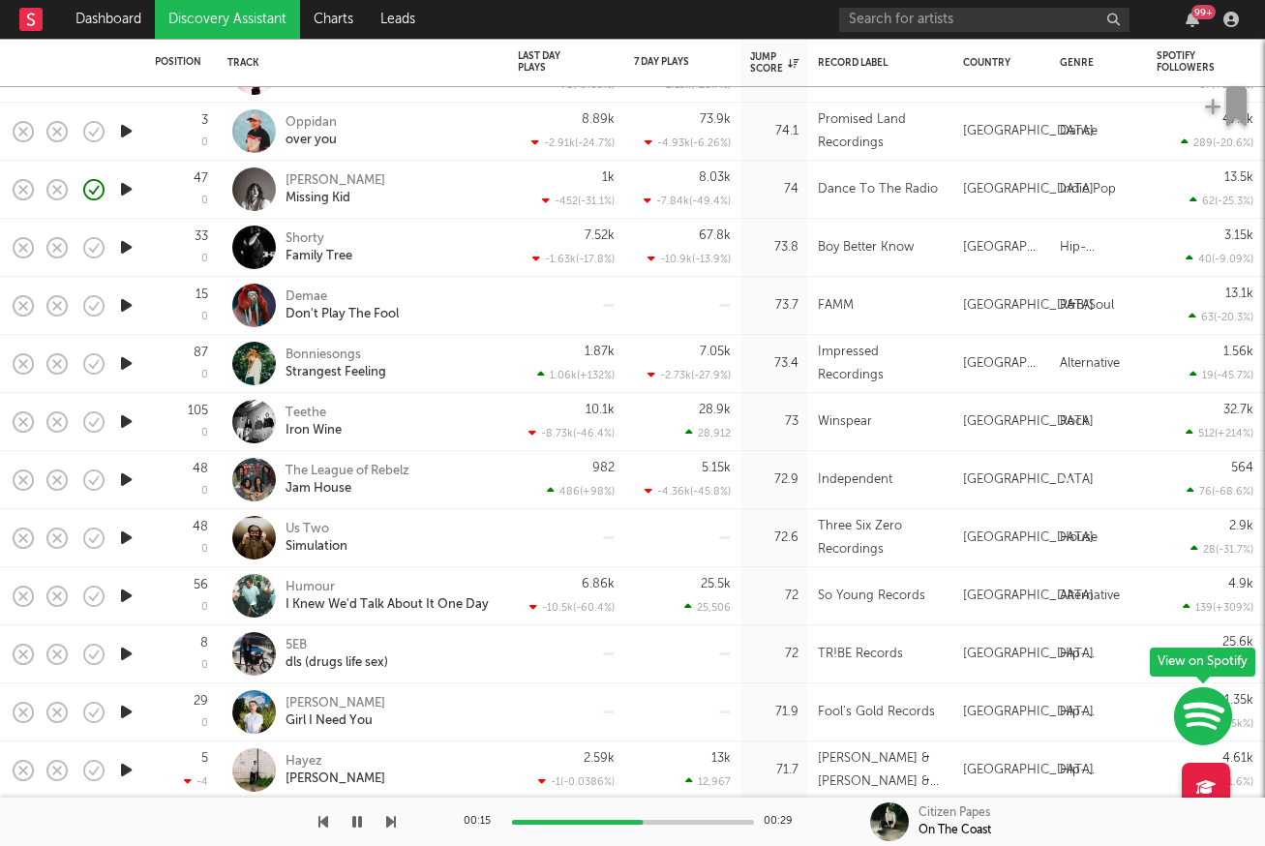
click at [123, 422] on icon "button" at bounding box center [126, 421] width 20 height 24
click at [127, 419] on icon "button" at bounding box center [125, 421] width 18 height 24
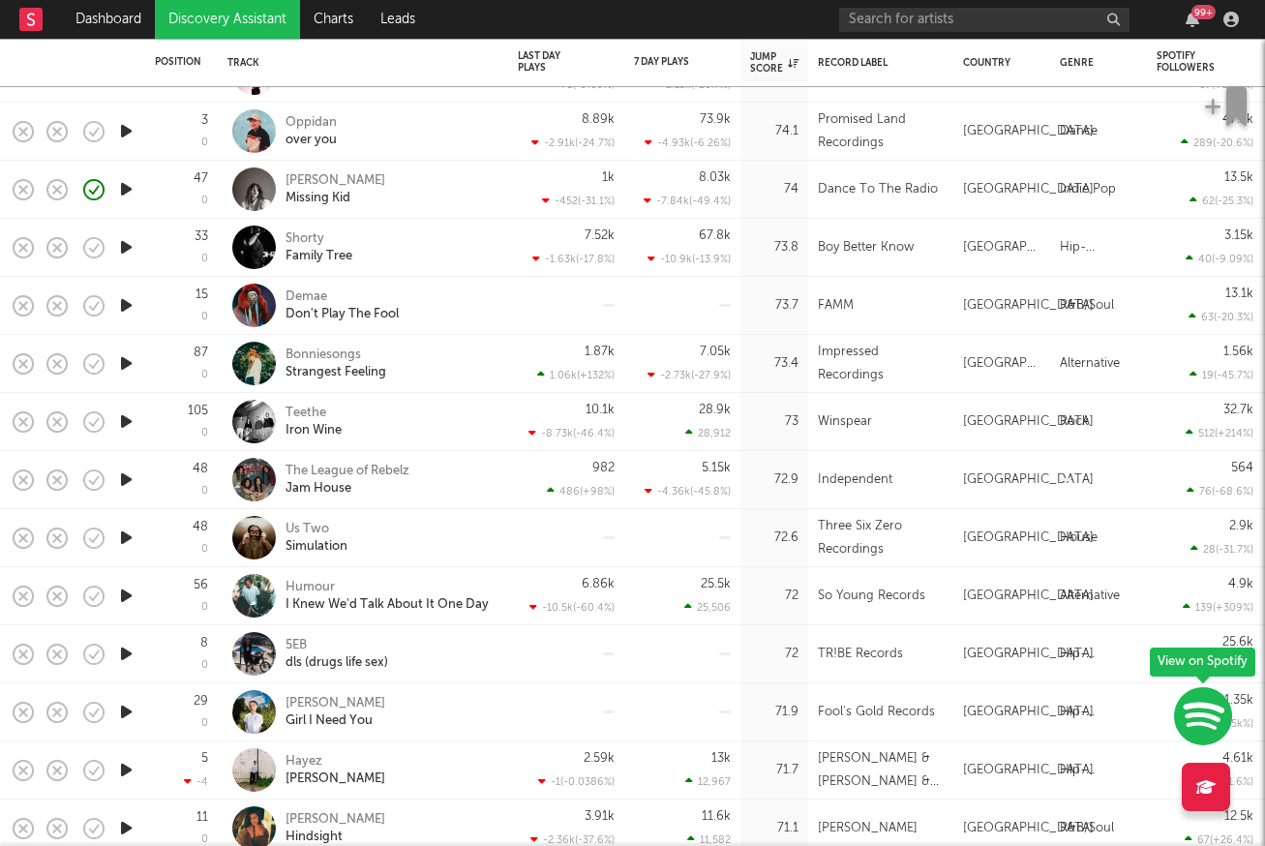
click at [127, 419] on icon "button" at bounding box center [126, 421] width 20 height 24
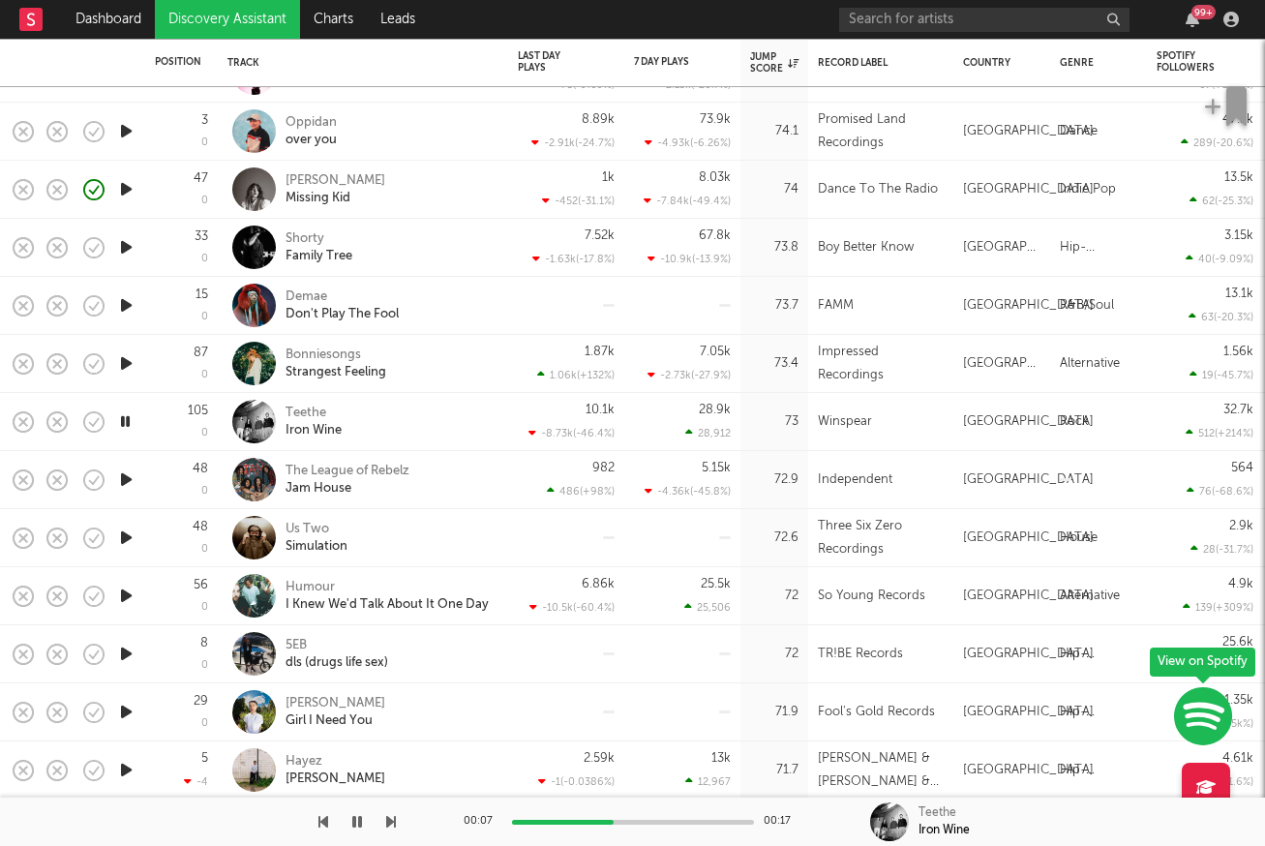
click at [127, 419] on icon "button" at bounding box center [125, 421] width 18 height 24
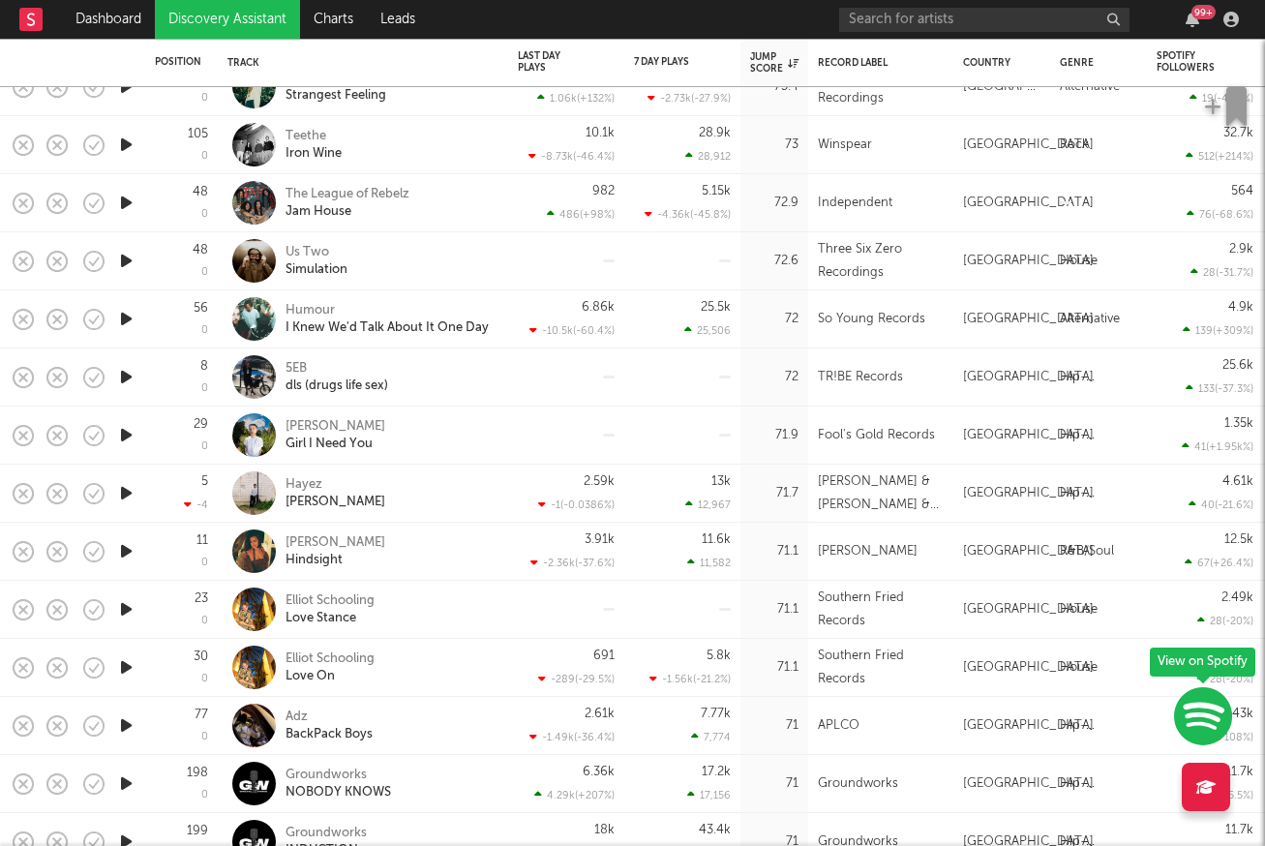
click at [132, 494] on icon "button" at bounding box center [126, 493] width 20 height 24
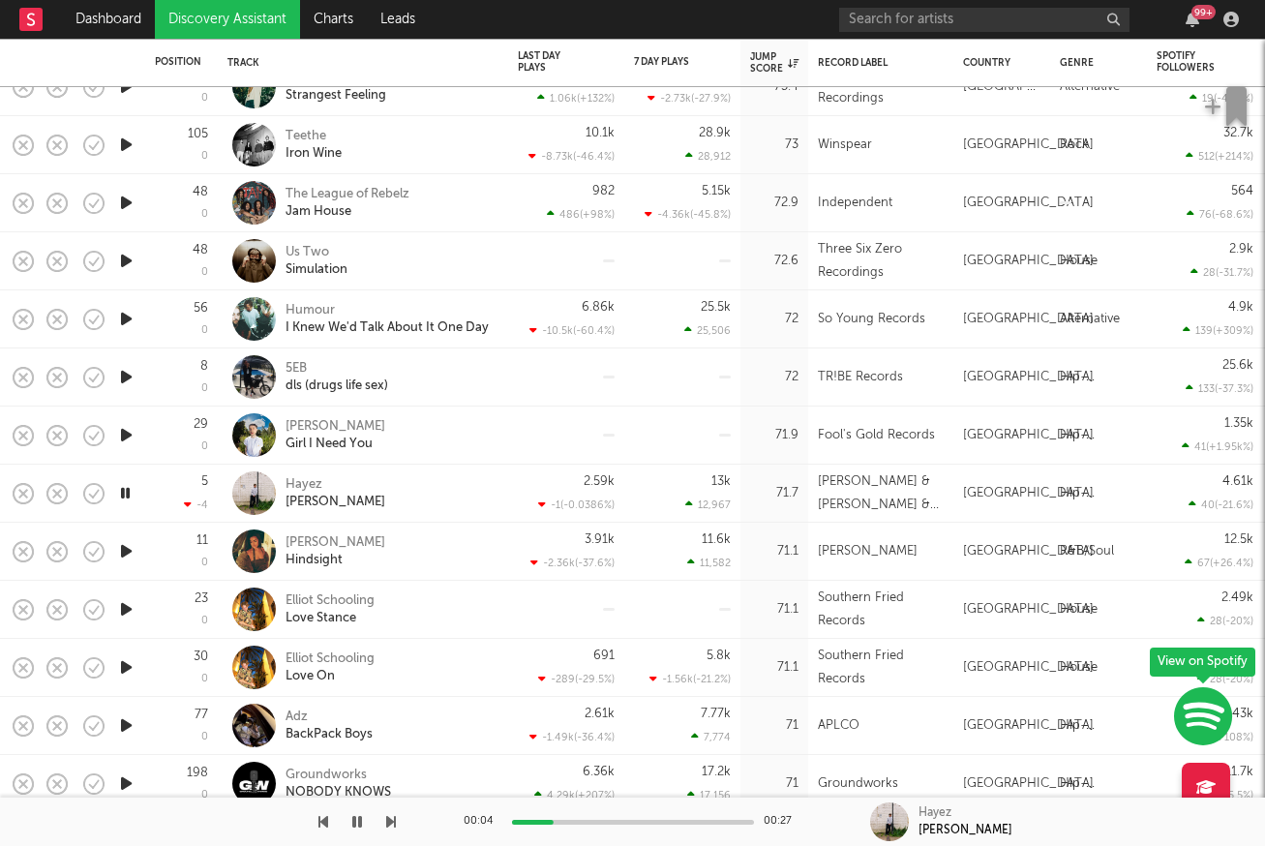
click at [127, 547] on icon "button" at bounding box center [126, 551] width 20 height 24
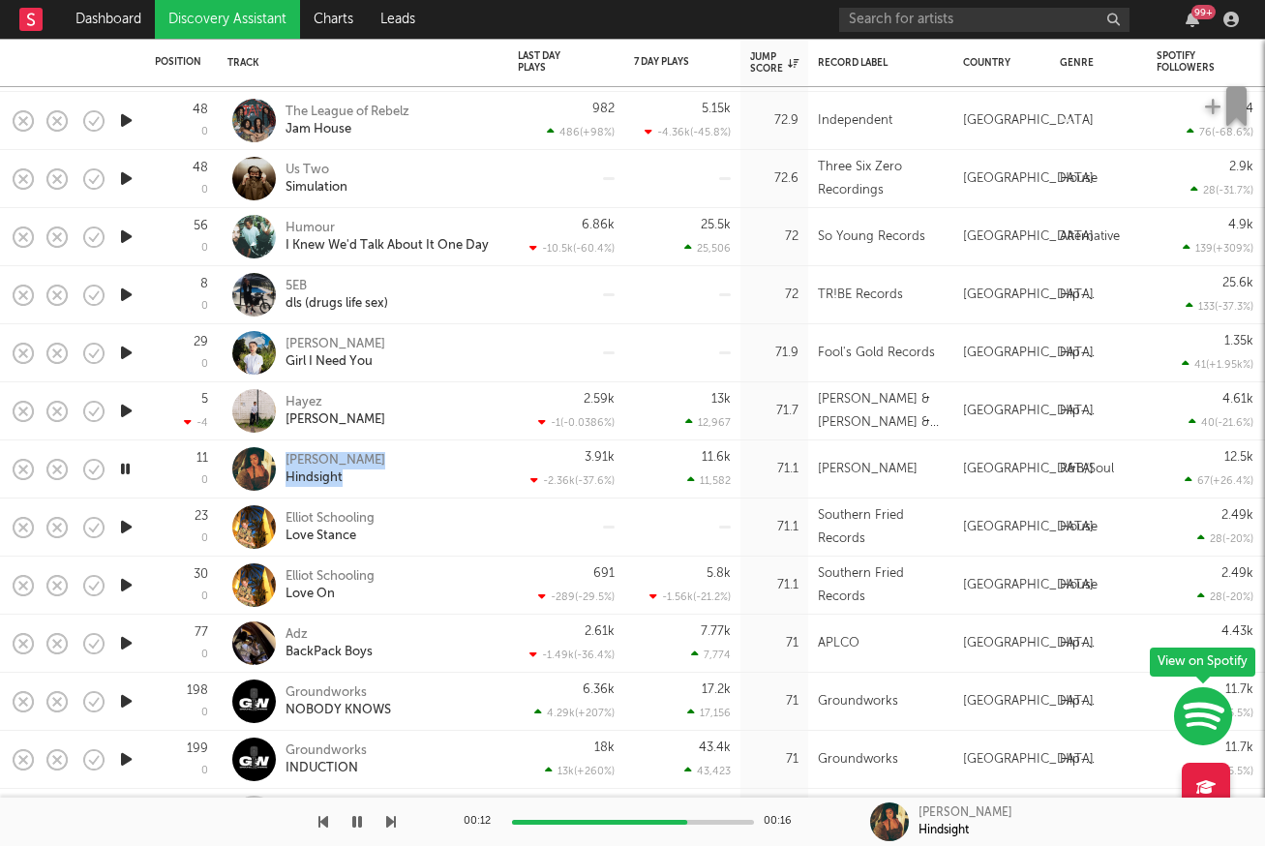
click at [129, 526] on icon "button" at bounding box center [126, 527] width 20 height 24
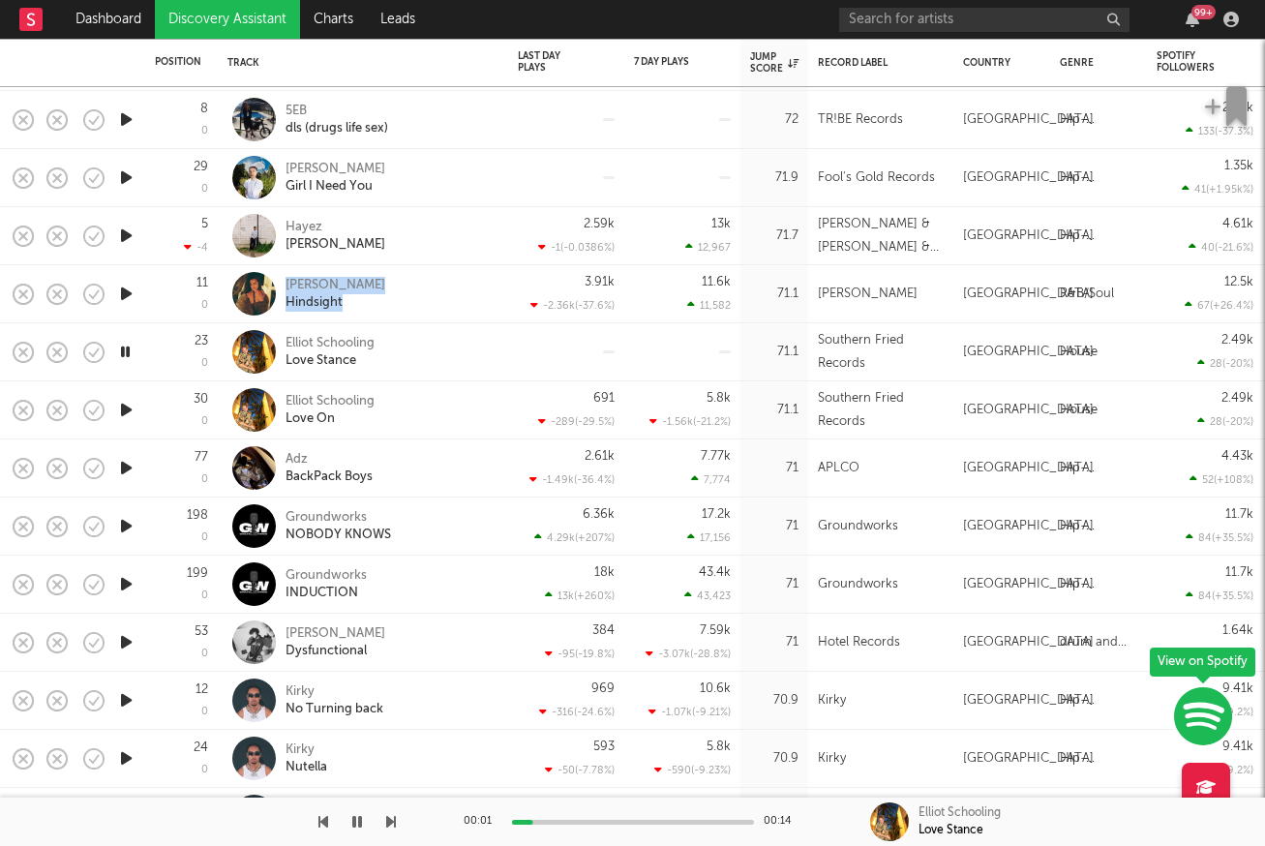
click at [129, 526] on icon "button" at bounding box center [126, 526] width 20 height 24
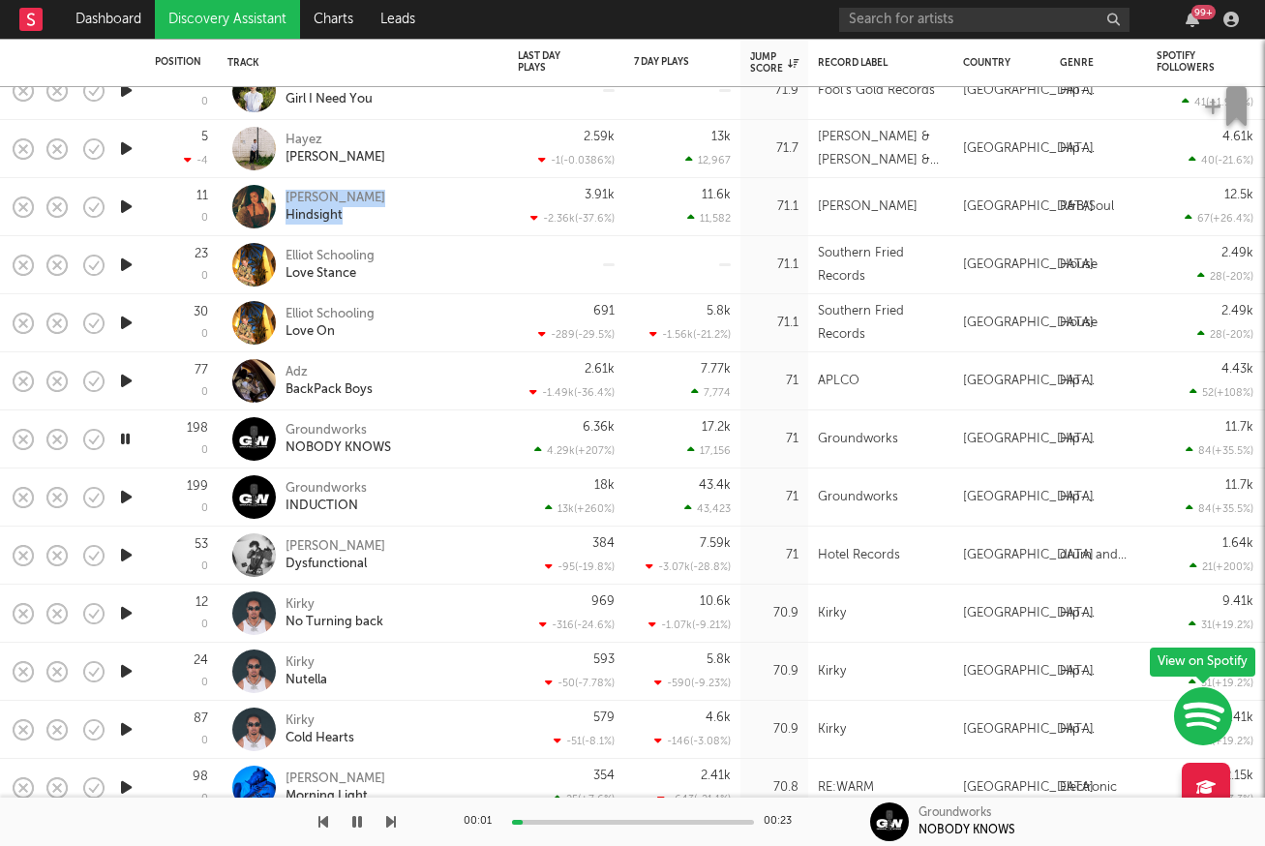
click at [120, 561] on icon "button" at bounding box center [126, 555] width 20 height 24
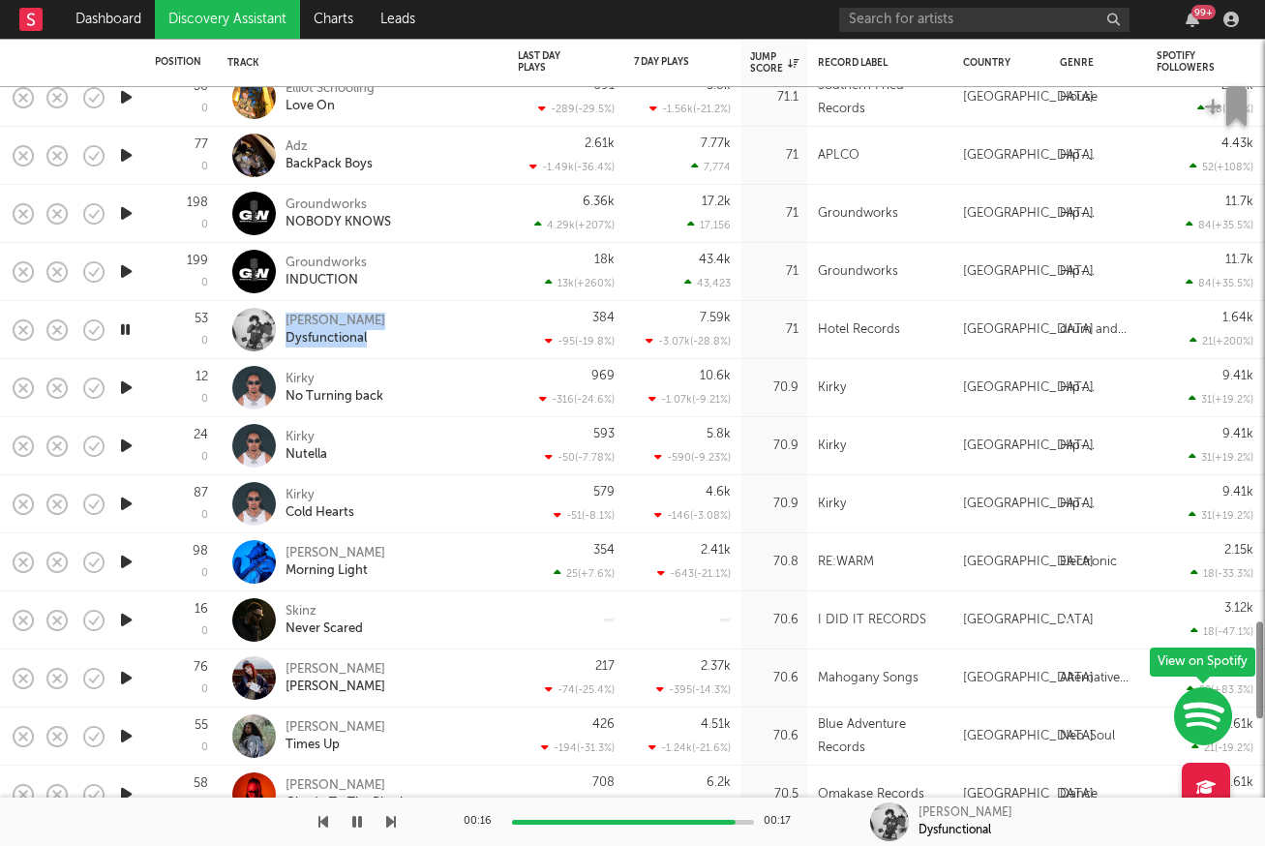
click at [131, 384] on icon "button" at bounding box center [126, 388] width 20 height 24
click at [124, 432] on div at bounding box center [125, 446] width 39 height 58
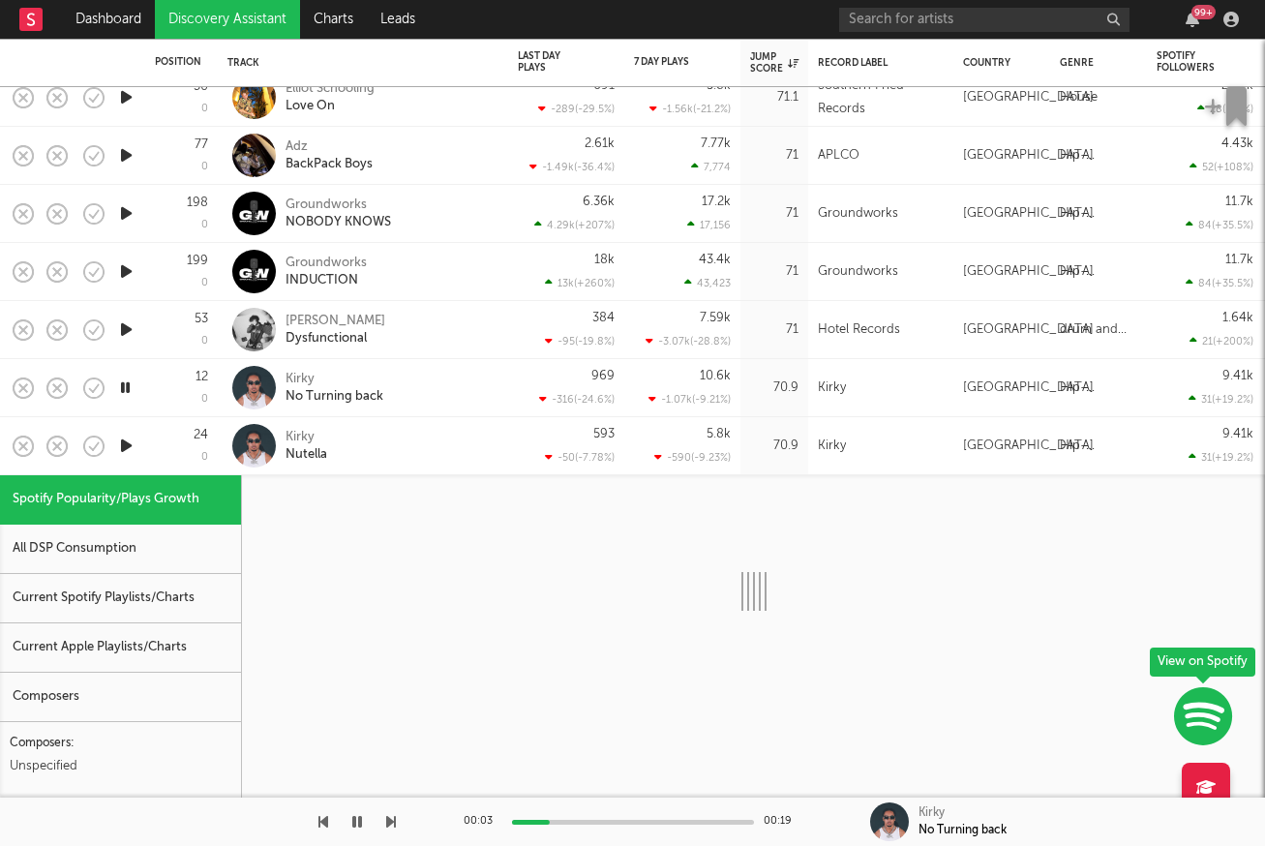
click at [124, 432] on div at bounding box center [125, 446] width 39 height 58
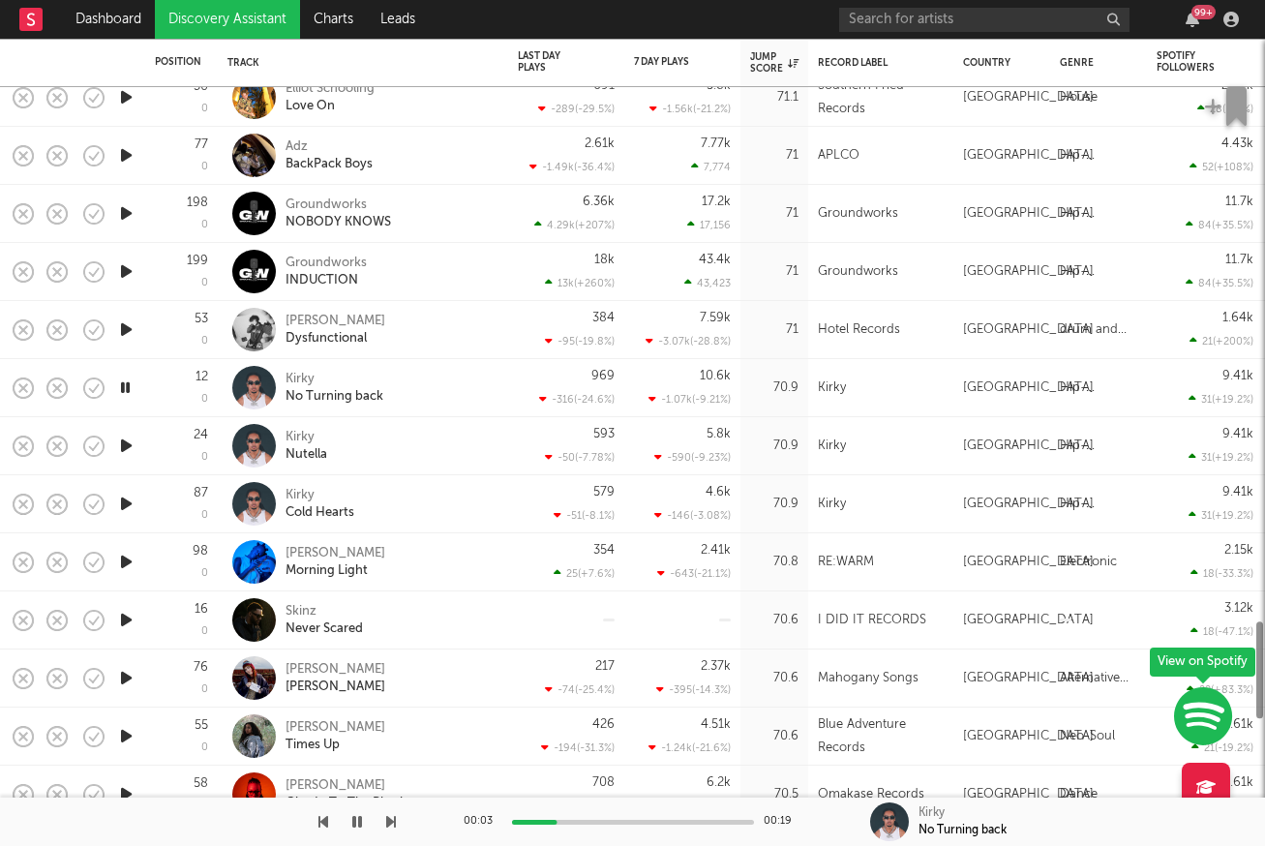
click at [123, 450] on icon "button" at bounding box center [126, 446] width 20 height 24
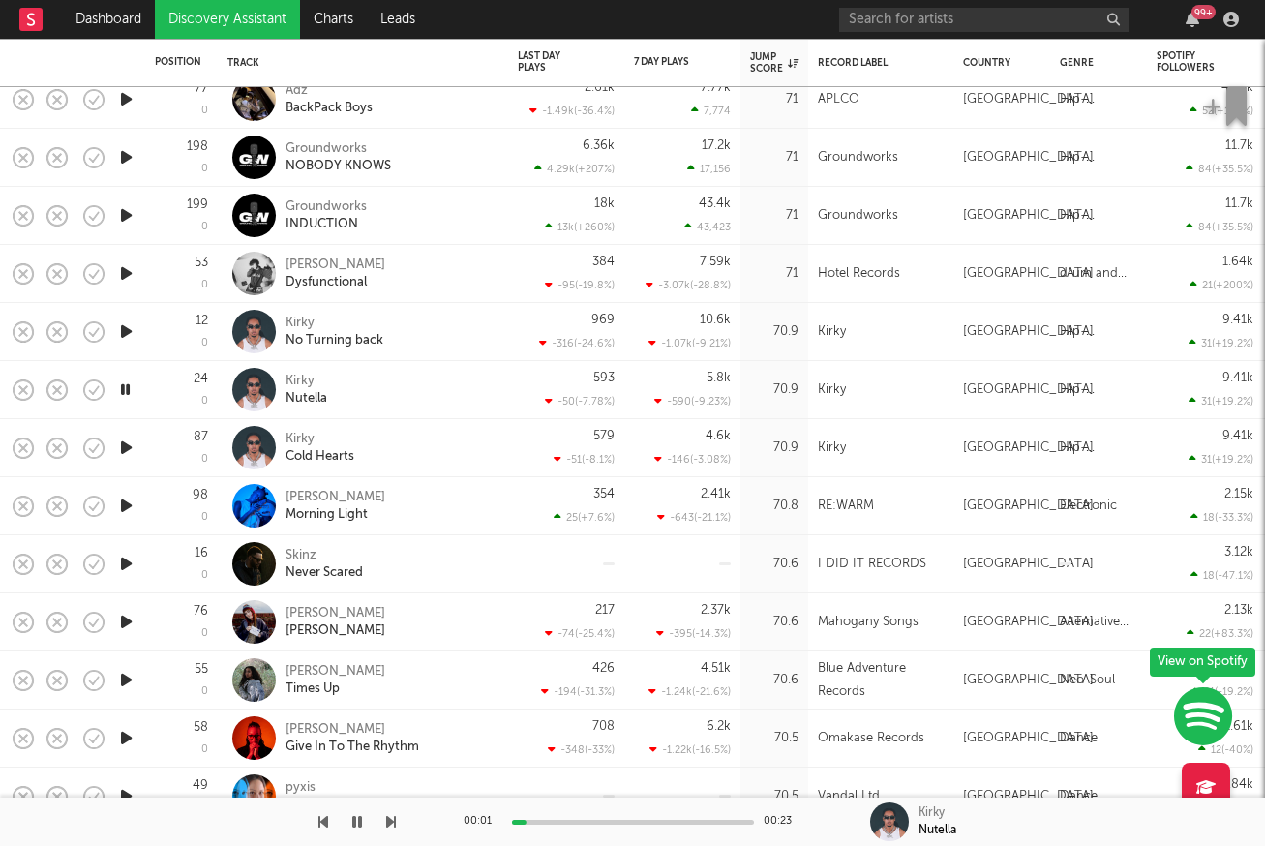
click at [124, 501] on icon "button" at bounding box center [126, 506] width 20 height 24
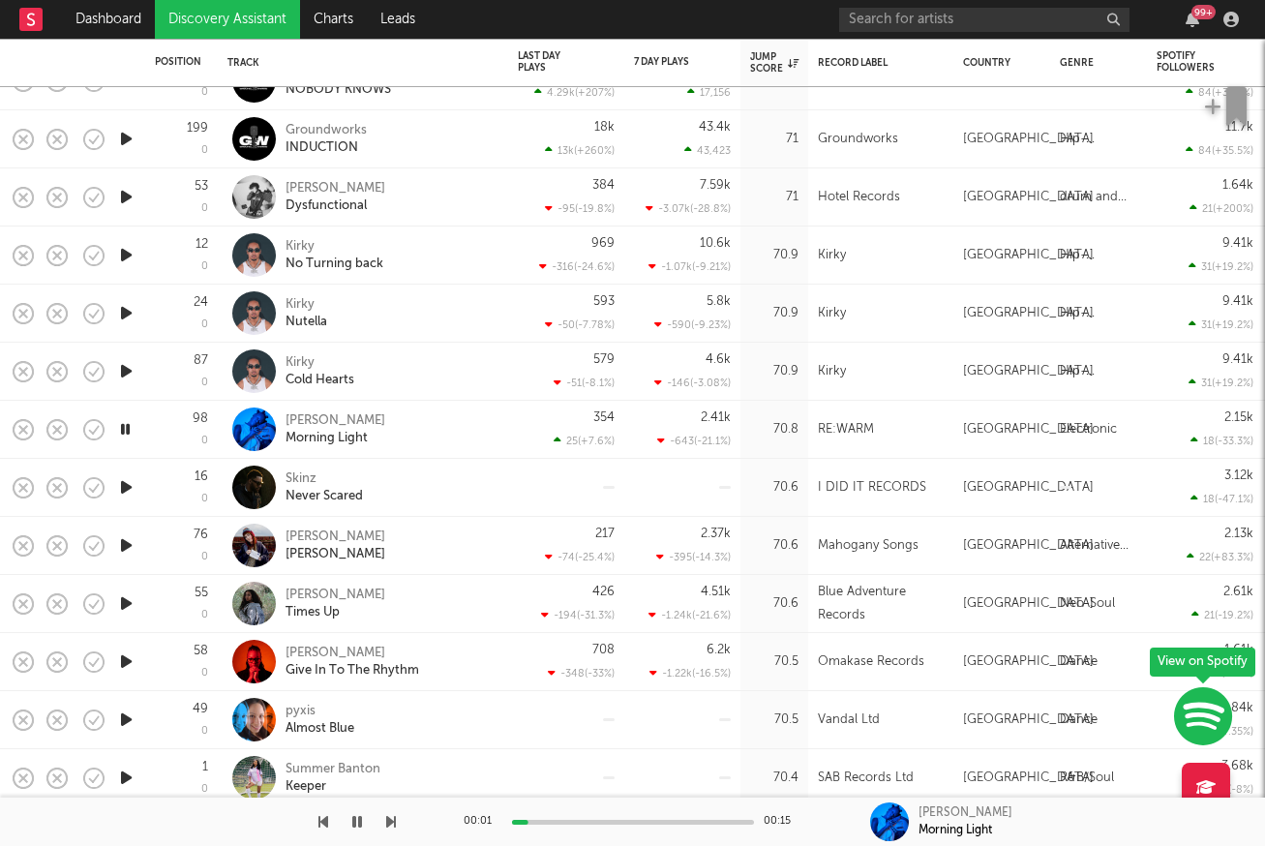
click at [124, 501] on div at bounding box center [125, 488] width 39 height 58
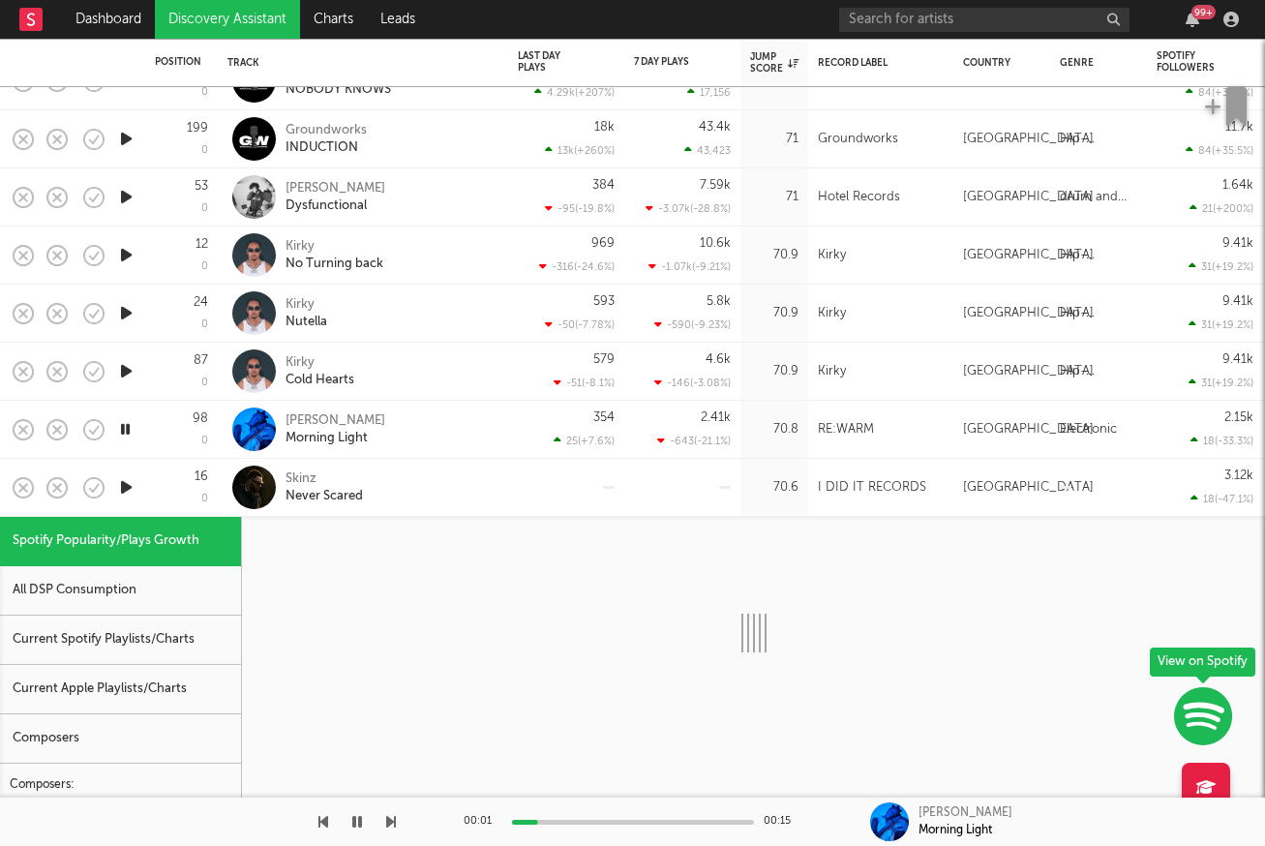
click at [130, 482] on icon "button" at bounding box center [126, 487] width 20 height 24
select select "1w"
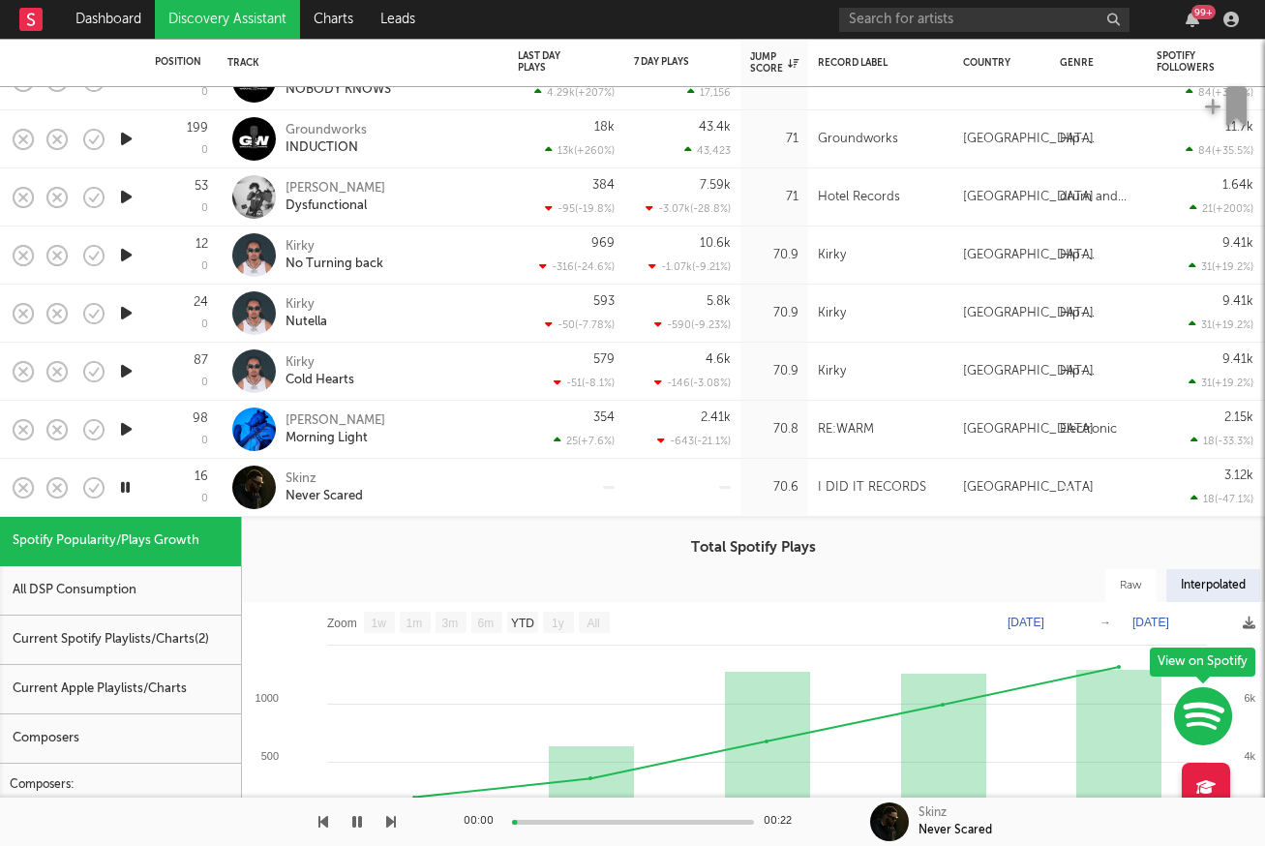
click at [166, 504] on div "16 0" at bounding box center [181, 487] width 53 height 57
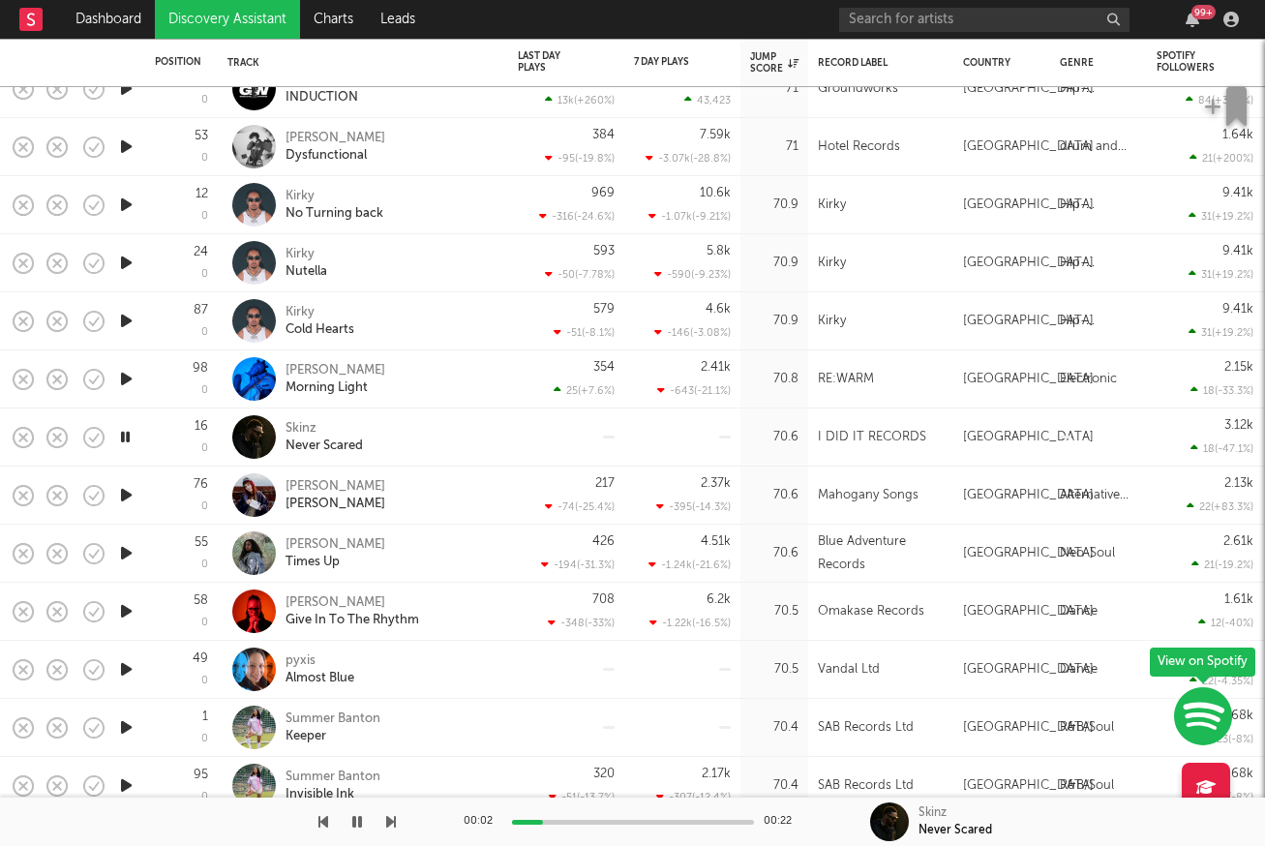
click at [124, 495] on icon "button" at bounding box center [126, 495] width 20 height 24
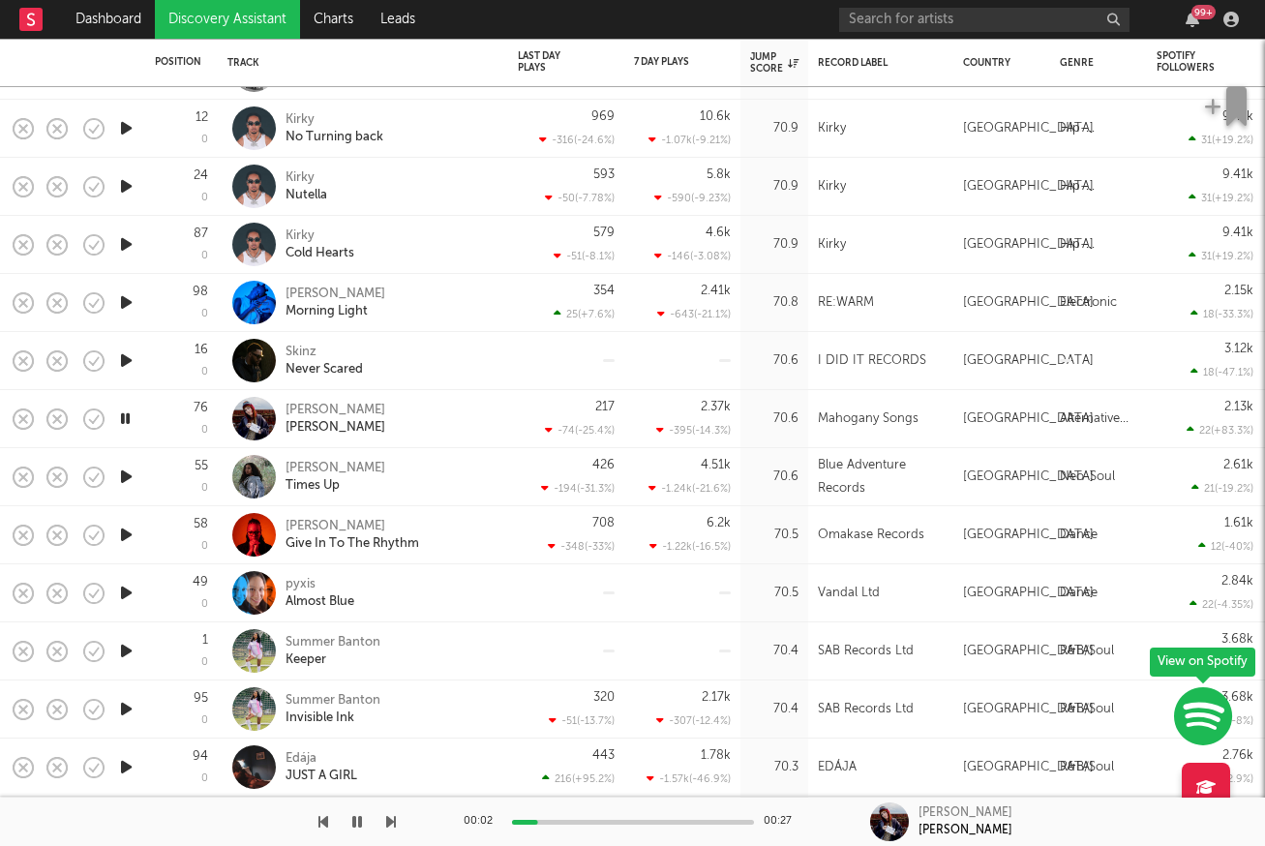
click at [129, 477] on icon "button" at bounding box center [126, 477] width 20 height 24
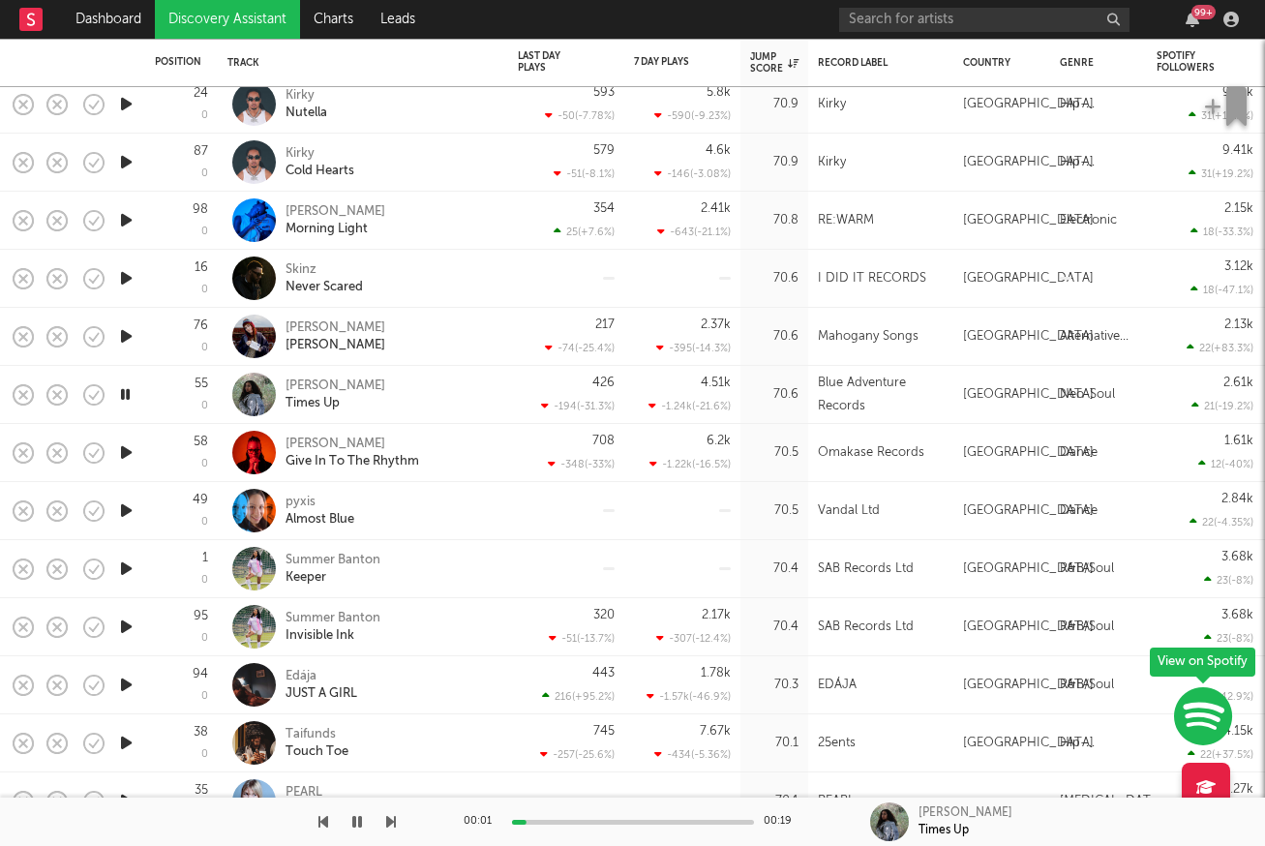
click at [128, 449] on icon "button" at bounding box center [126, 452] width 20 height 24
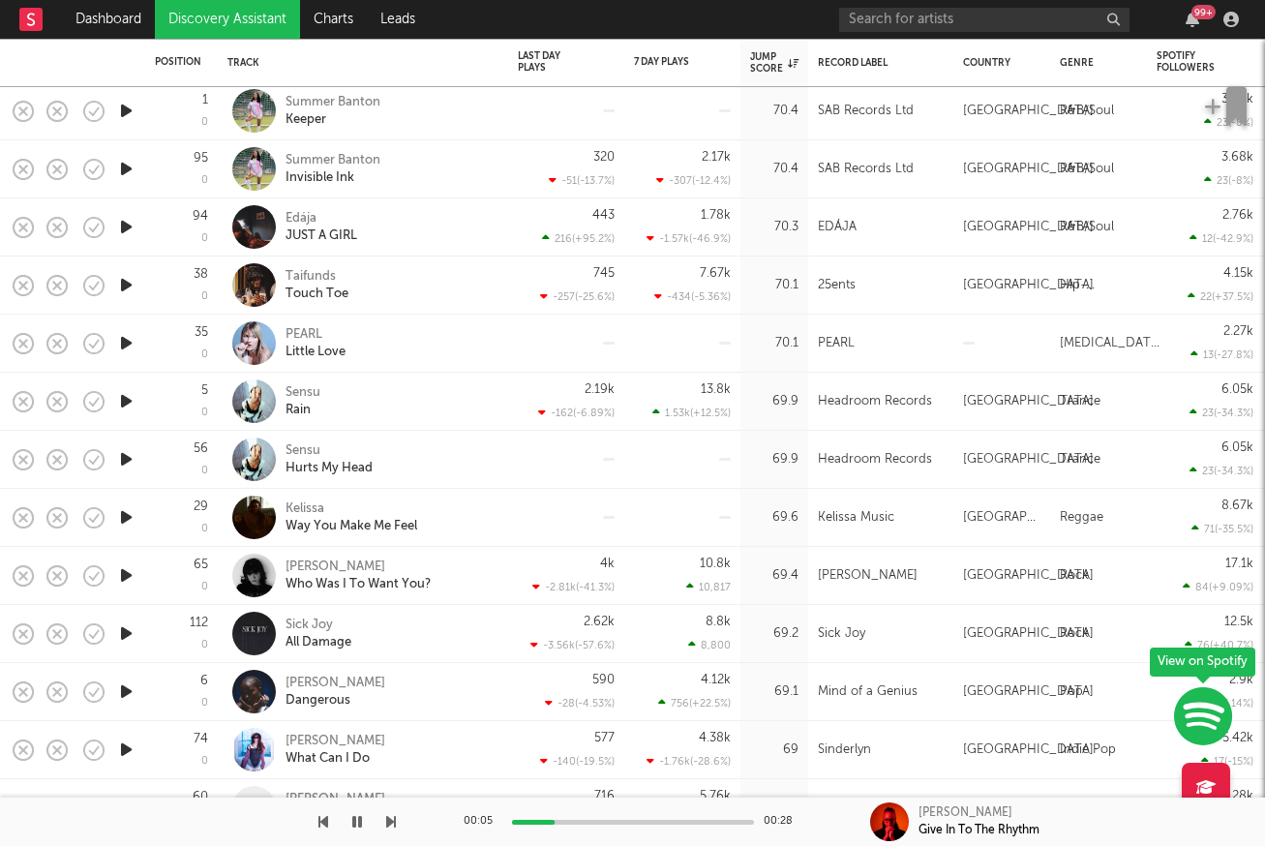
click at [126, 574] on icon "button" at bounding box center [126, 575] width 20 height 24
click at [124, 520] on icon "button" at bounding box center [126, 517] width 20 height 24
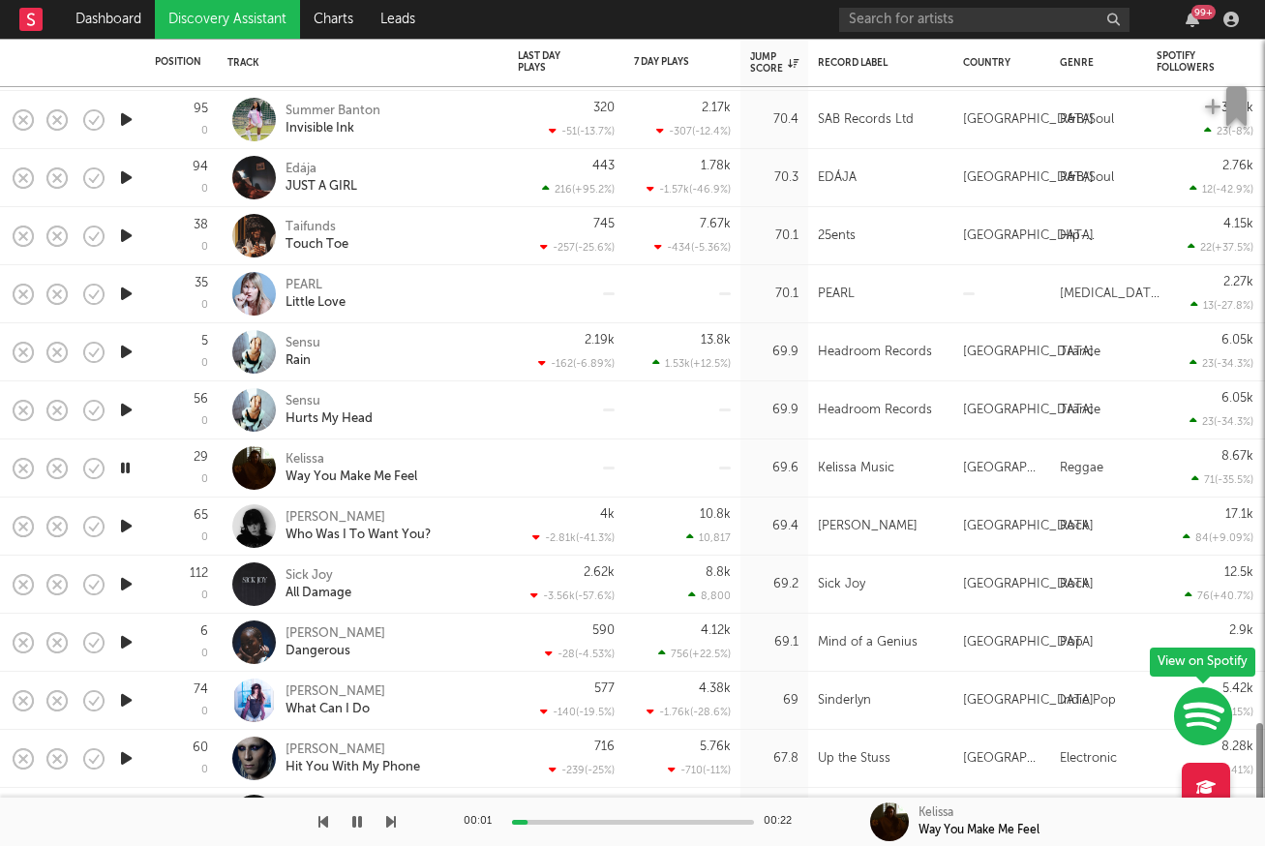
click at [124, 527] on icon "button" at bounding box center [126, 526] width 20 height 24
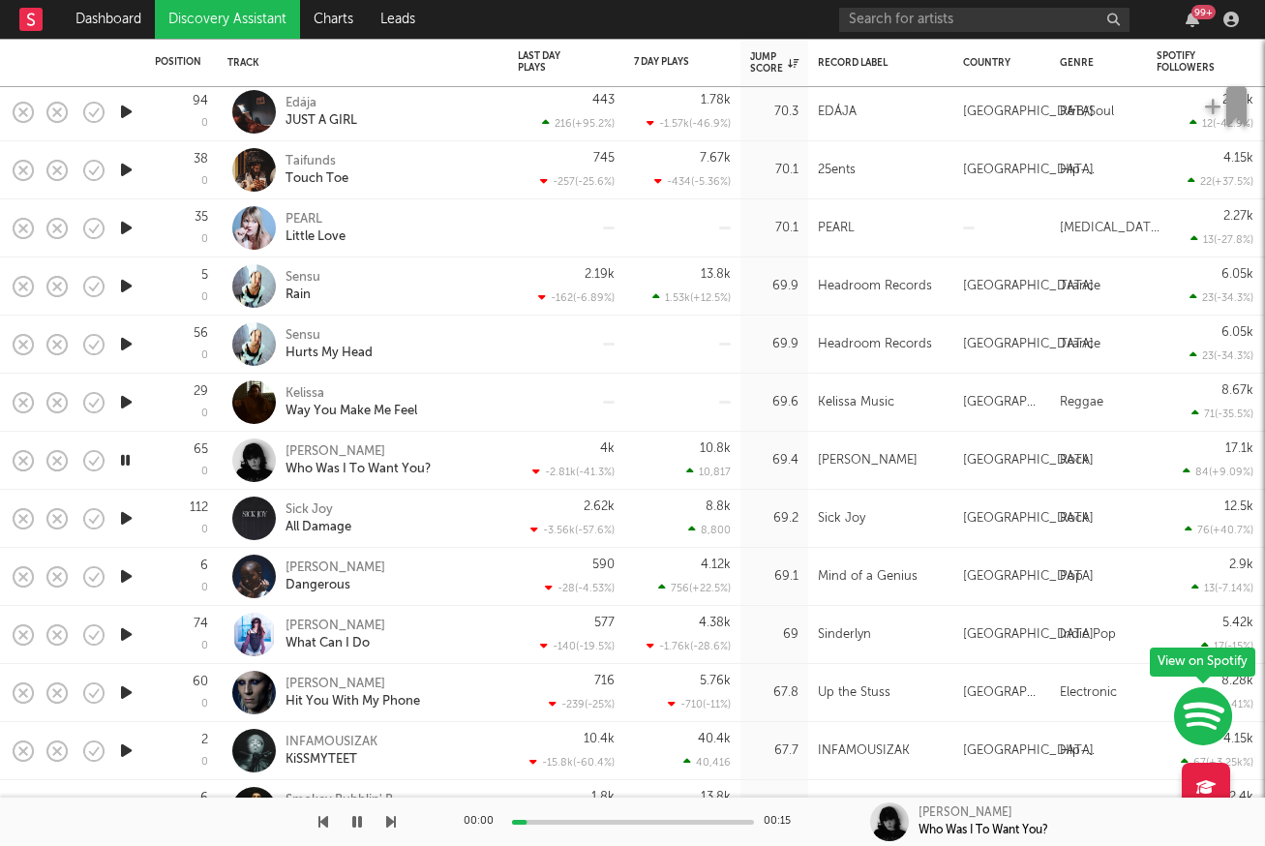
click at [127, 521] on icon "button" at bounding box center [126, 518] width 20 height 24
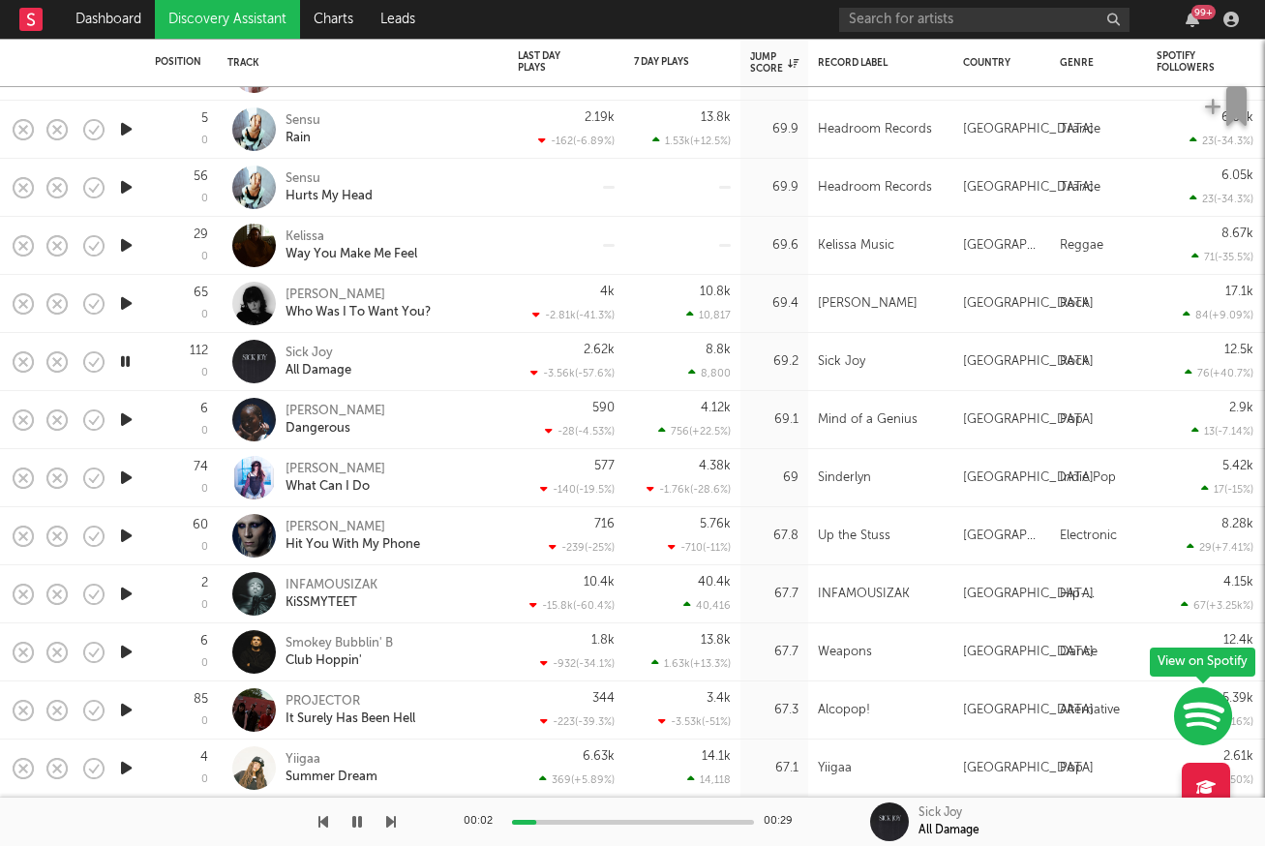
click at [121, 474] on icon "button" at bounding box center [126, 478] width 20 height 24
click at [123, 536] on icon "button" at bounding box center [126, 536] width 20 height 24
click at [127, 591] on icon "button" at bounding box center [126, 594] width 20 height 24
click at [127, 651] on icon "button" at bounding box center [126, 652] width 20 height 24
click at [126, 769] on icon "button" at bounding box center [126, 768] width 20 height 24
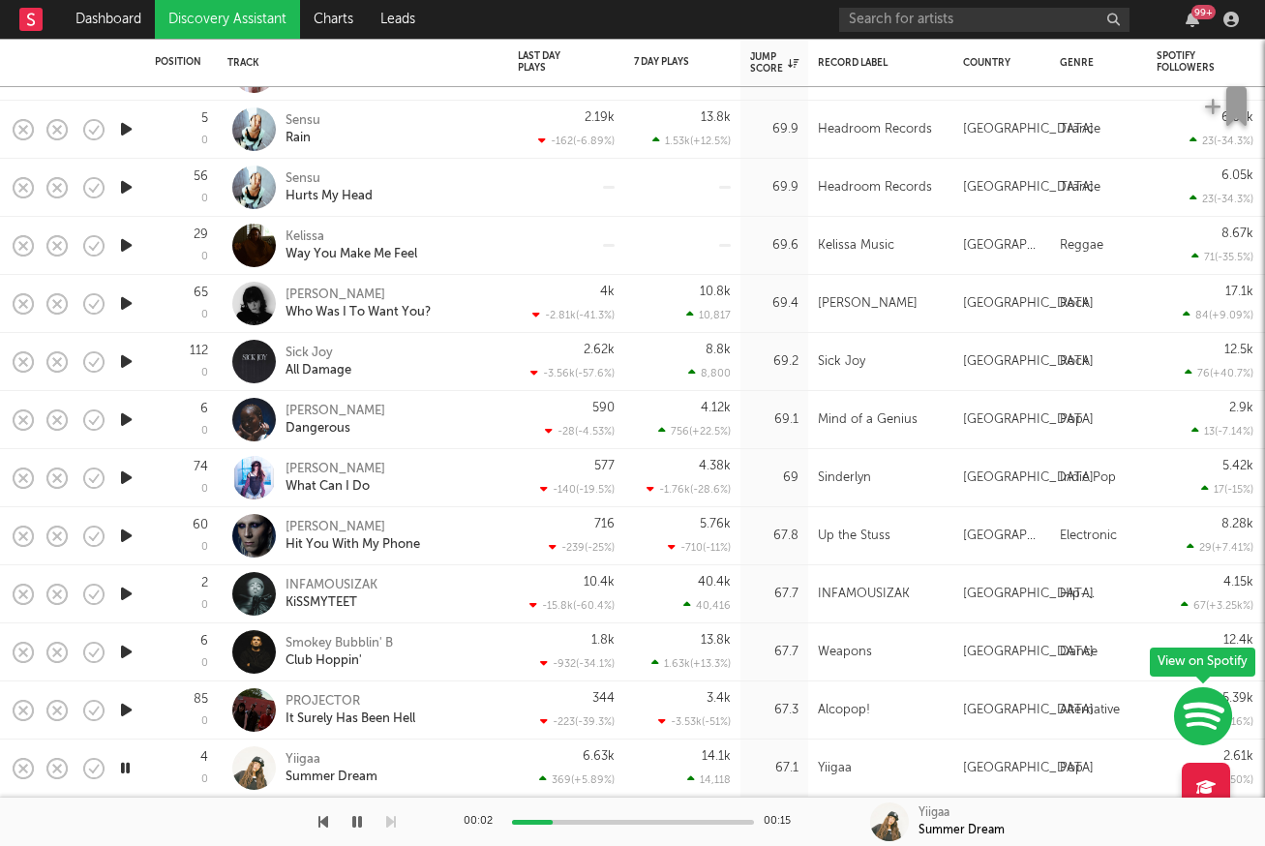
click at [617, 828] on div "00:02 00:15" at bounding box center [633, 822] width 339 height 48
click at [614, 821] on div at bounding box center [633, 822] width 242 height 5
click at [705, 823] on div at bounding box center [633, 822] width 242 height 5
click at [126, 711] on icon "button" at bounding box center [126, 710] width 20 height 24
click at [613, 822] on div at bounding box center [633, 822] width 242 height 5
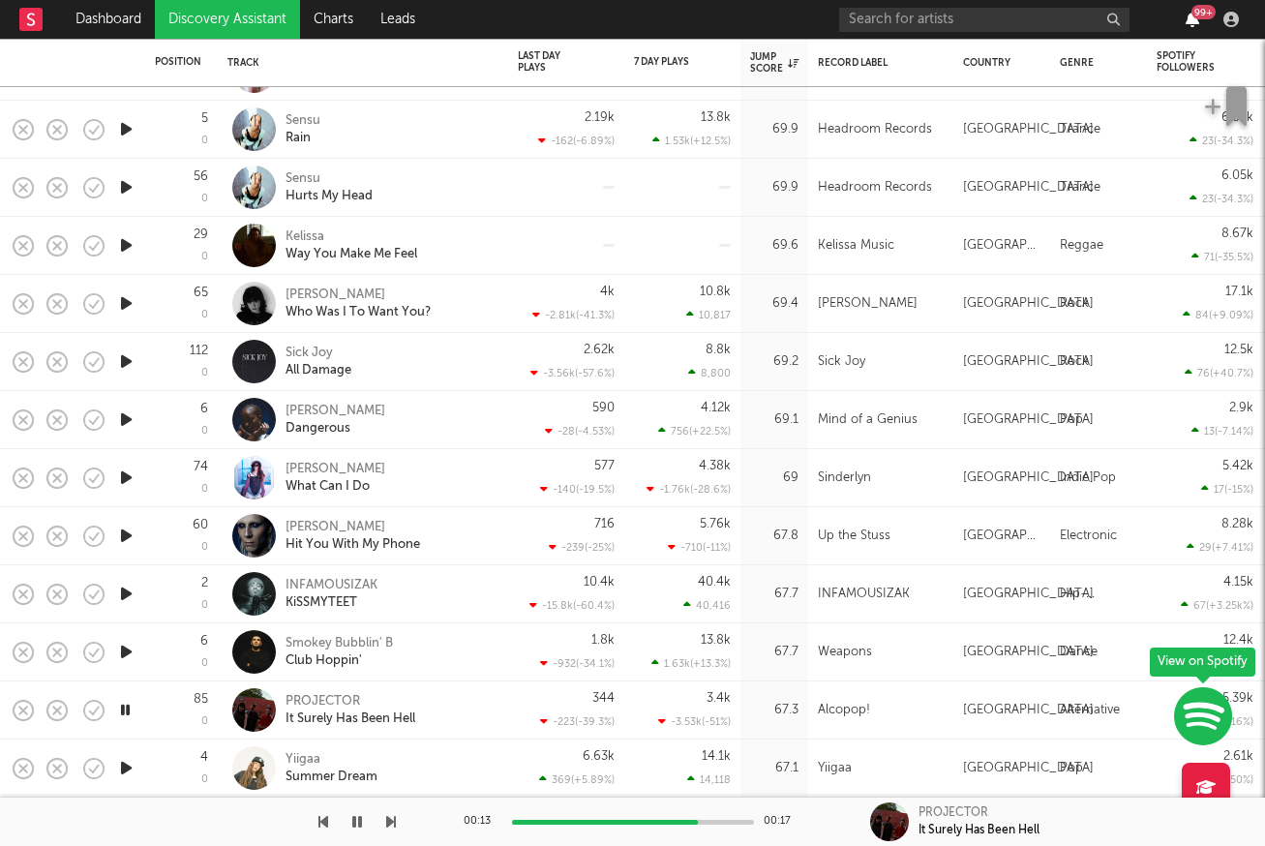
click at [1190, 19] on icon "button" at bounding box center [1193, 19] width 14 height 15
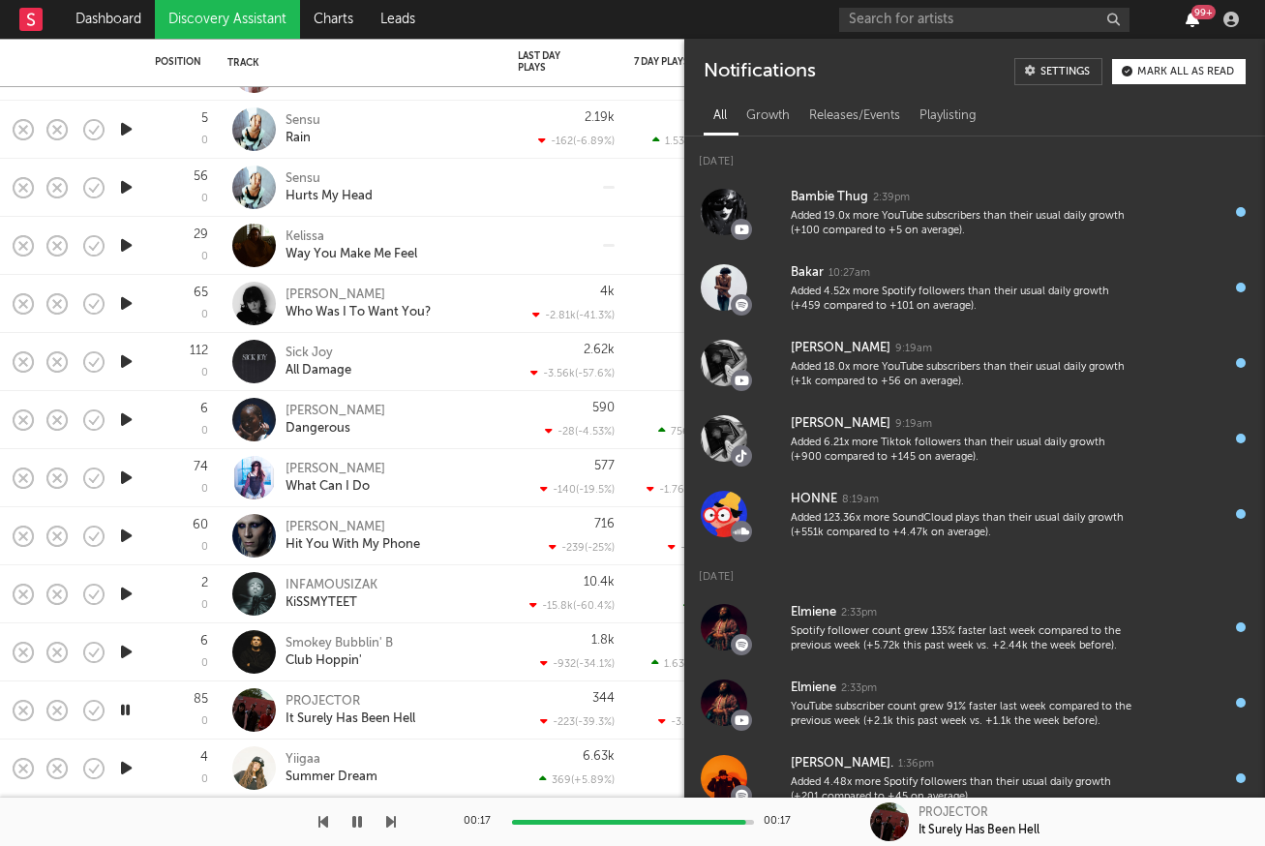
click at [1190, 19] on icon "button" at bounding box center [1193, 19] width 14 height 15
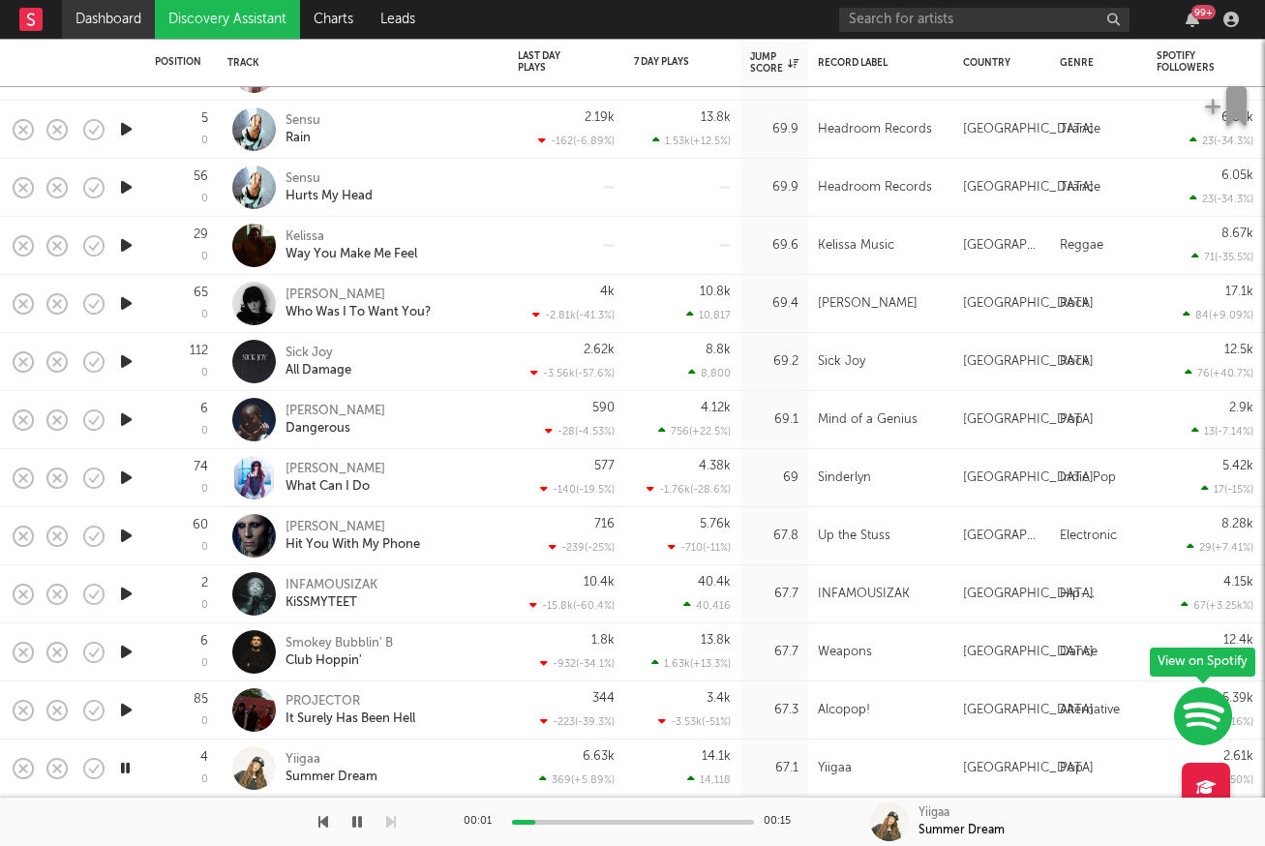
click at [127, 19] on link "Dashboard" at bounding box center [108, 19] width 93 height 39
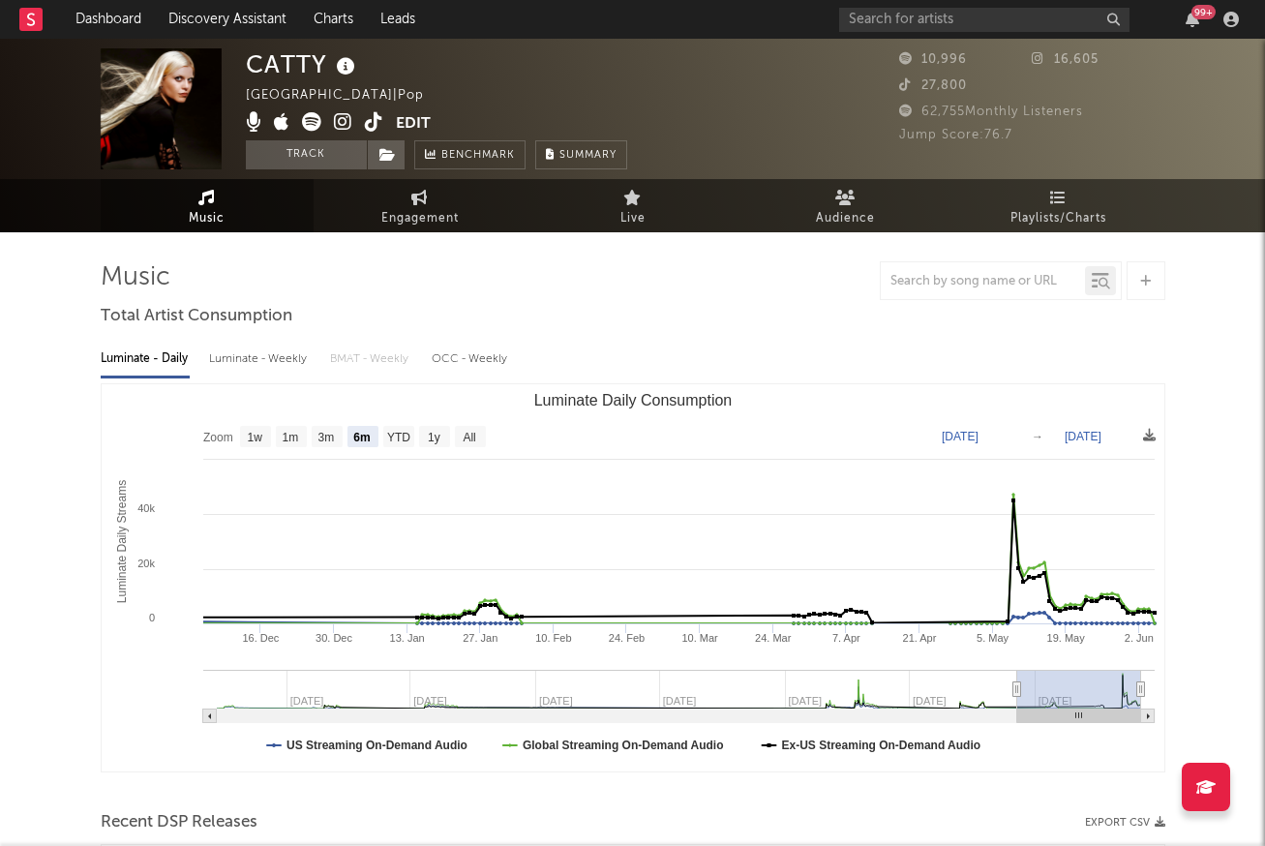
select select "6m"
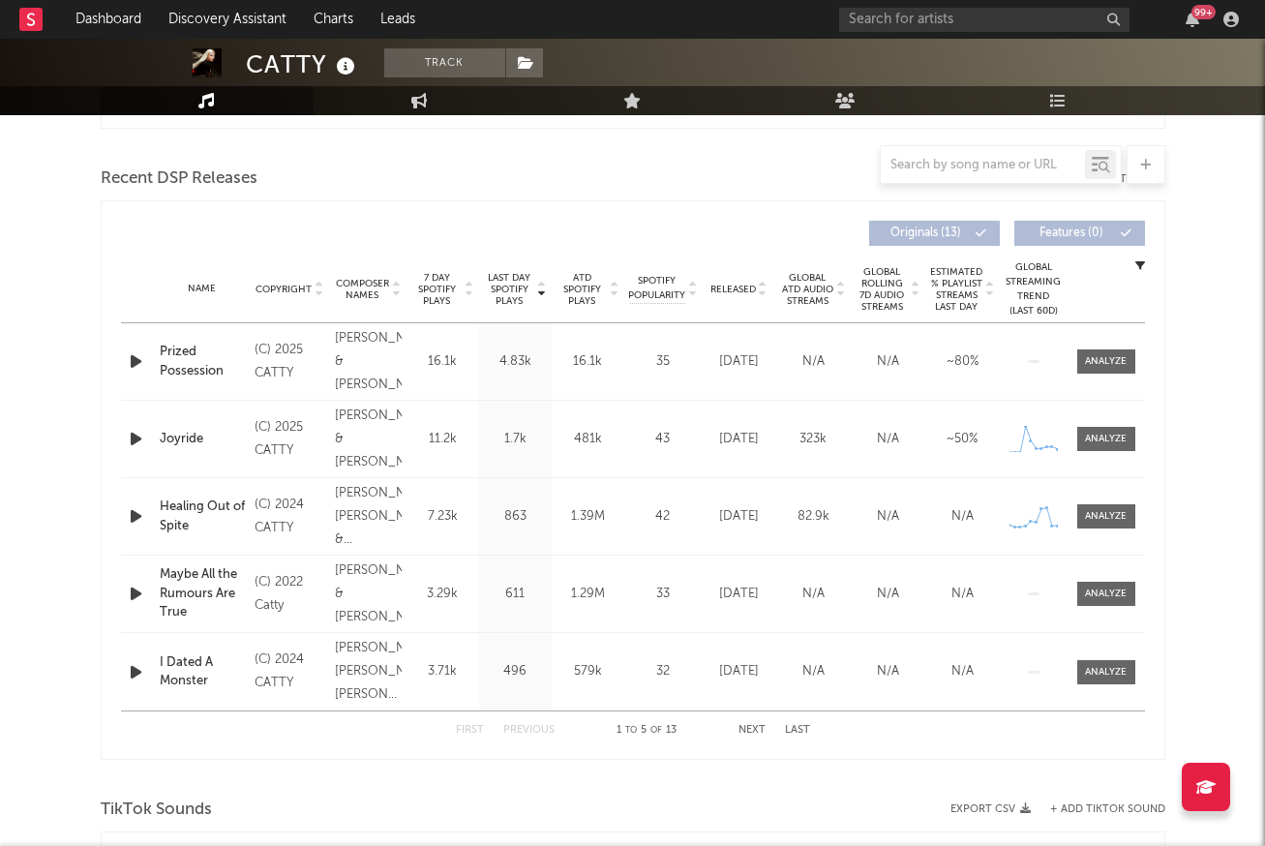
scroll to position [683, 0]
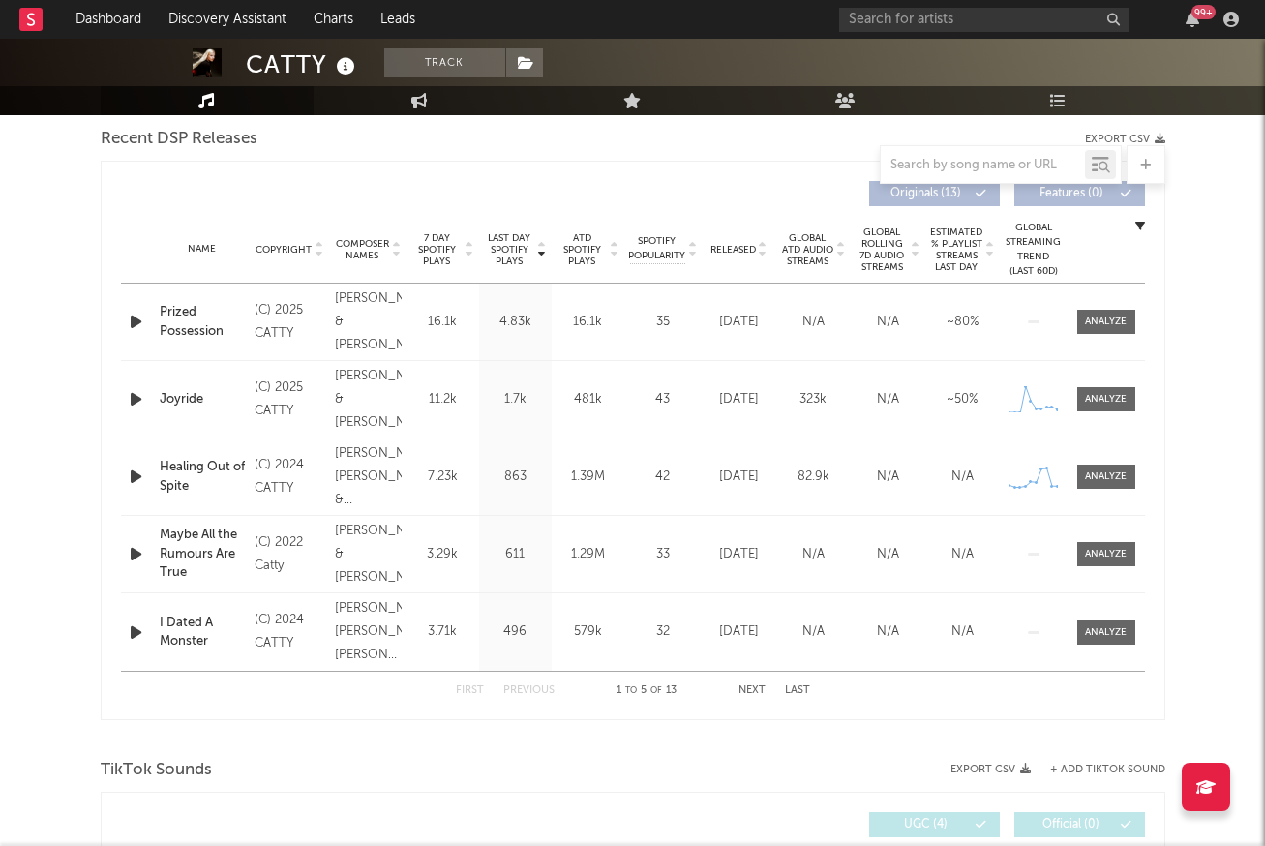
click at [136, 322] on icon "button" at bounding box center [136, 322] width 20 height 24
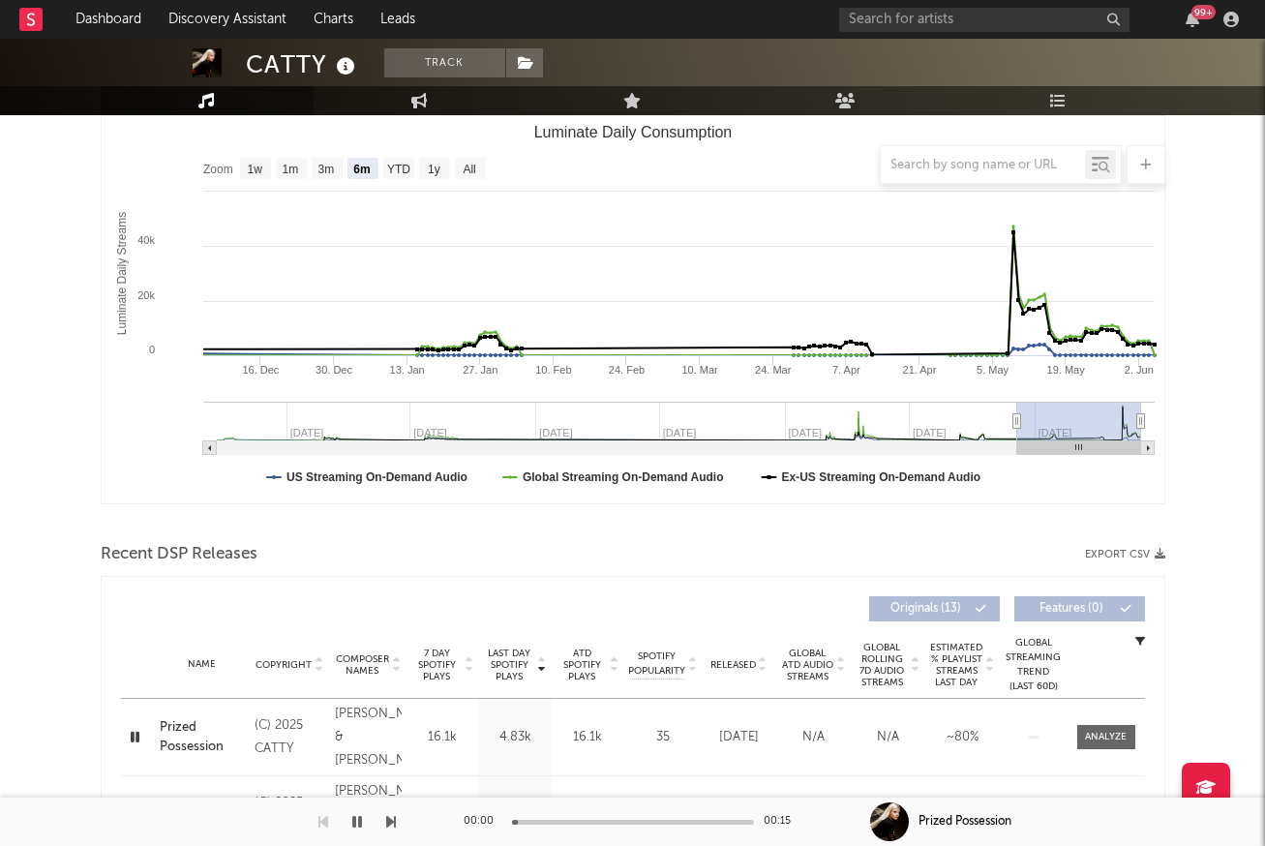
scroll to position [252, 0]
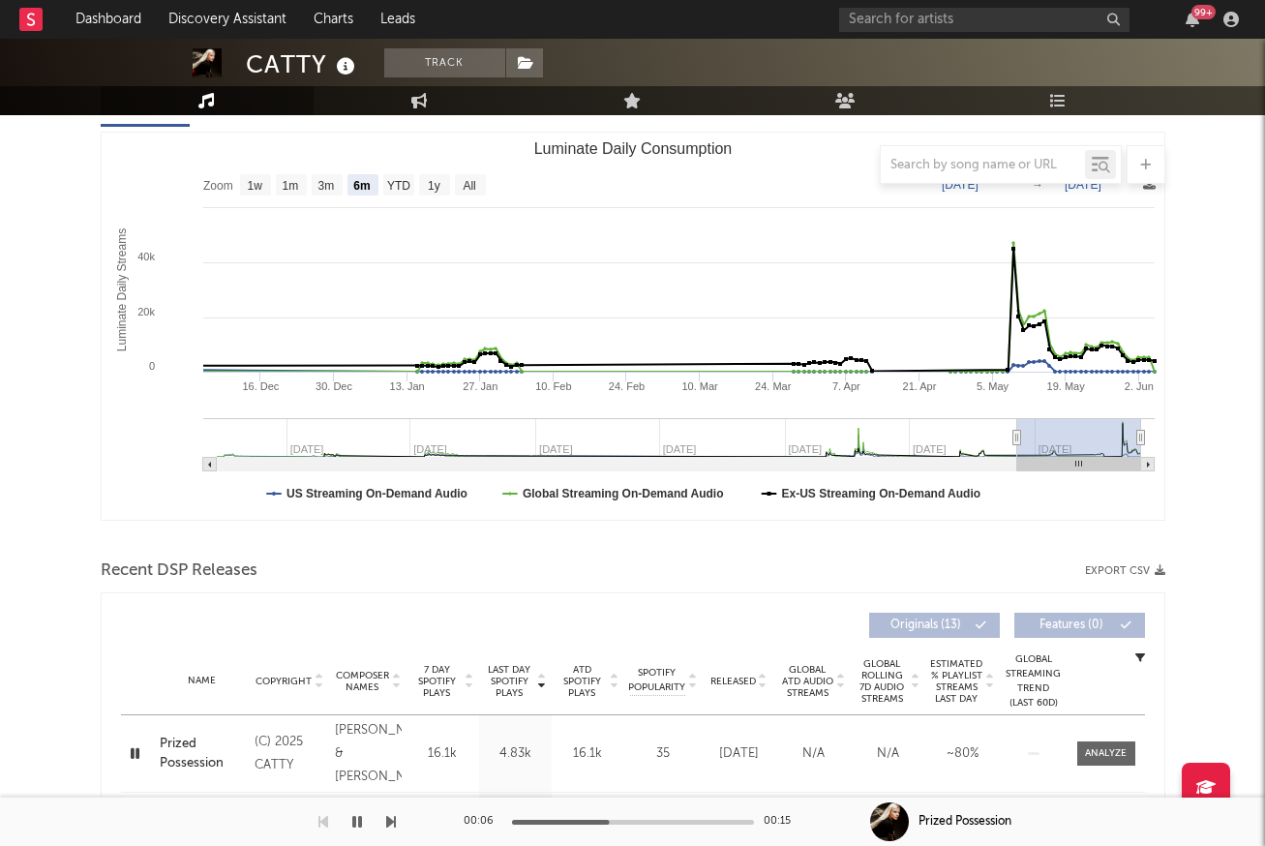
click at [364, 820] on button "button" at bounding box center [357, 822] width 19 height 48
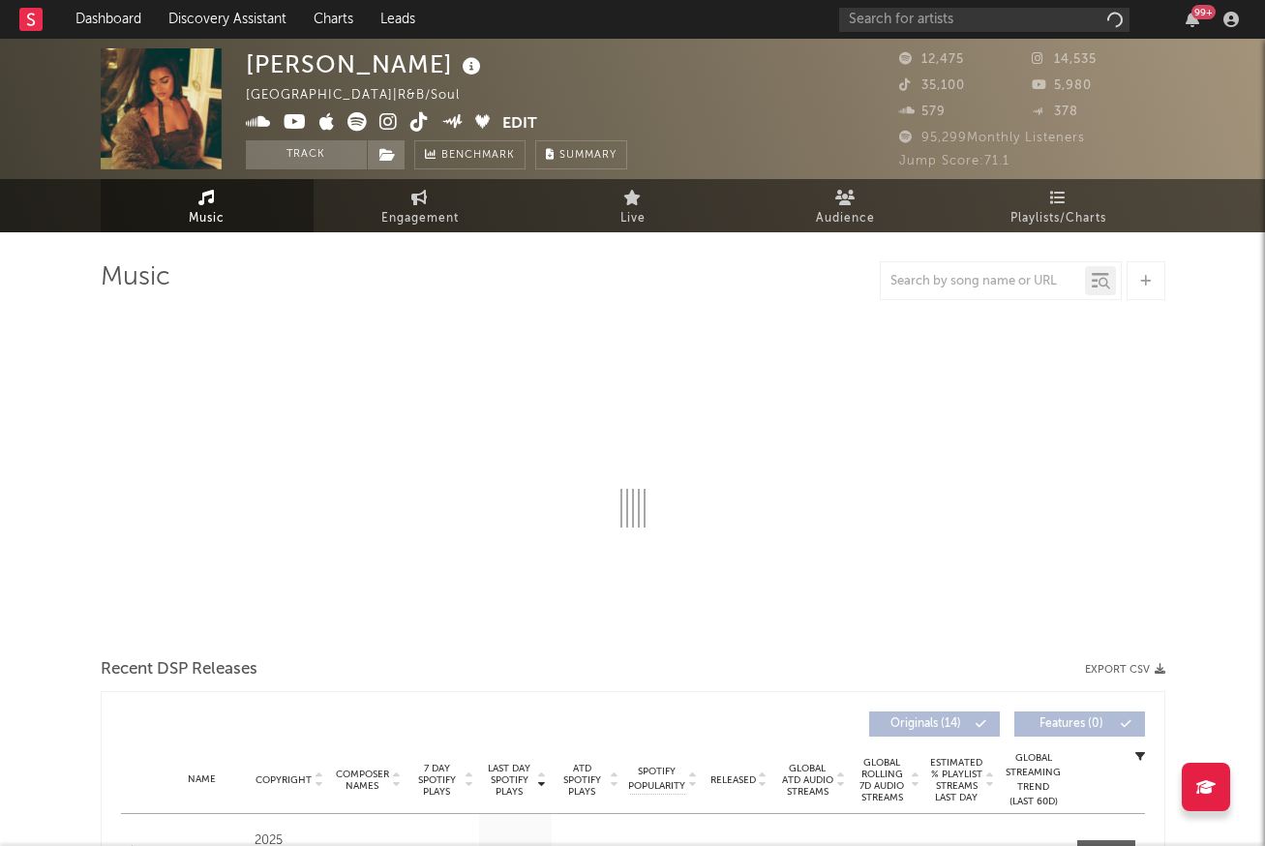
select select "6m"
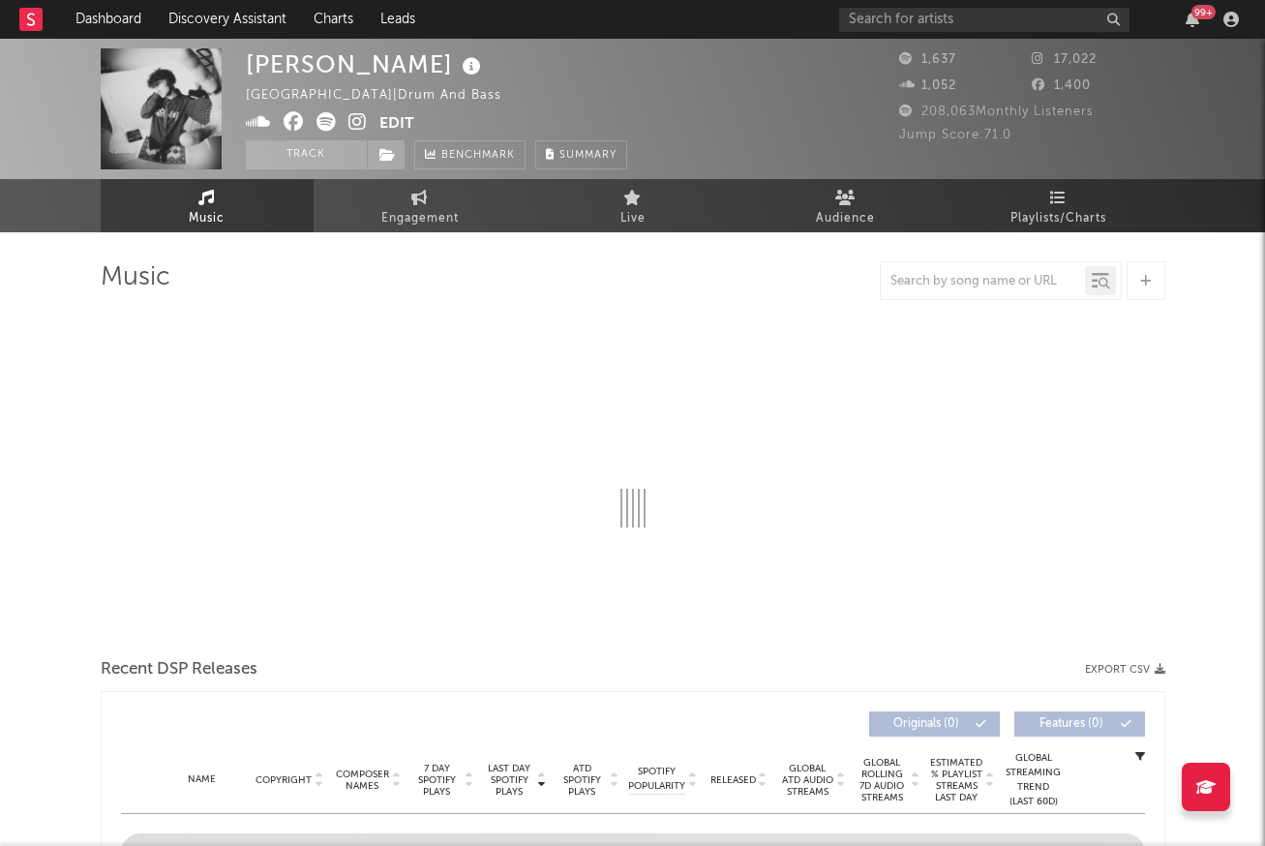
select select "1w"
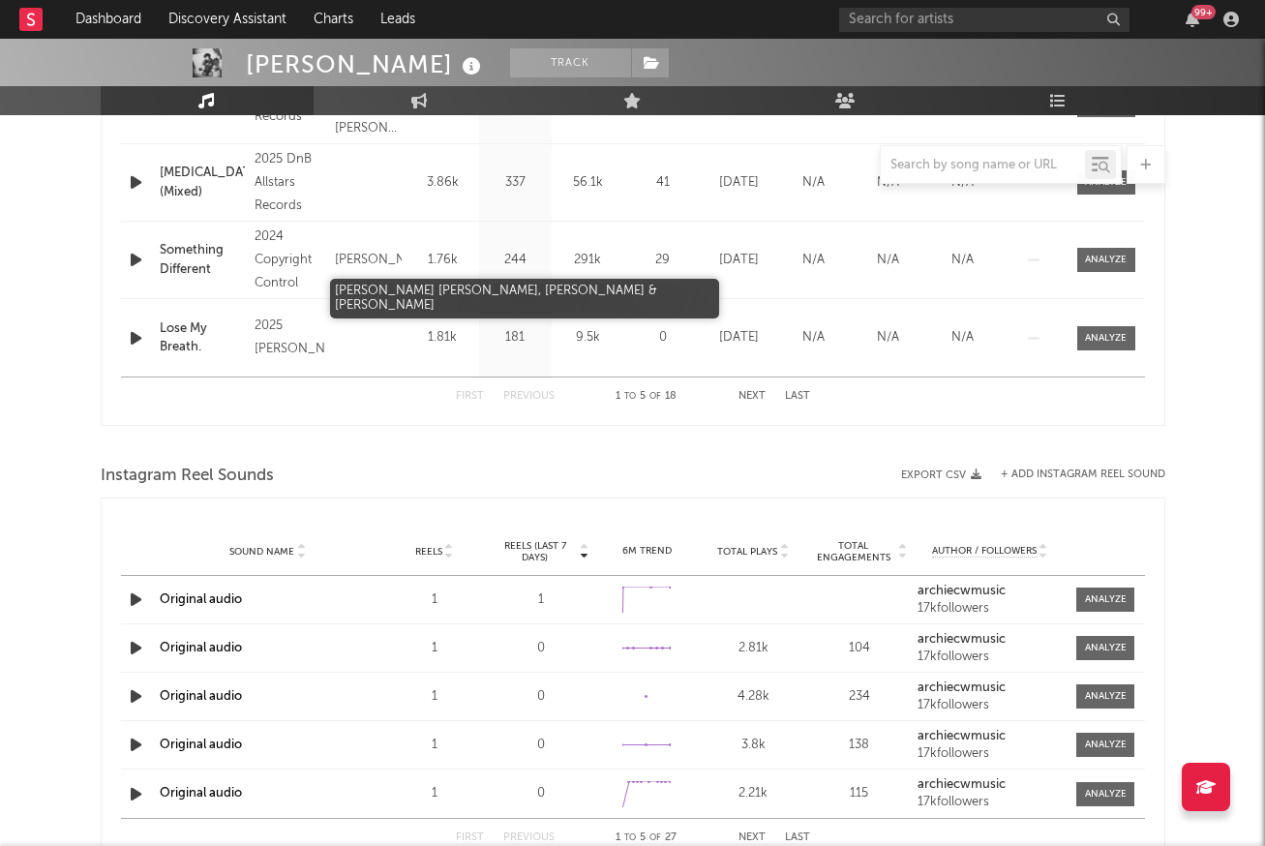
scroll to position [765, 0]
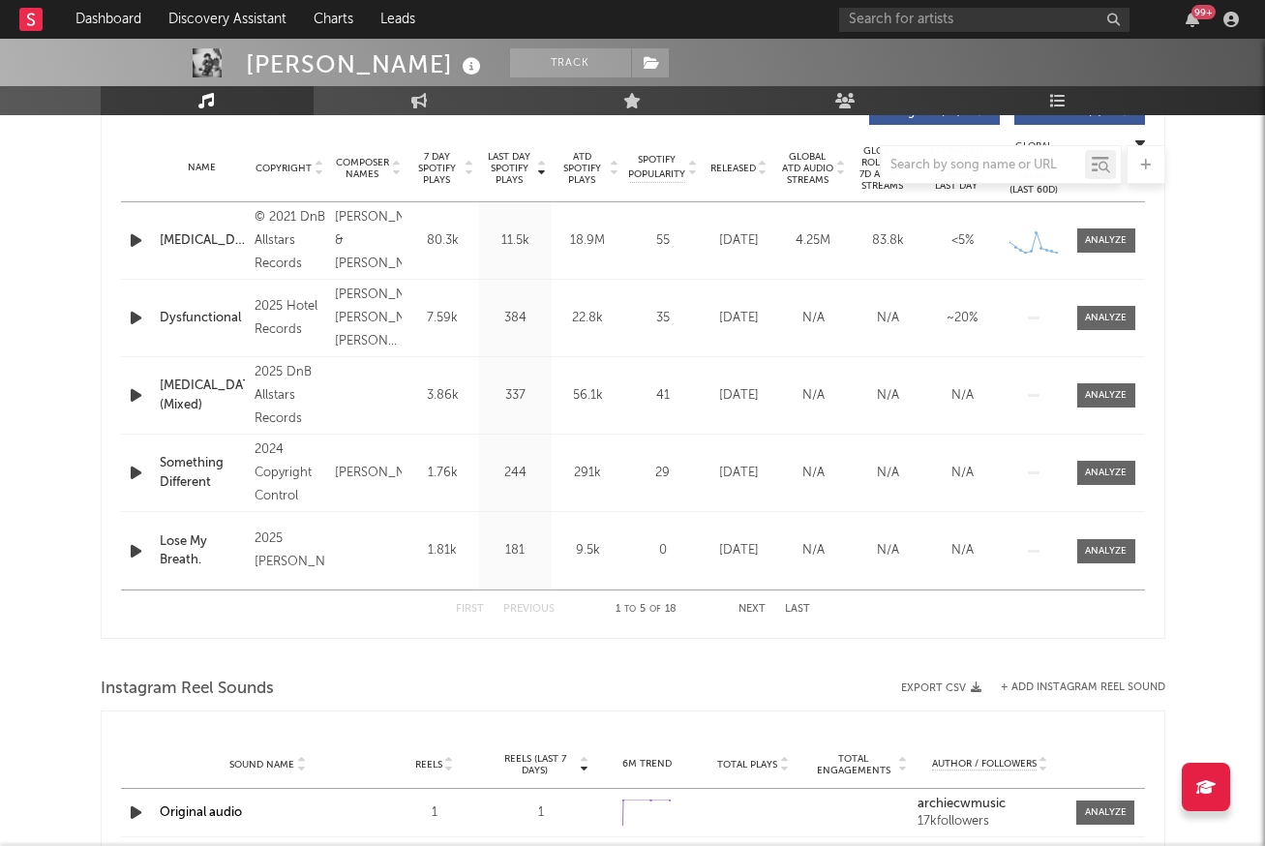
click at [133, 236] on icon "button" at bounding box center [136, 240] width 20 height 24
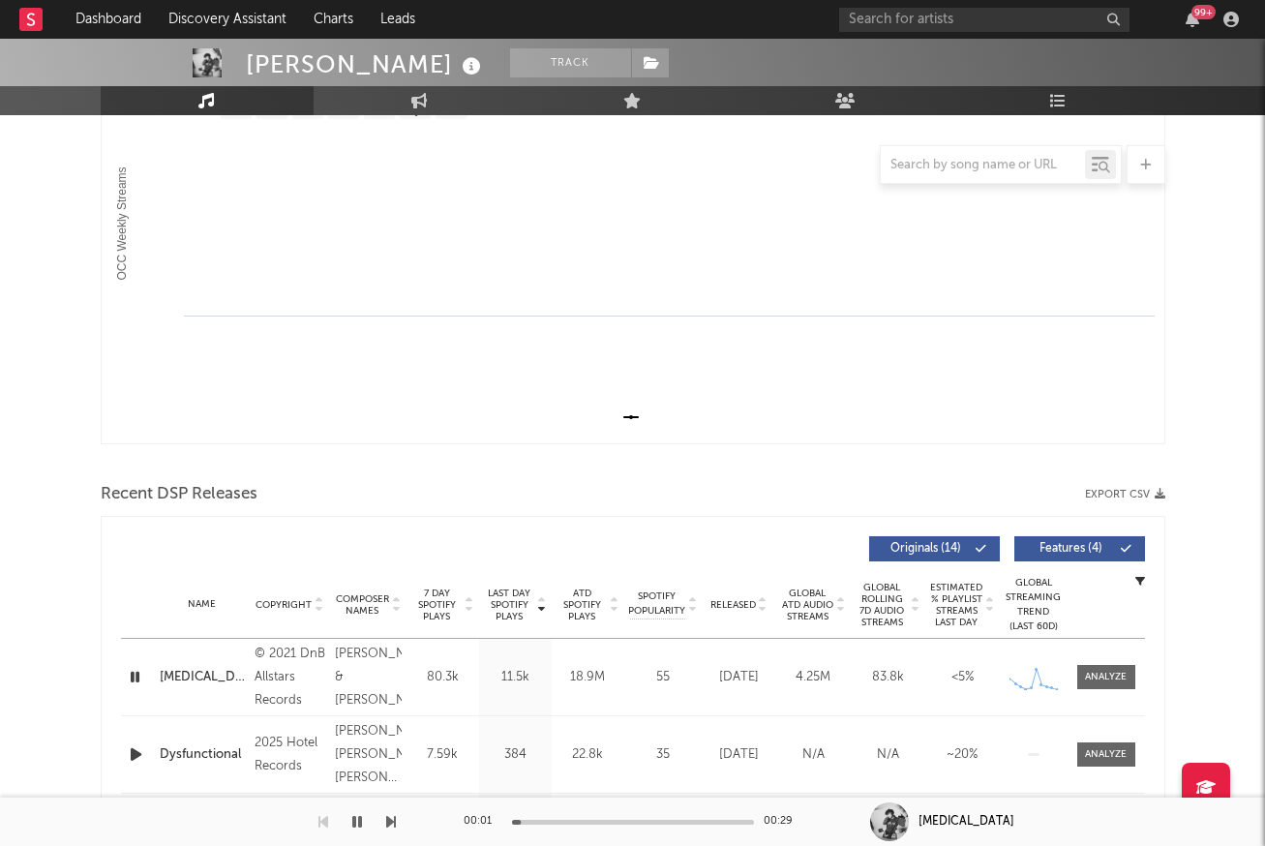
scroll to position [0, 0]
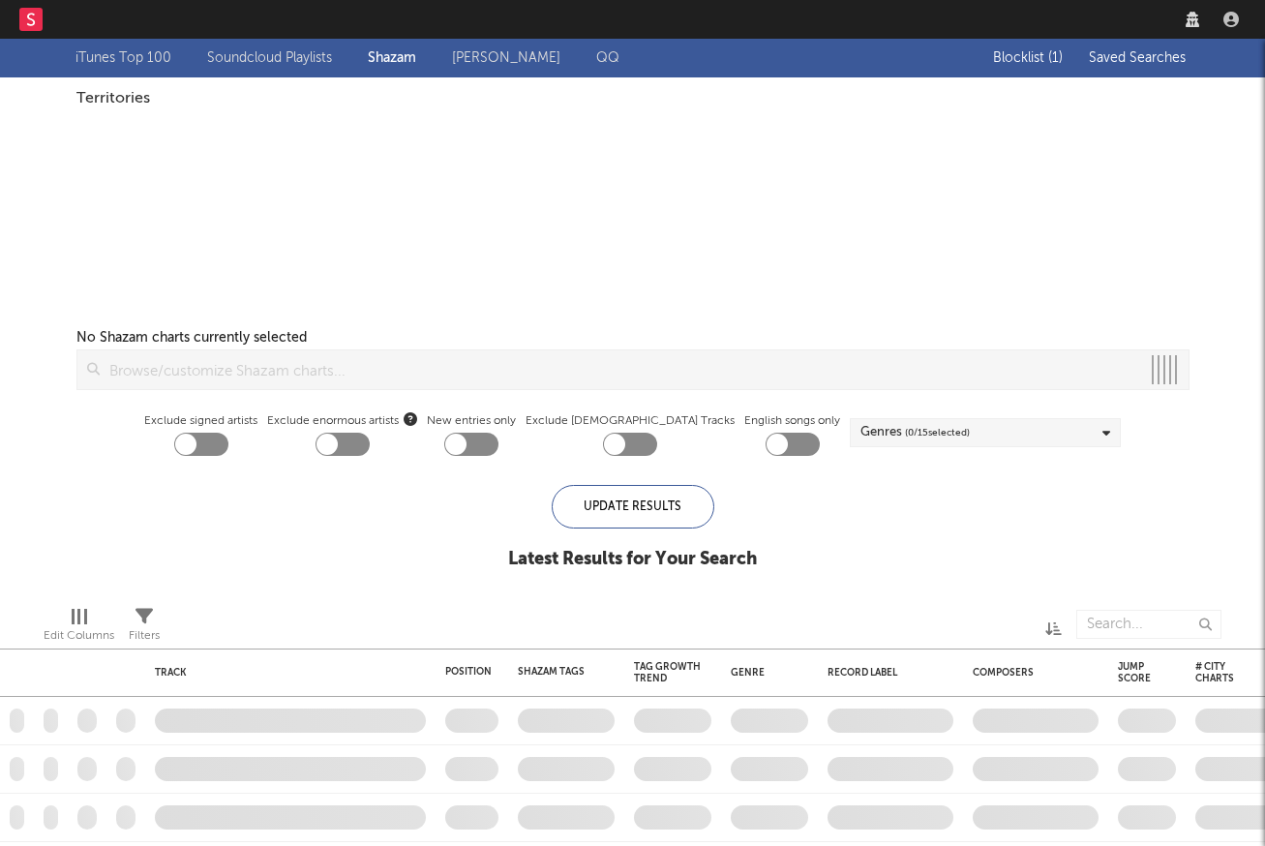
checkbox input "true"
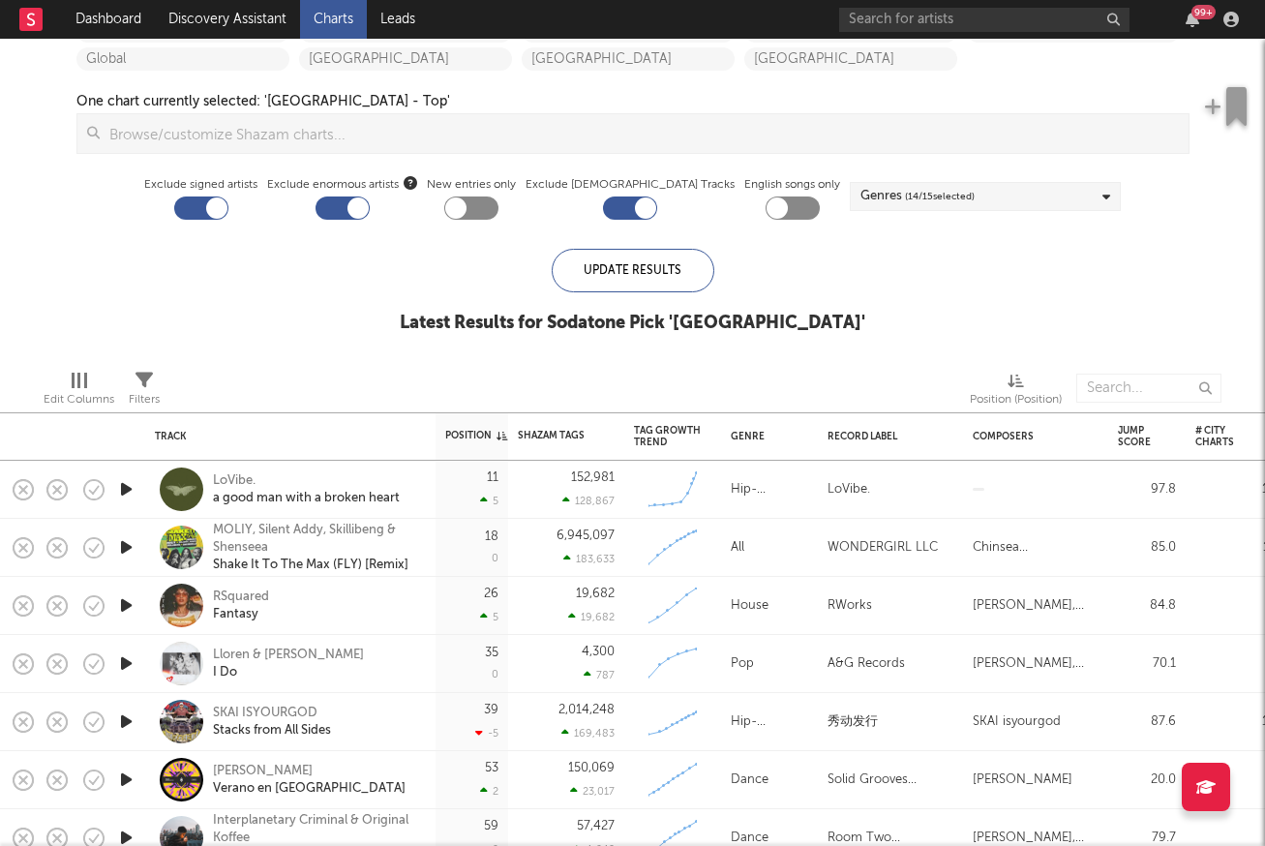
click at [130, 489] on icon "button" at bounding box center [126, 489] width 20 height 24
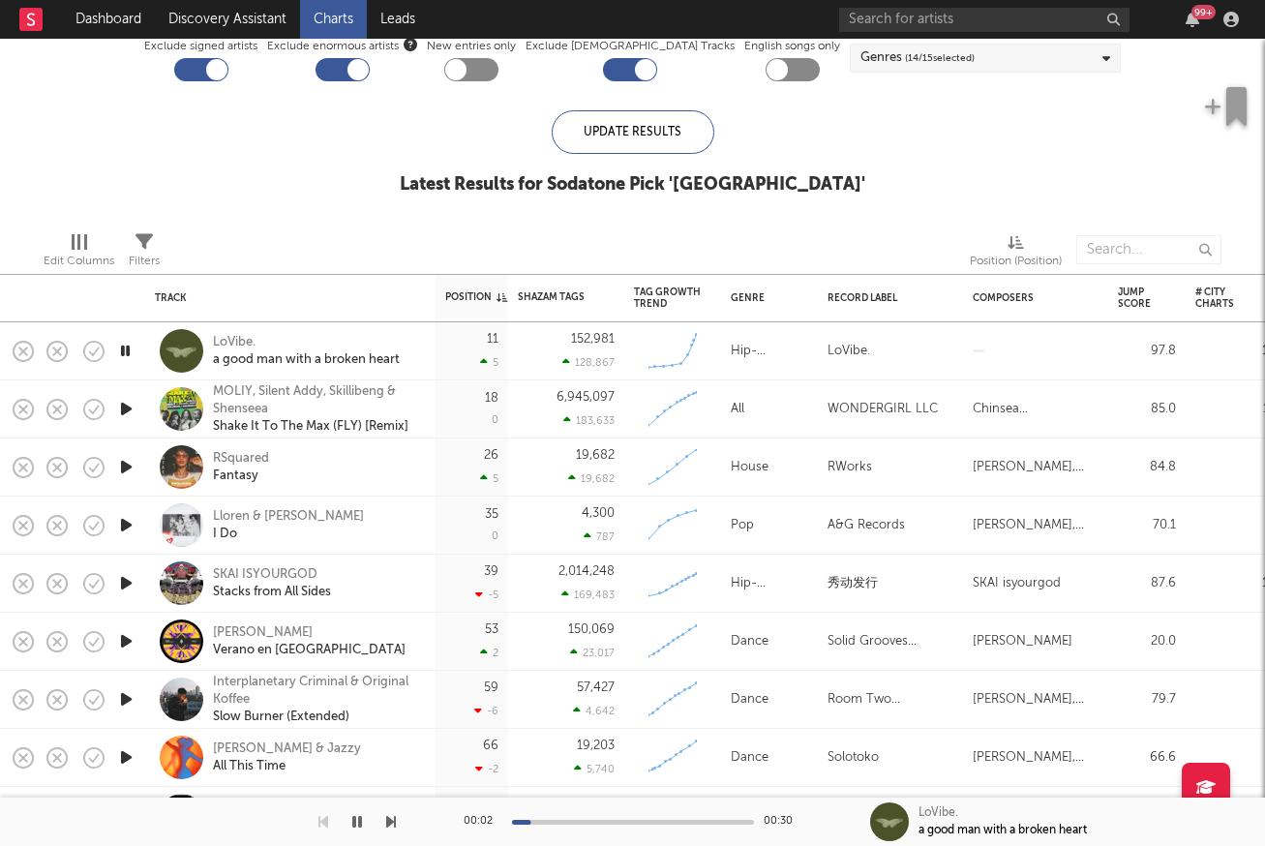
click at [128, 402] on icon "button" at bounding box center [126, 409] width 20 height 24
click at [128, 402] on icon "button" at bounding box center [125, 409] width 18 height 24
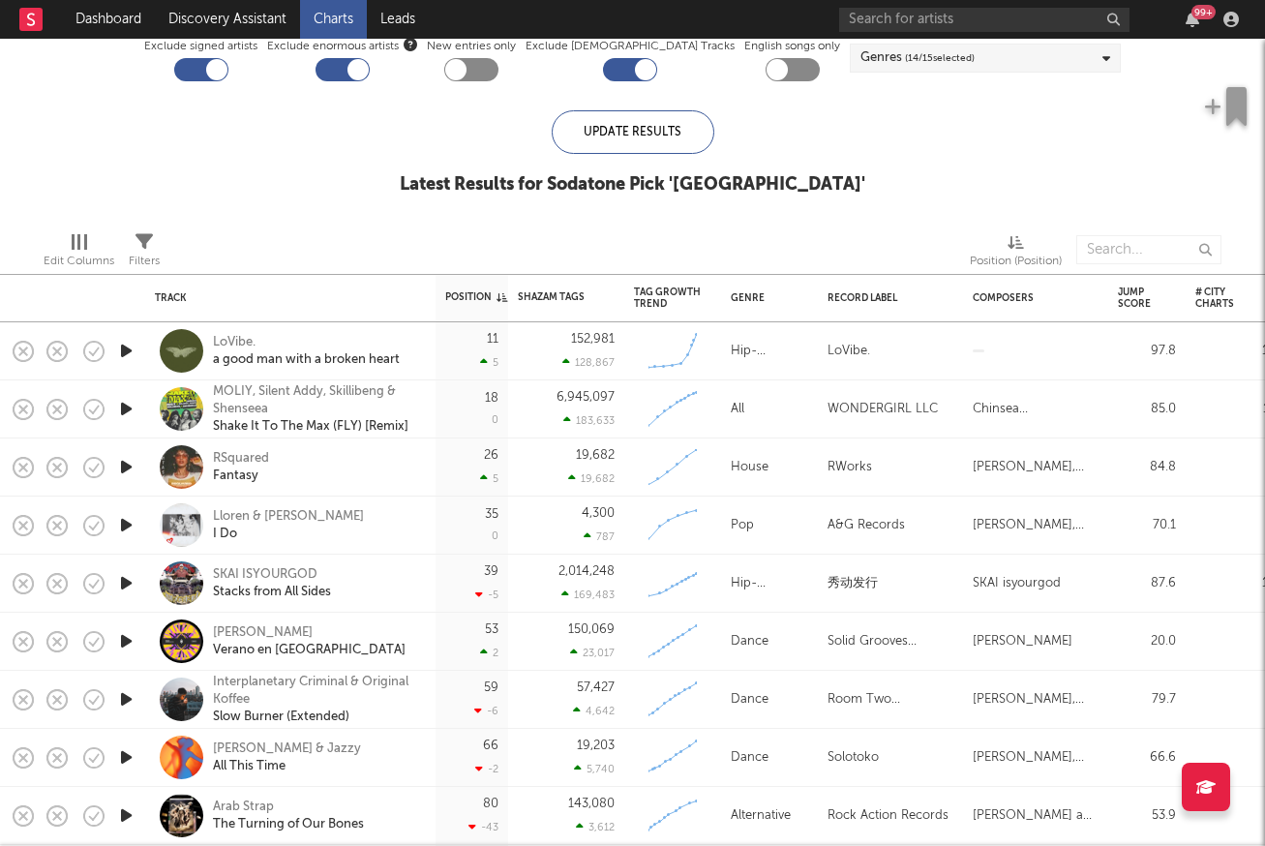
click at [129, 469] on icon "button" at bounding box center [126, 467] width 20 height 24
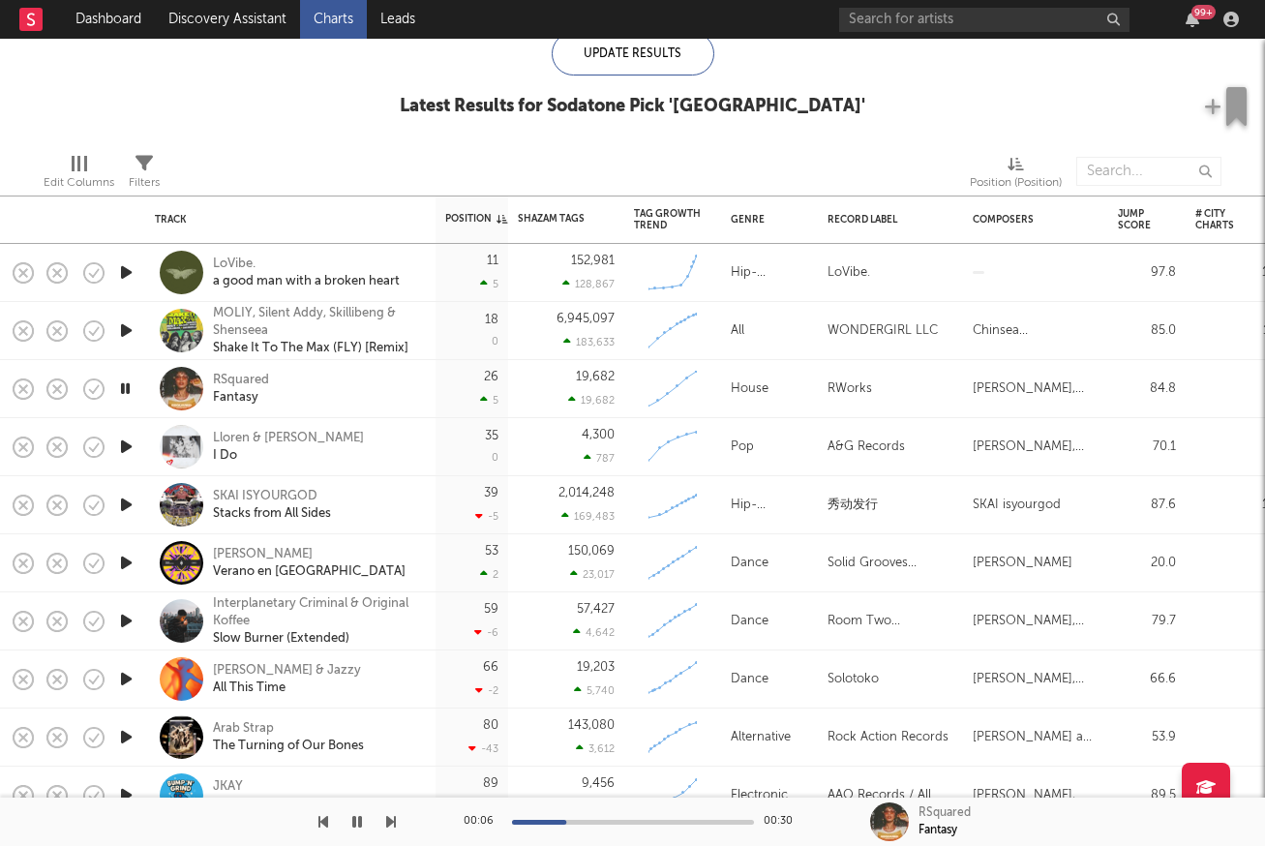
click at [128, 447] on icon "button" at bounding box center [126, 447] width 20 height 24
click at [128, 447] on icon "button" at bounding box center [125, 447] width 18 height 24
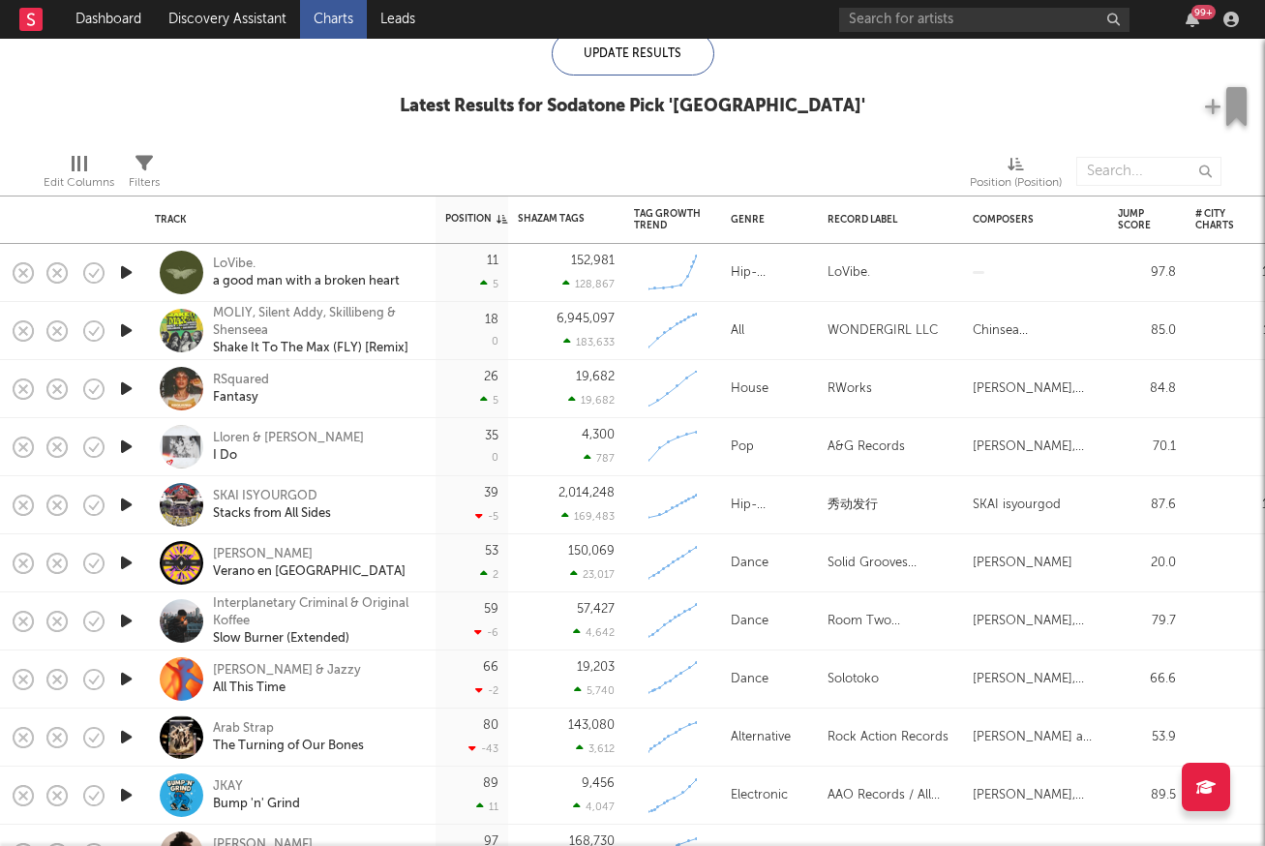
click at [128, 447] on icon "button" at bounding box center [126, 447] width 20 height 24
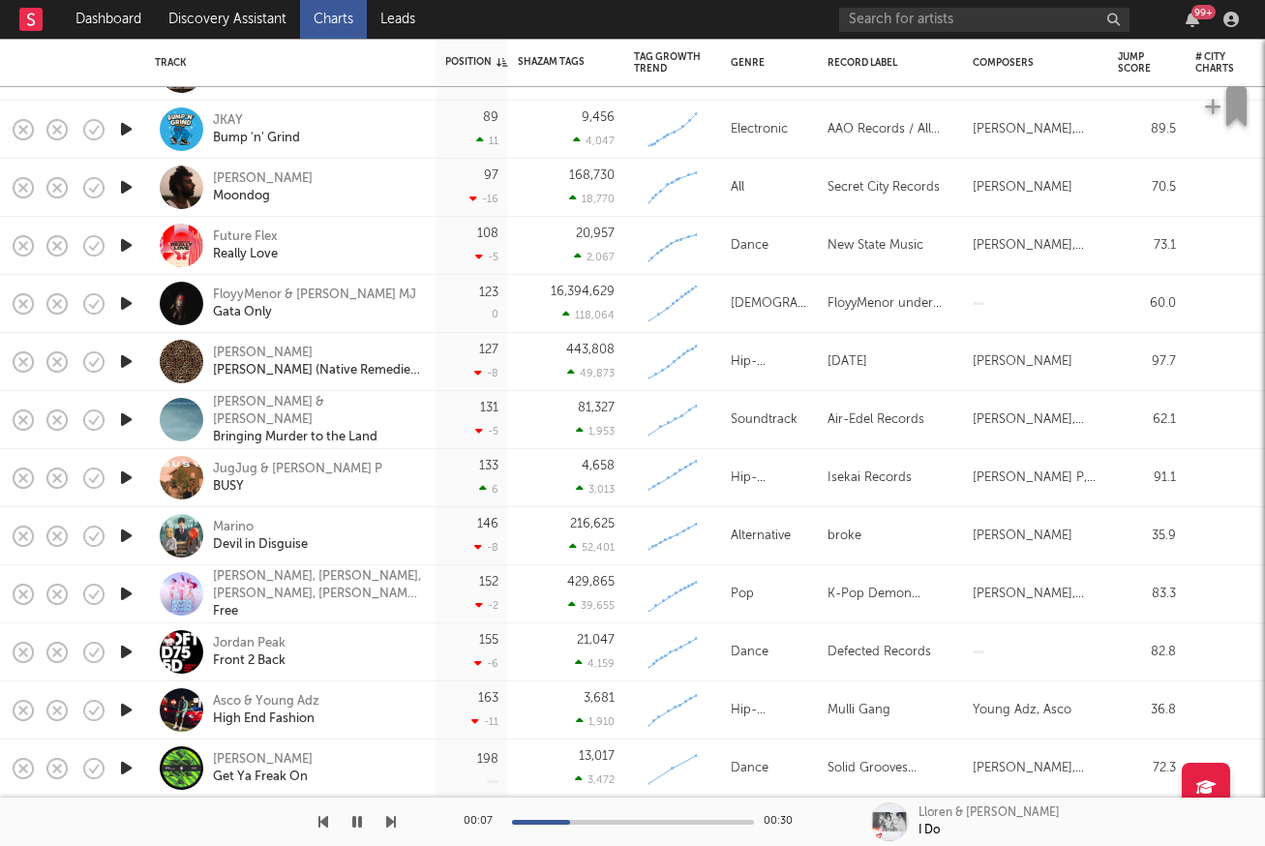
click at [127, 537] on icon "button" at bounding box center [126, 536] width 20 height 24
click at [127, 537] on icon "button" at bounding box center [125, 536] width 18 height 24
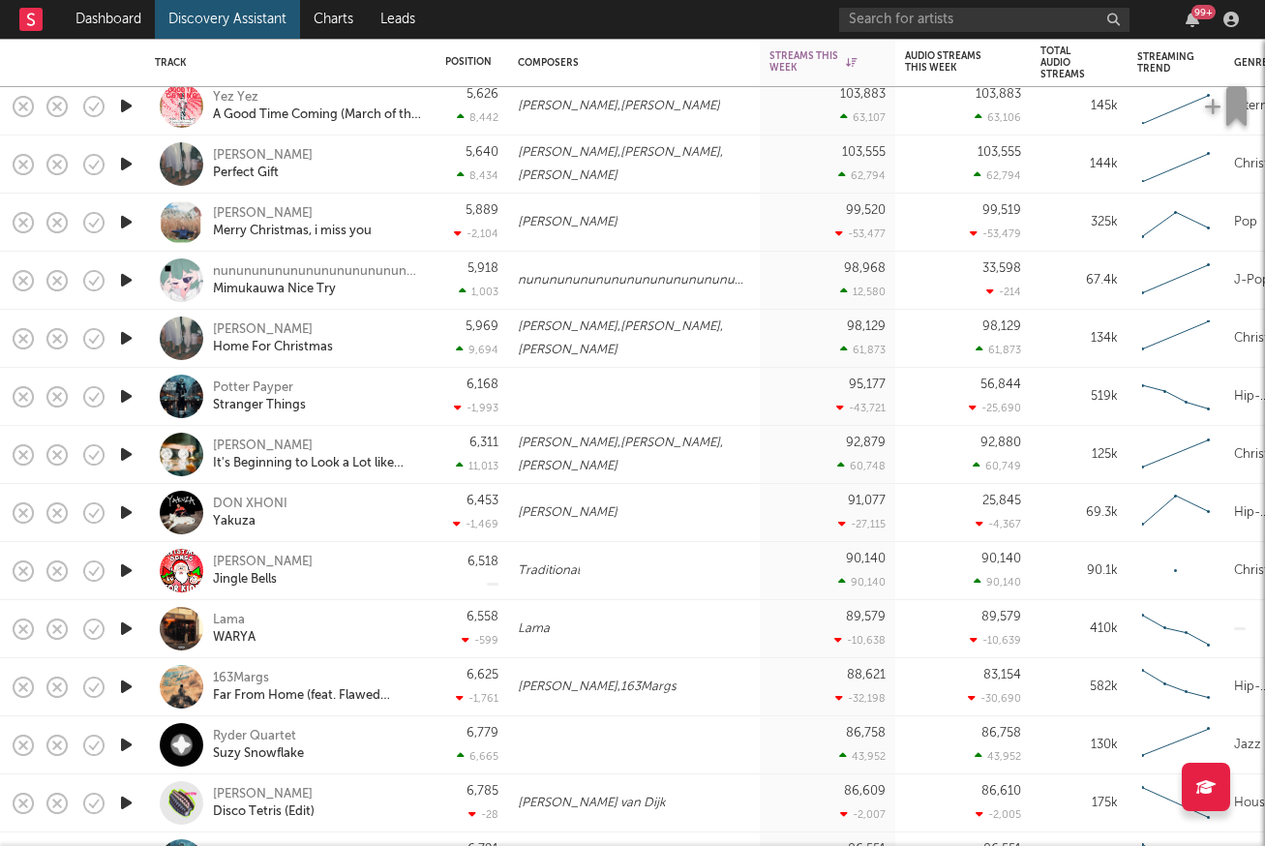
click at [121, 283] on icon "button" at bounding box center [126, 280] width 20 height 24
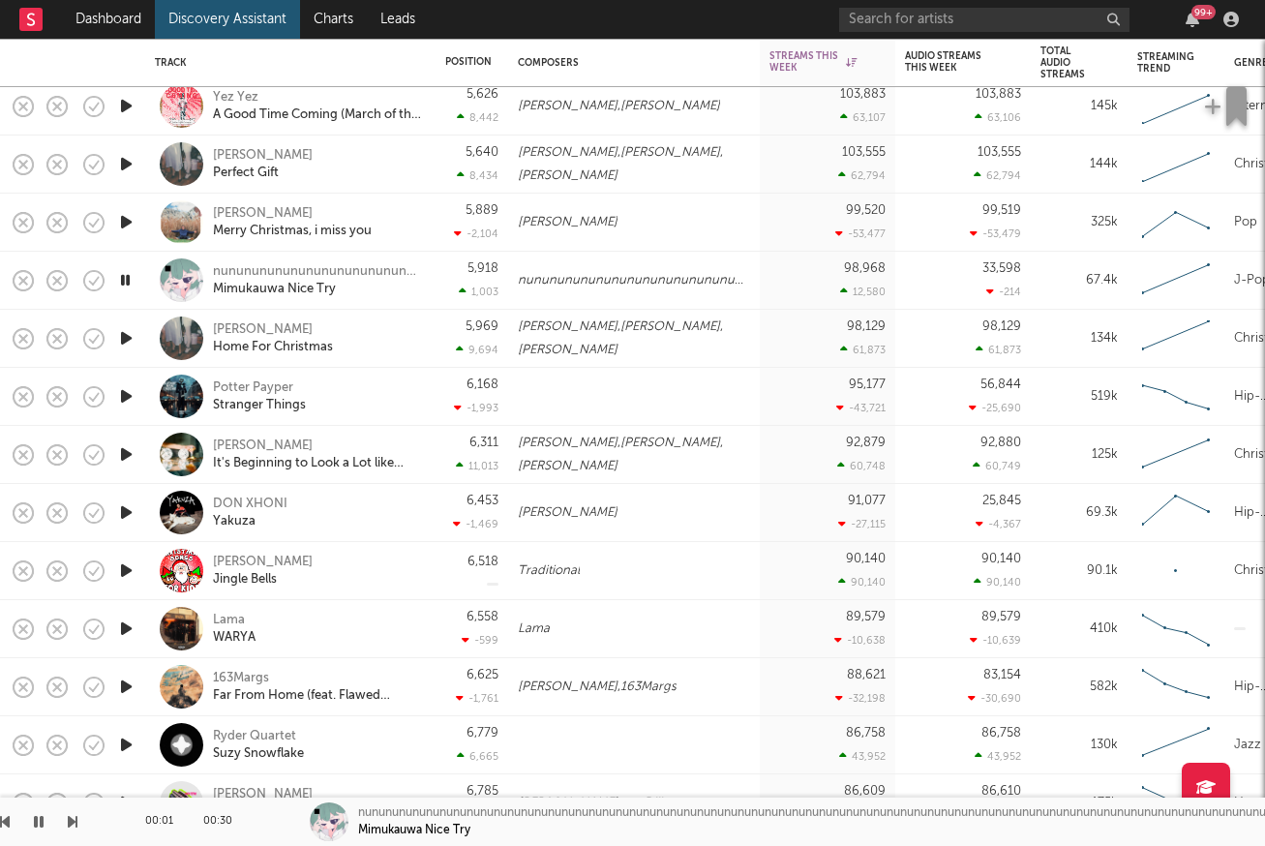
click at [121, 283] on icon "button" at bounding box center [125, 280] width 18 height 24
